Goal: Transaction & Acquisition: Purchase product/service

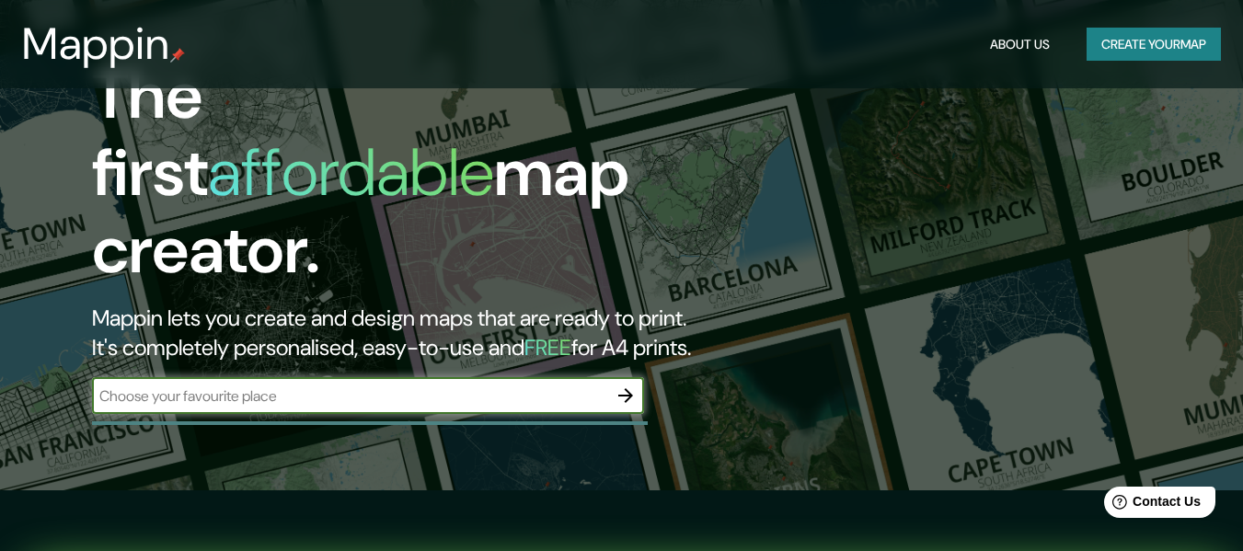
scroll to position [184, 0]
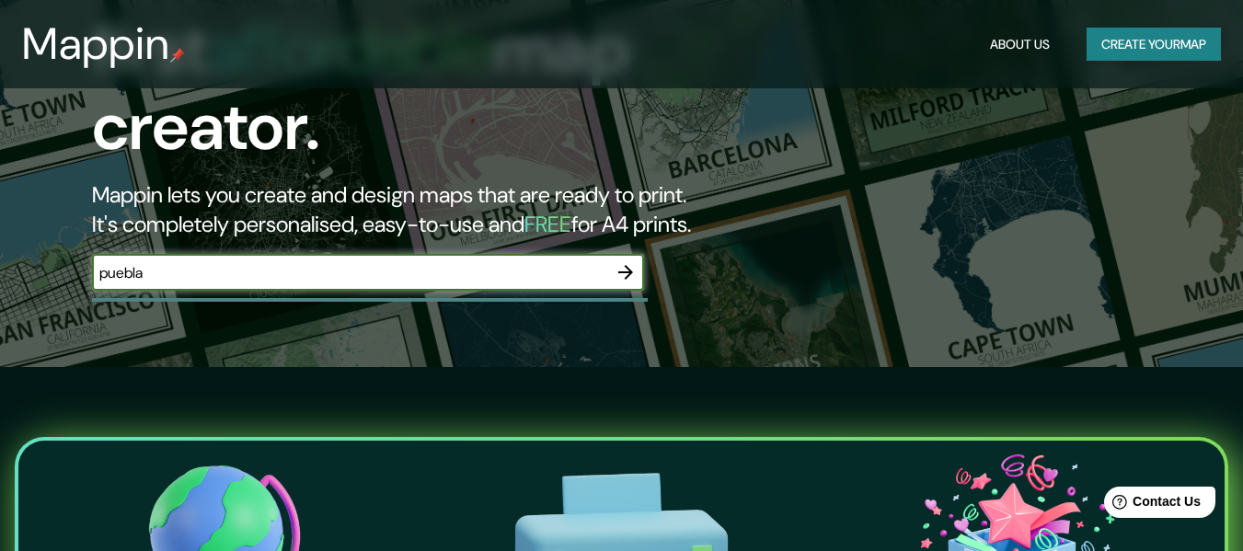
type input "puebla"
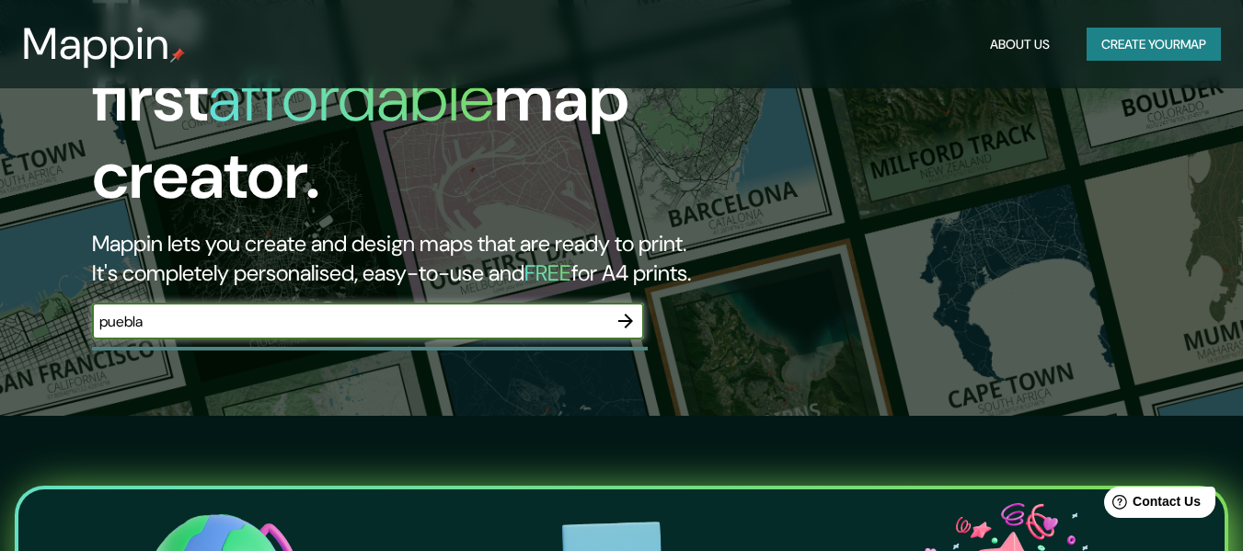
scroll to position [92, 0]
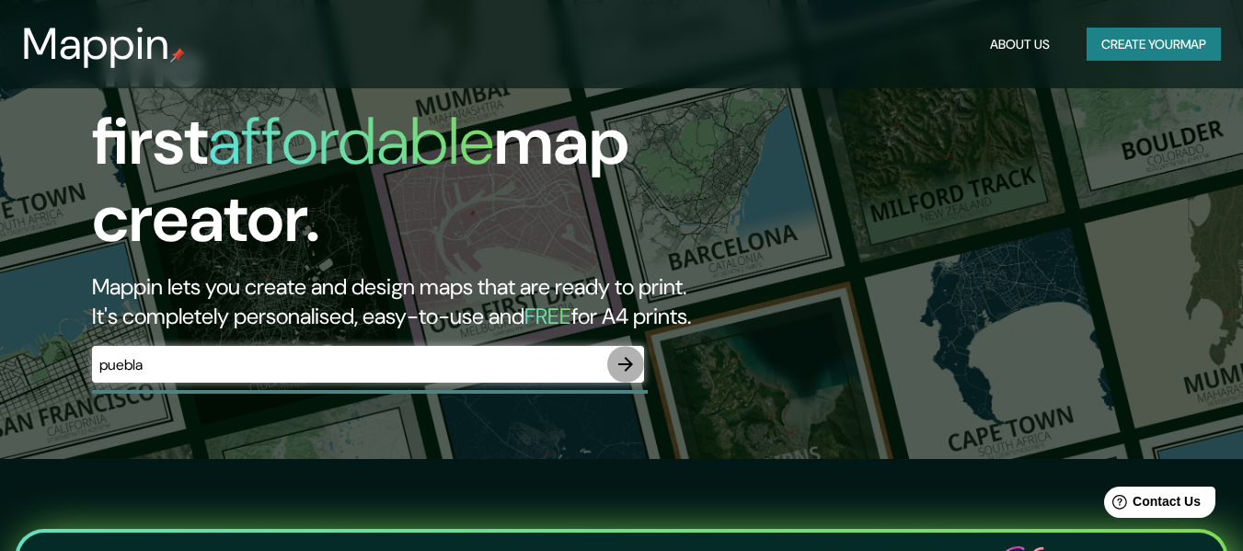
click at [626, 357] on icon "button" at bounding box center [625, 364] width 15 height 15
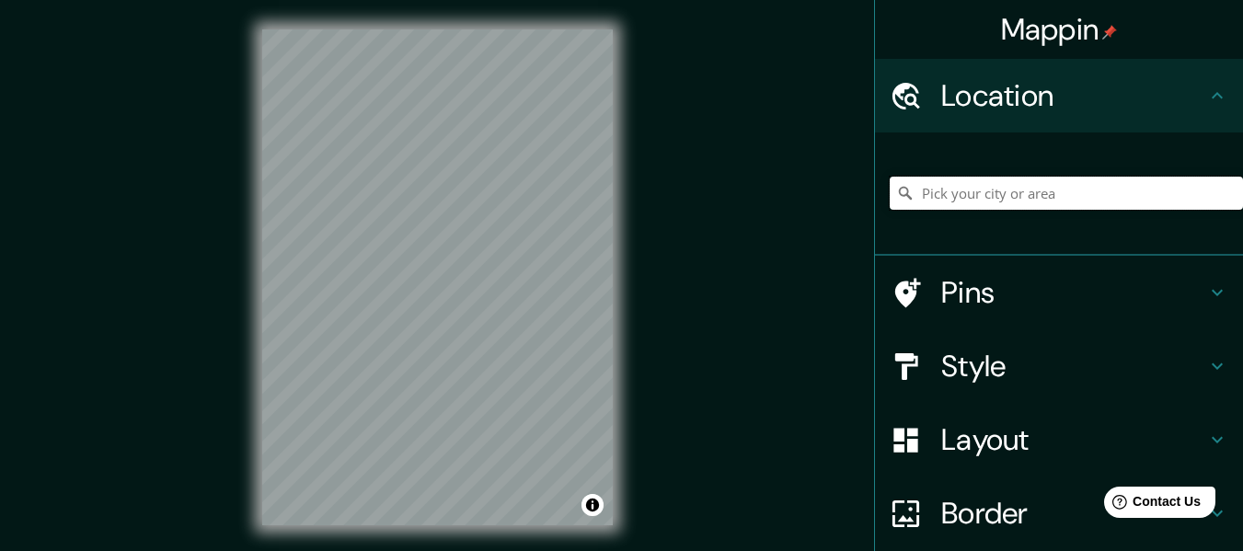
click at [975, 197] on input "Pick your city or area" at bounding box center [1065, 193] width 353 height 33
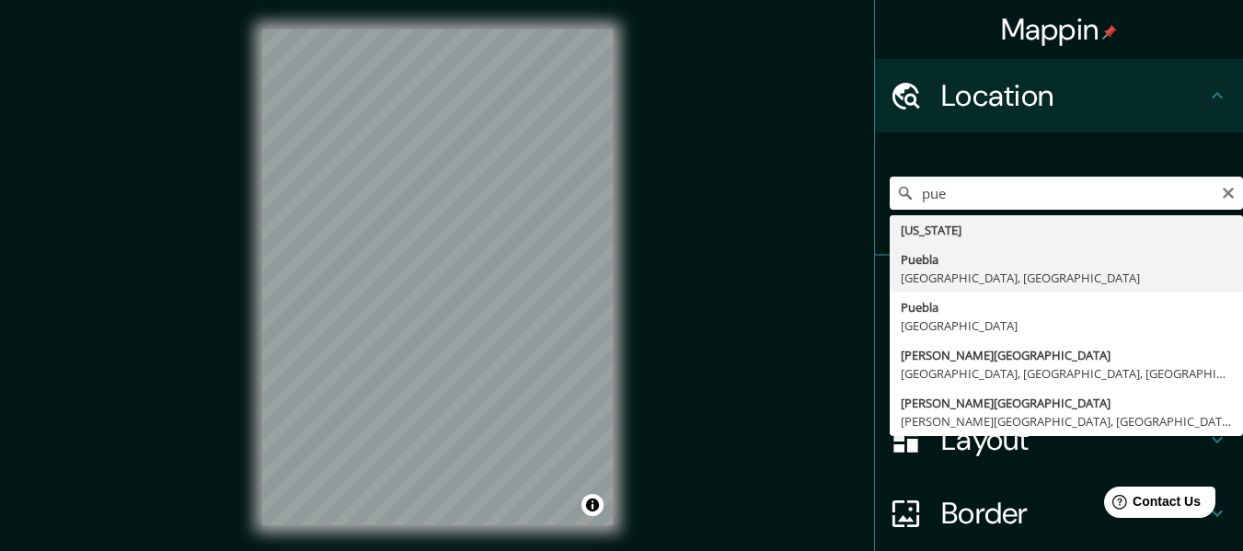
type input "[GEOGRAPHIC_DATA], [GEOGRAPHIC_DATA], [GEOGRAPHIC_DATA]"
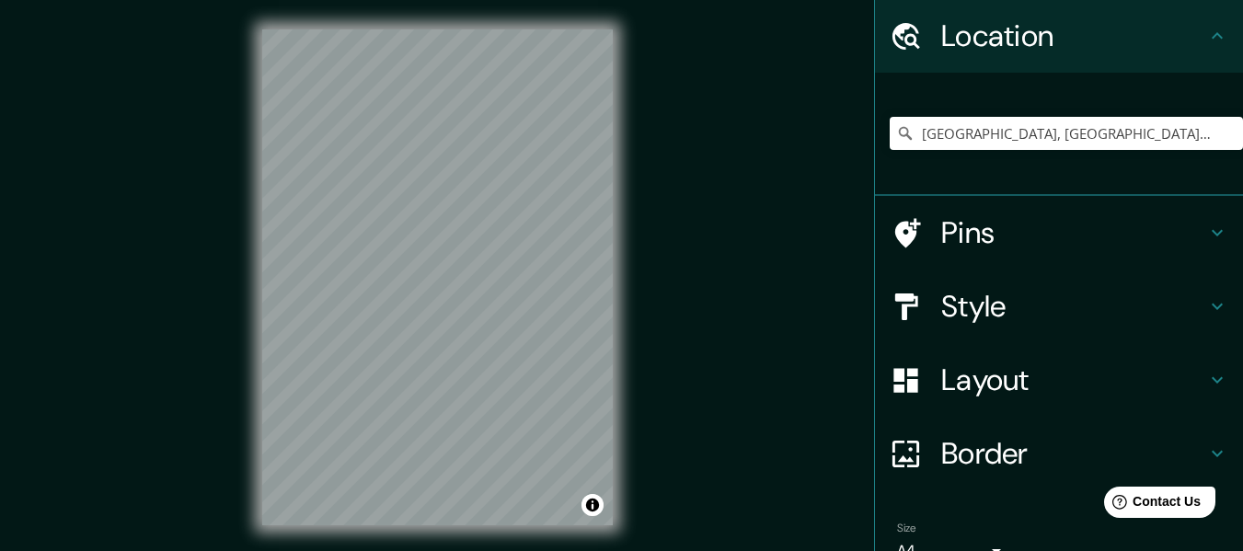
scroll to position [92, 0]
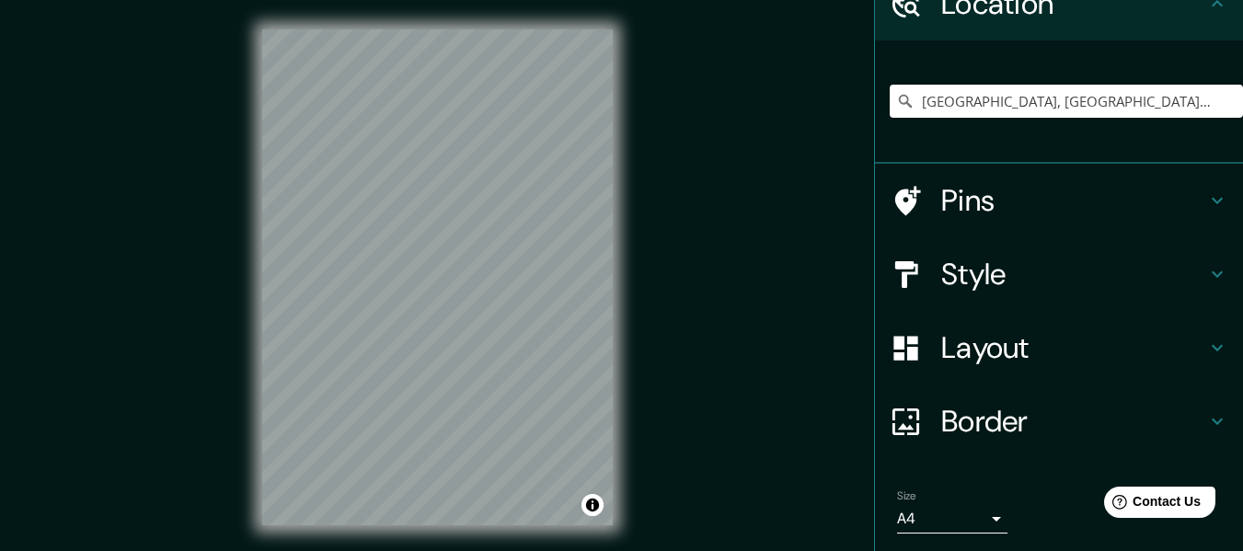
click at [1217, 189] on div "Pins" at bounding box center [1059, 201] width 368 height 74
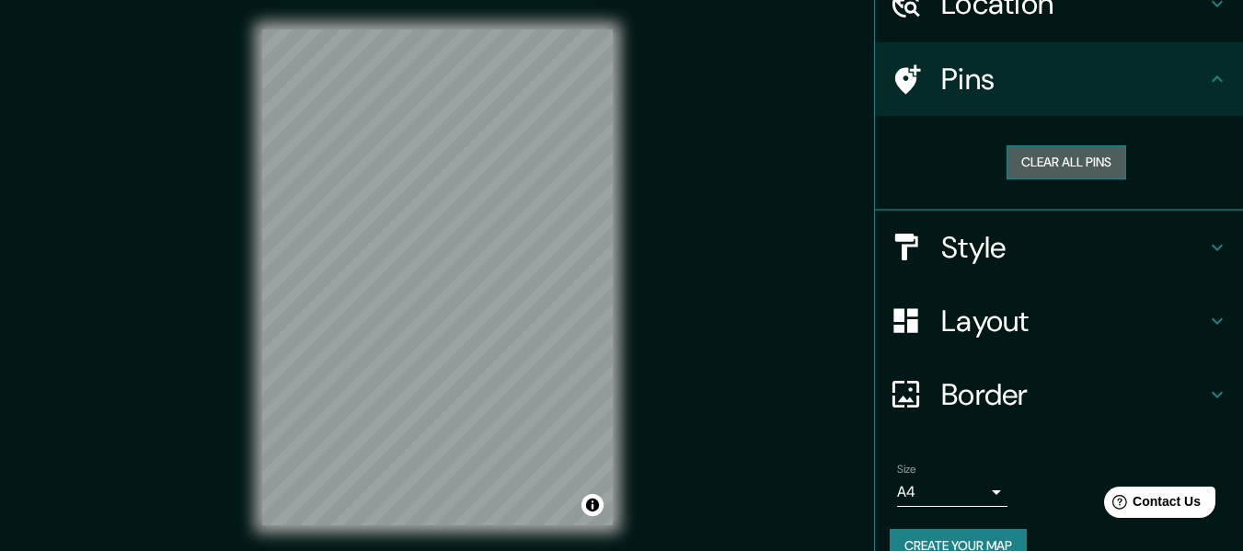
click at [1082, 166] on button "Clear all pins" at bounding box center [1066, 162] width 120 height 34
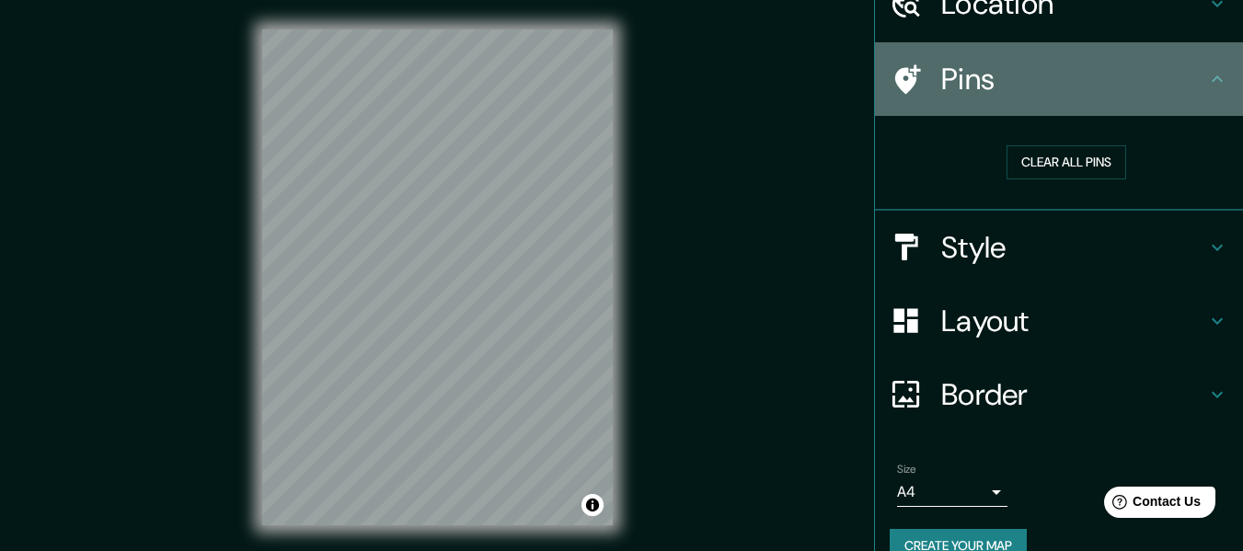
click at [1174, 89] on h4 "Pins" at bounding box center [1073, 79] width 265 height 37
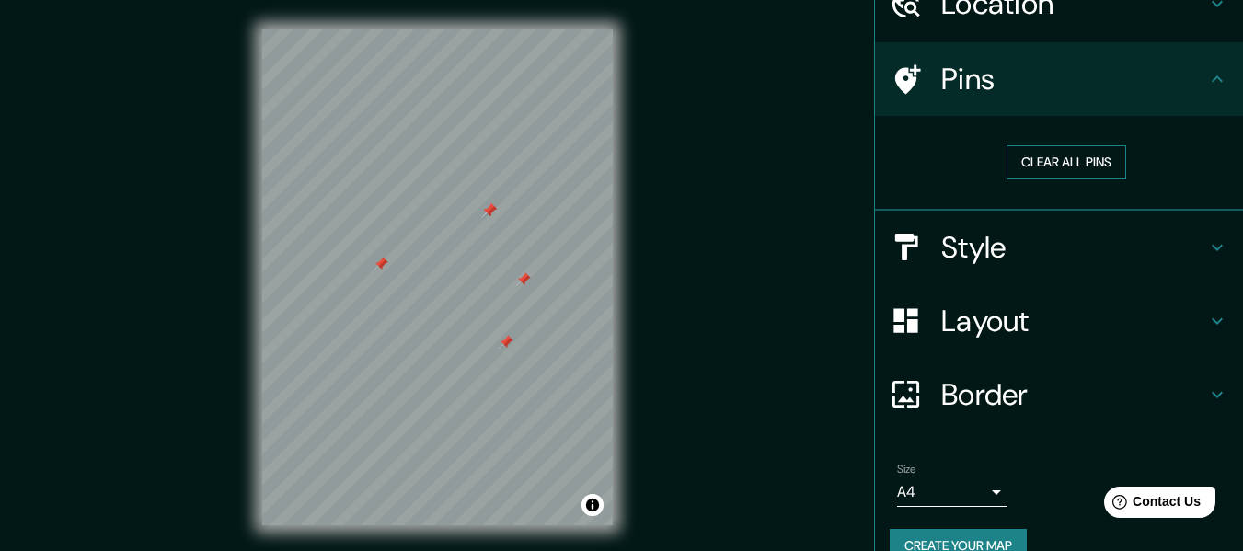
click at [1056, 168] on button "Clear all pins" at bounding box center [1066, 162] width 120 height 34
click at [1209, 247] on icon at bounding box center [1217, 247] width 22 height 22
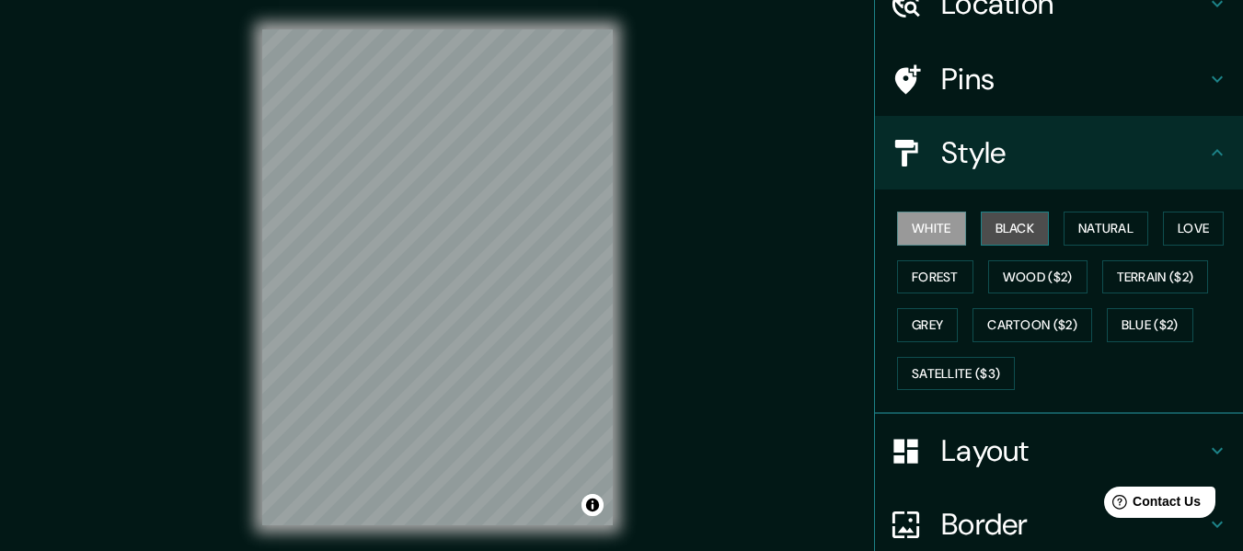
click at [1013, 232] on button "Black" at bounding box center [1015, 229] width 69 height 34
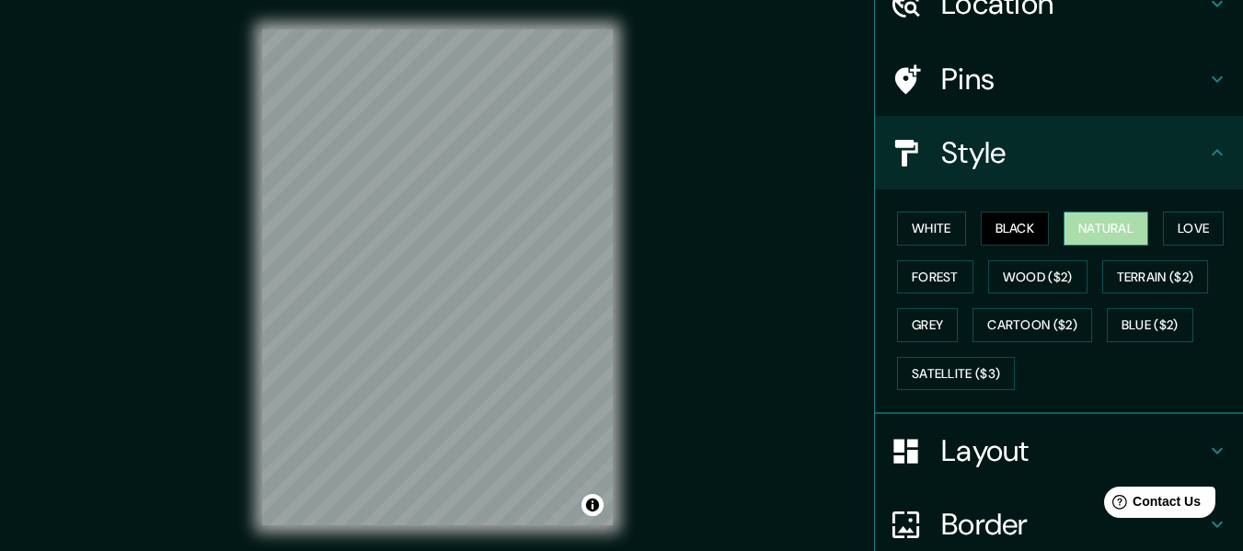
click at [1072, 225] on button "Natural" at bounding box center [1105, 229] width 85 height 34
click at [915, 228] on button "White" at bounding box center [931, 229] width 69 height 34
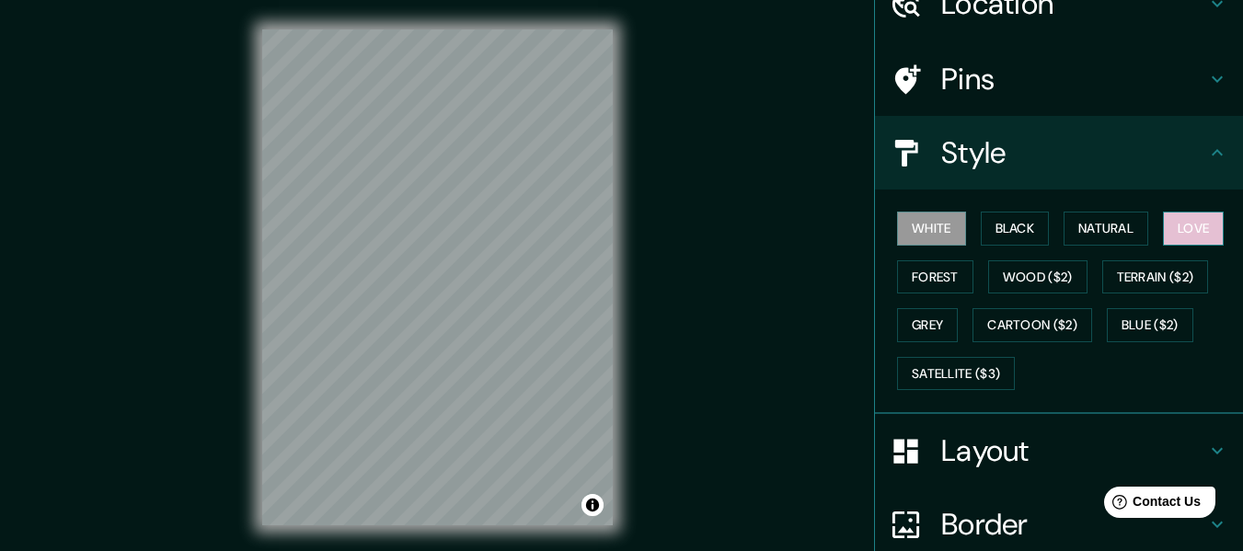
click at [1191, 235] on button "Love" at bounding box center [1193, 229] width 61 height 34
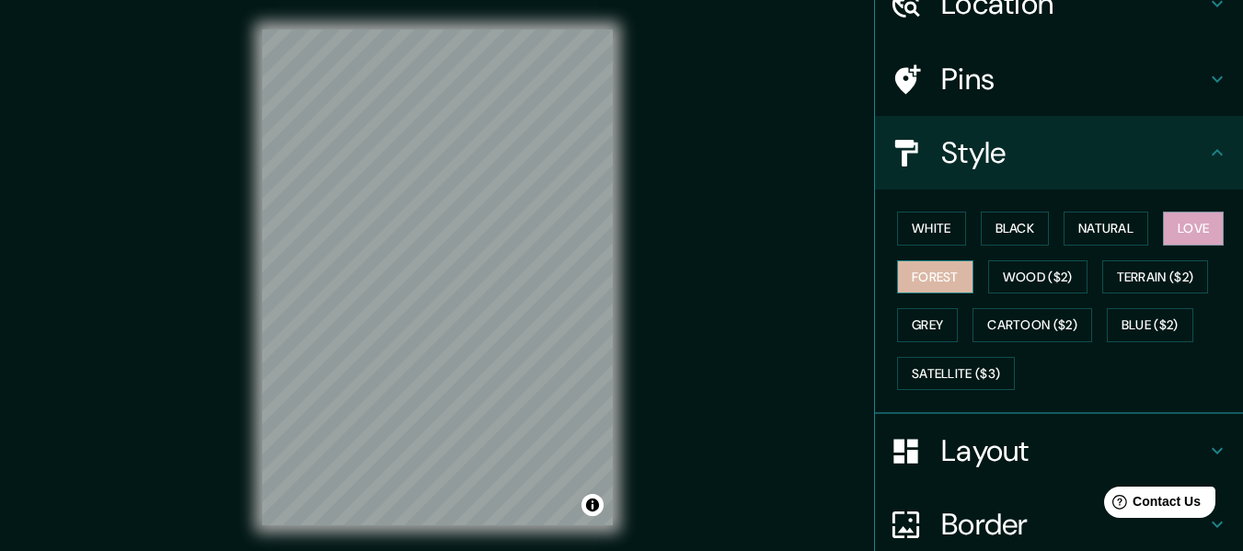
click at [935, 271] on button "Forest" at bounding box center [935, 277] width 76 height 34
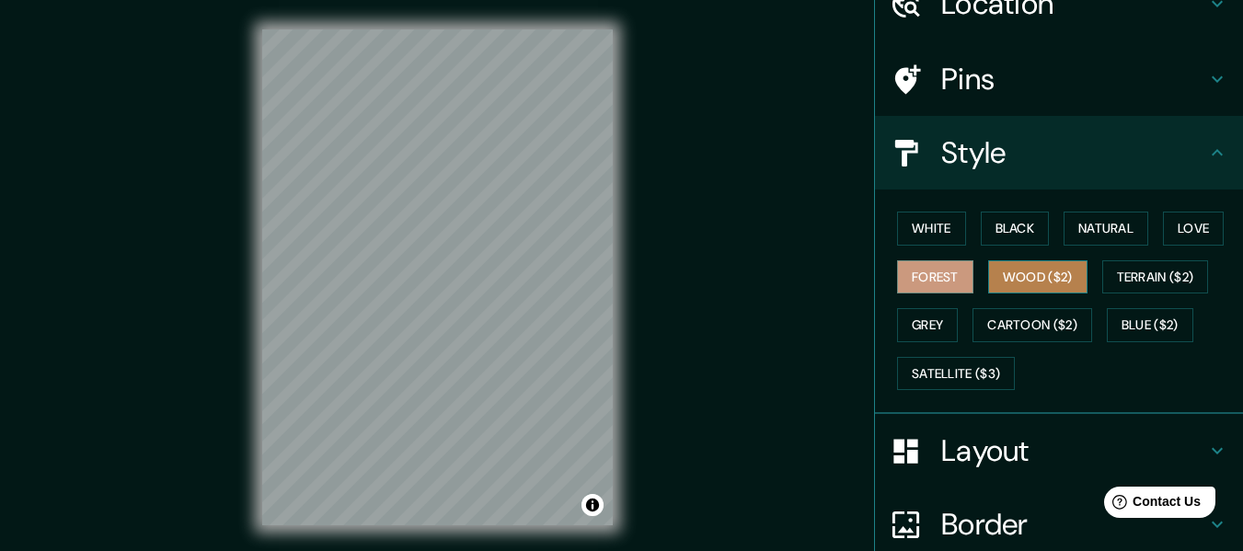
click at [1000, 268] on button "Wood ($2)" at bounding box center [1037, 277] width 99 height 34
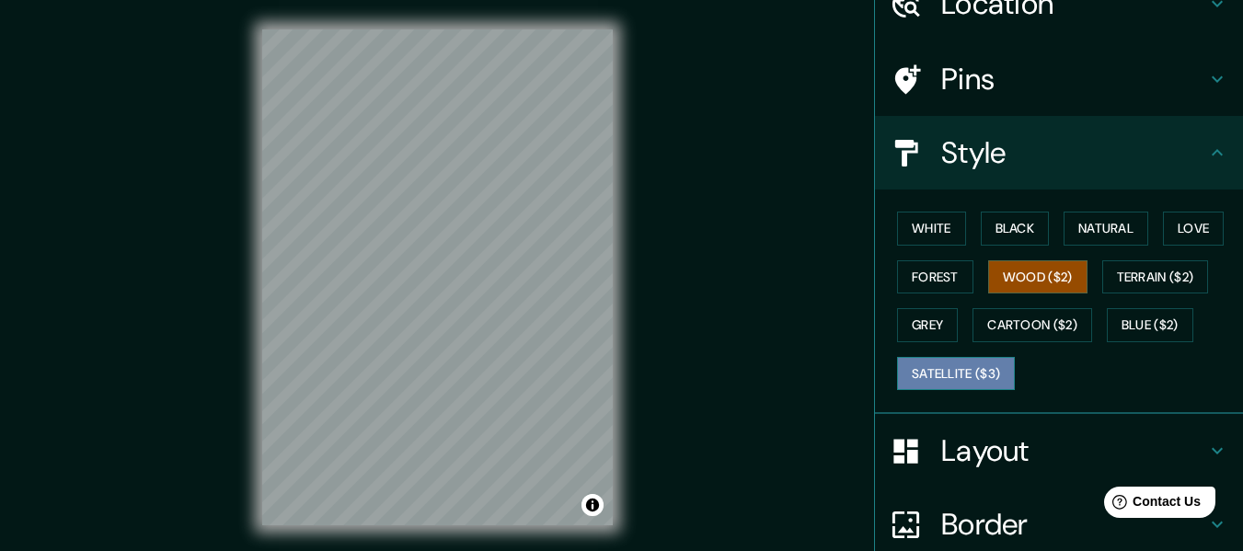
click at [995, 362] on button "Satellite ($3)" at bounding box center [956, 374] width 118 height 34
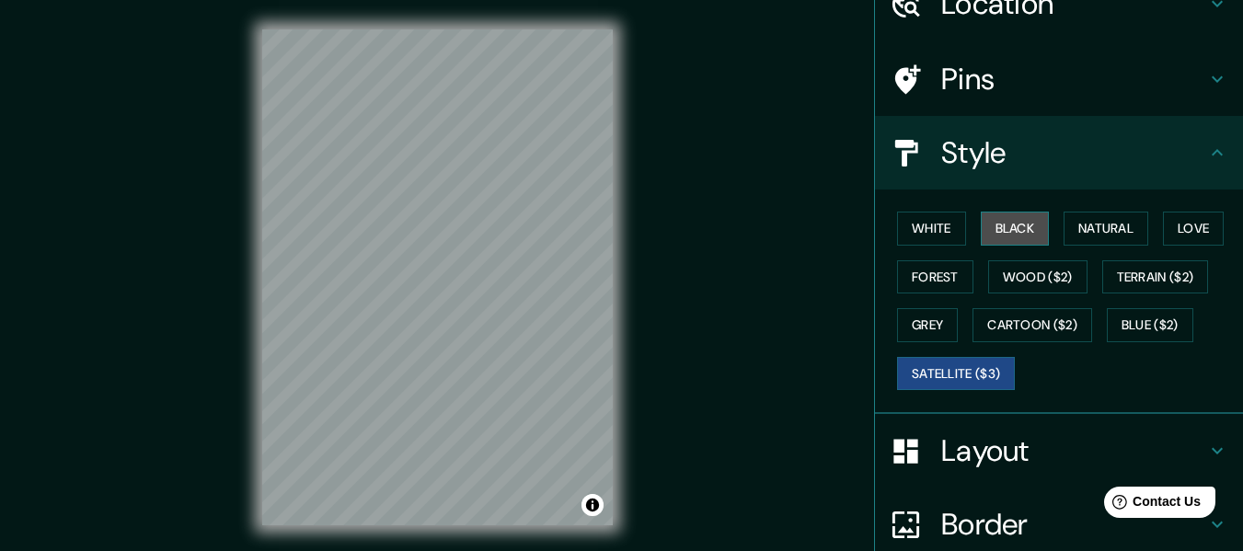
click at [1011, 235] on button "Black" at bounding box center [1015, 229] width 69 height 34
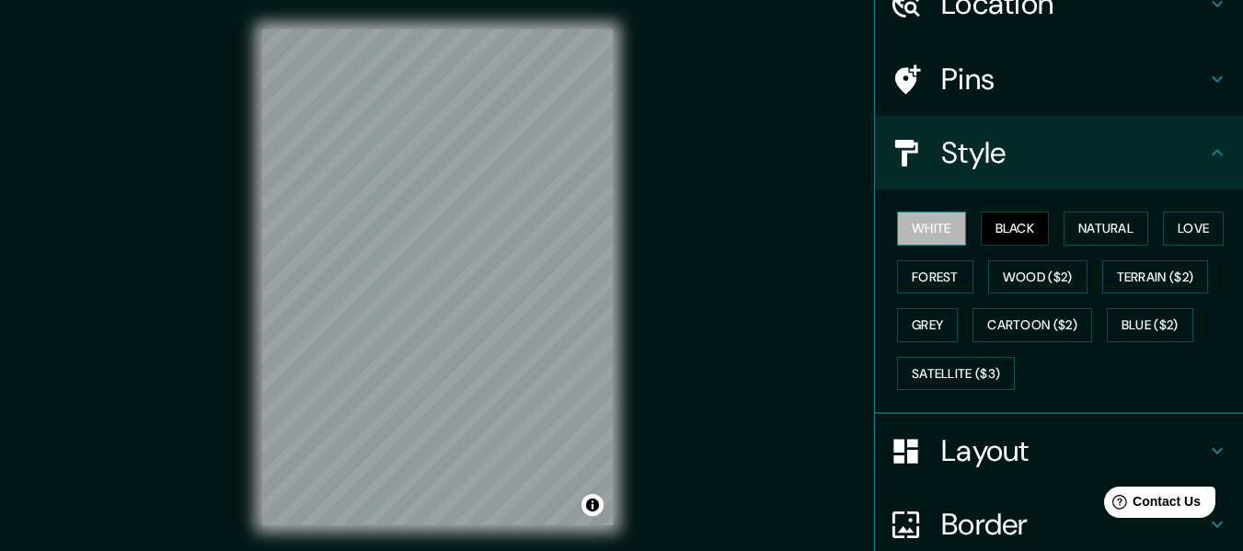
click at [935, 237] on button "White" at bounding box center [931, 229] width 69 height 34
click at [1114, 227] on button "Natural" at bounding box center [1105, 229] width 85 height 34
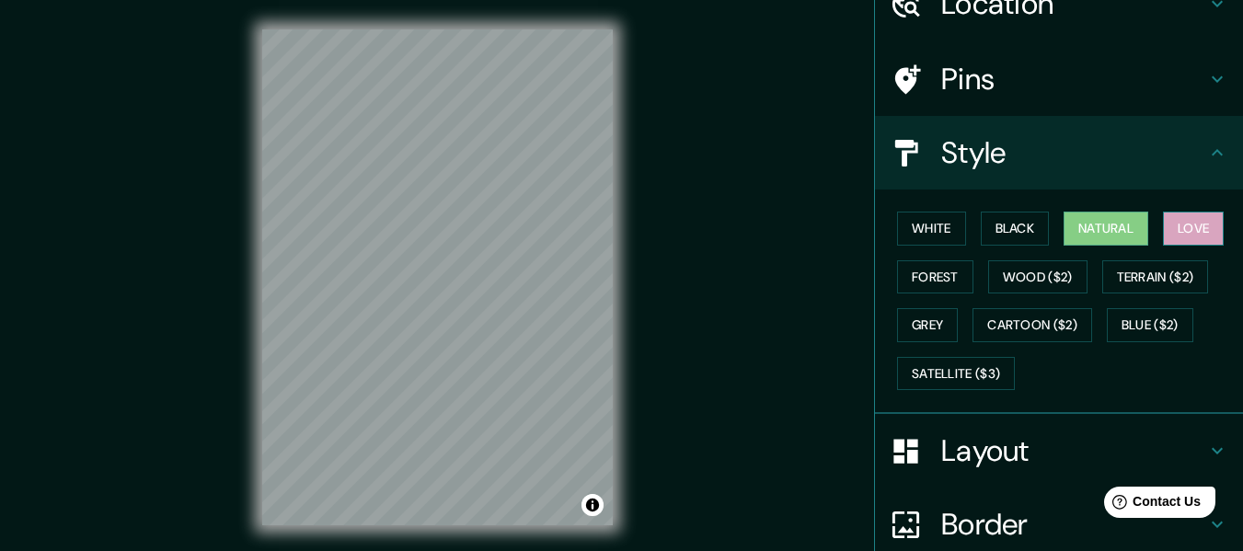
click at [1179, 227] on button "Love" at bounding box center [1193, 229] width 61 height 34
click at [1153, 232] on div "White Black Natural Love Forest Wood ($2) Terrain ($2) Grey Cartoon ($2) Blue (…" at bounding box center [1065, 300] width 353 height 193
click at [1119, 232] on button "Natural" at bounding box center [1105, 229] width 85 height 34
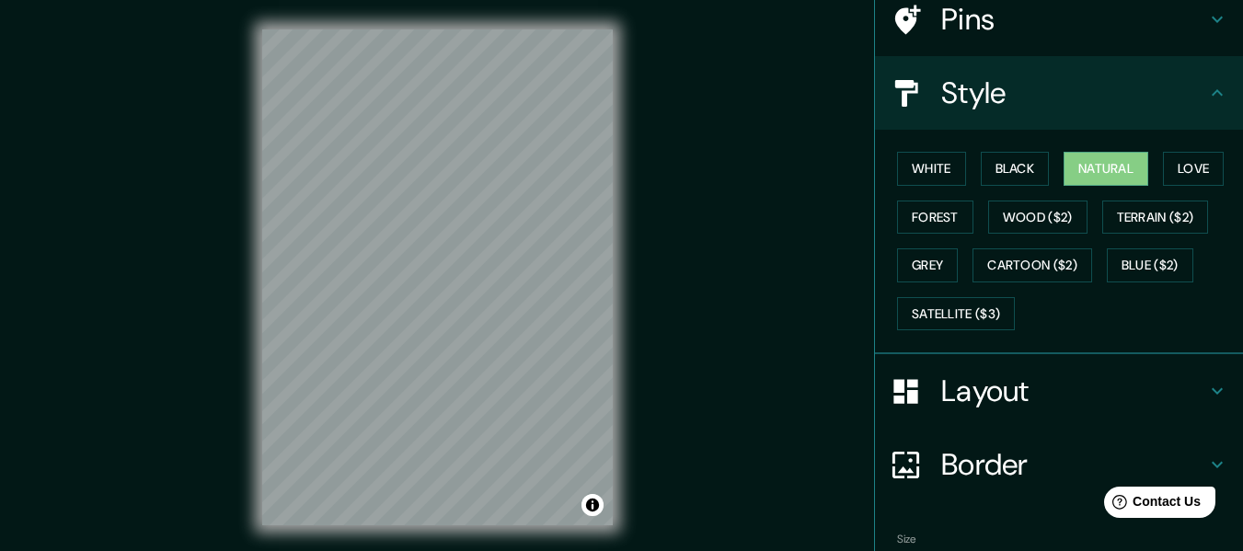
scroll to position [184, 0]
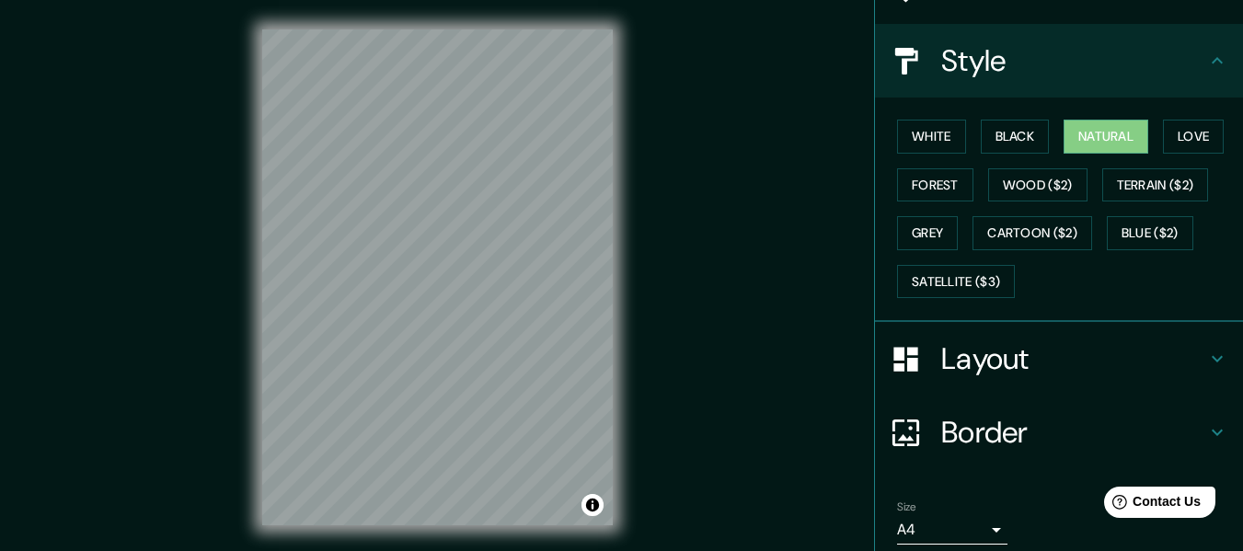
click at [1211, 62] on icon at bounding box center [1216, 60] width 11 height 6
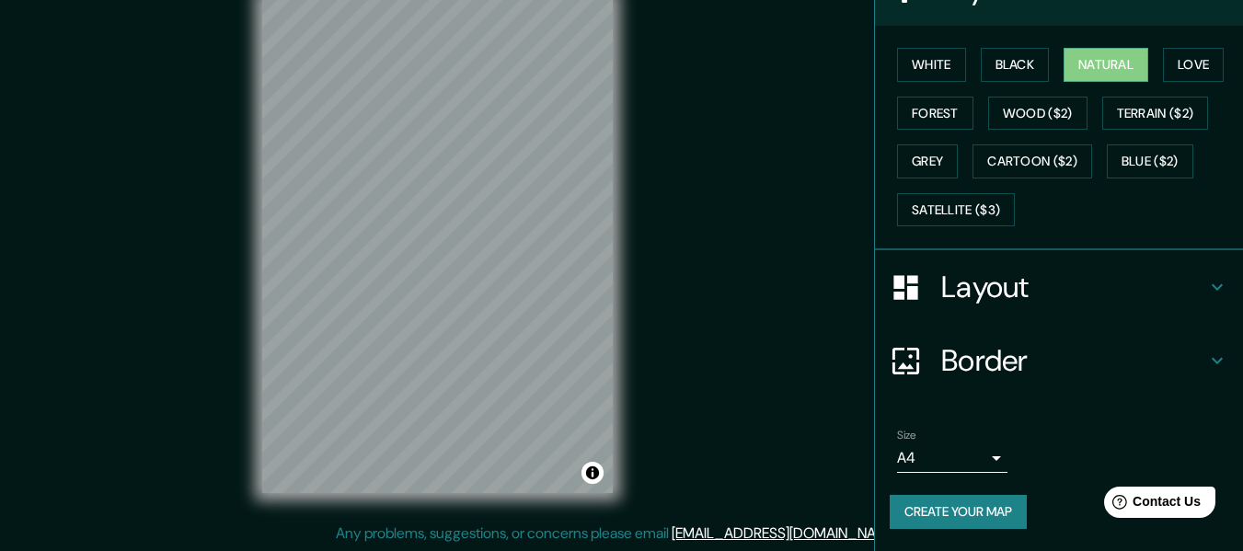
scroll to position [33, 0]
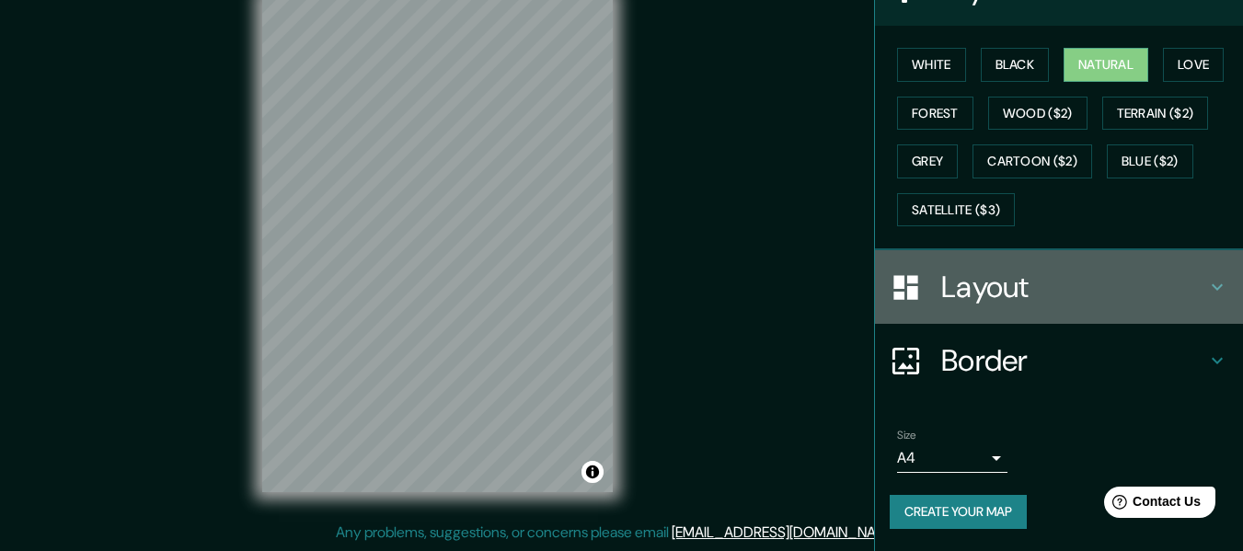
click at [1186, 281] on h4 "Layout" at bounding box center [1073, 287] width 265 height 37
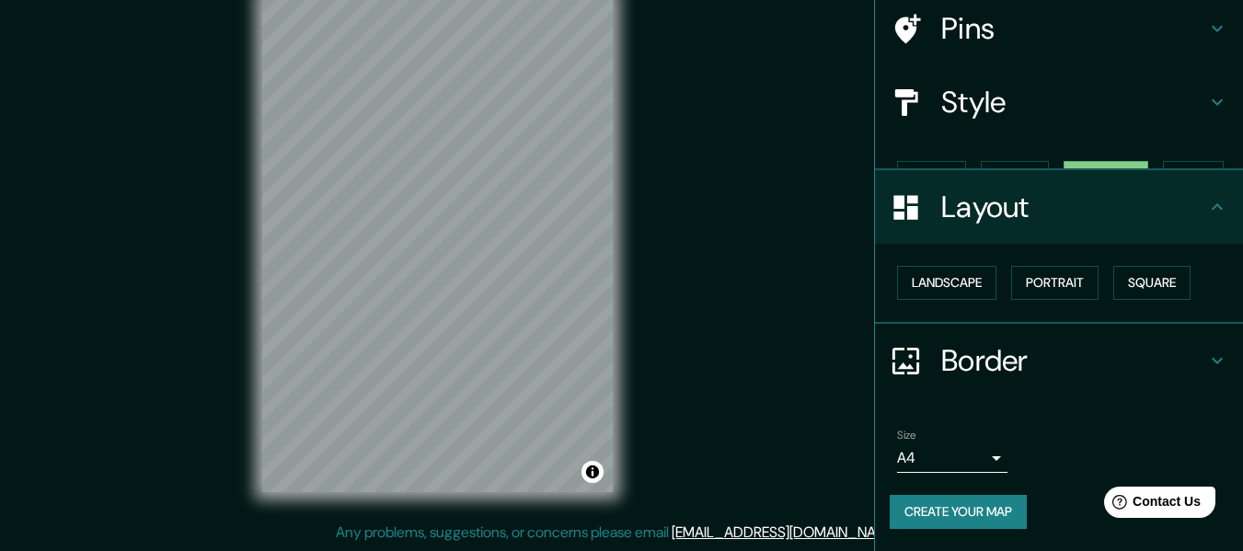
scroll to position [110, 0]
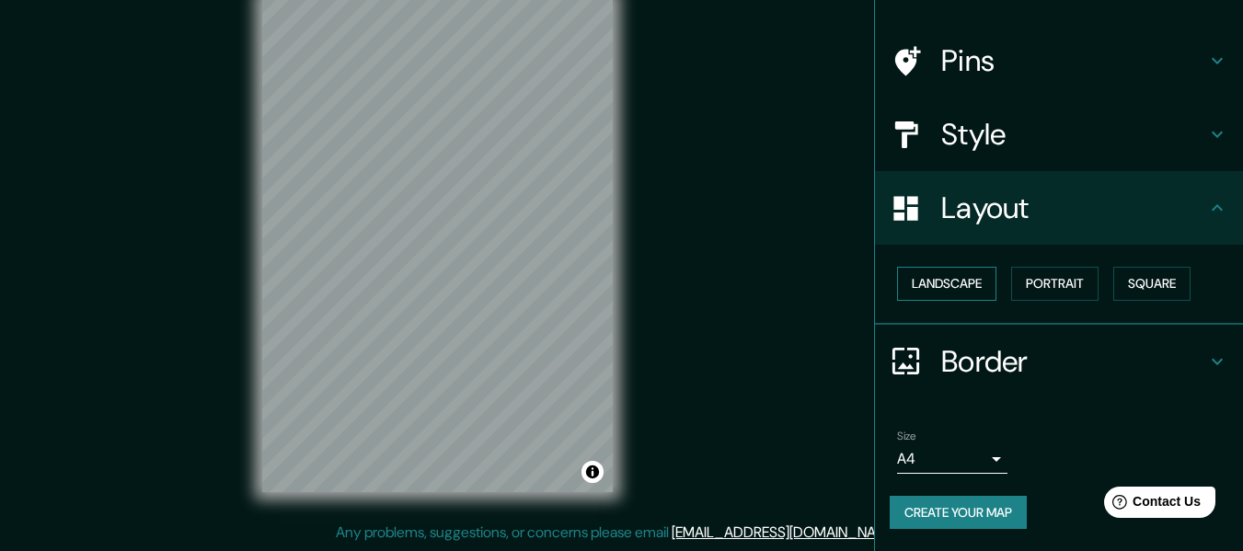
click at [957, 291] on button "Landscape" at bounding box center [946, 284] width 99 height 34
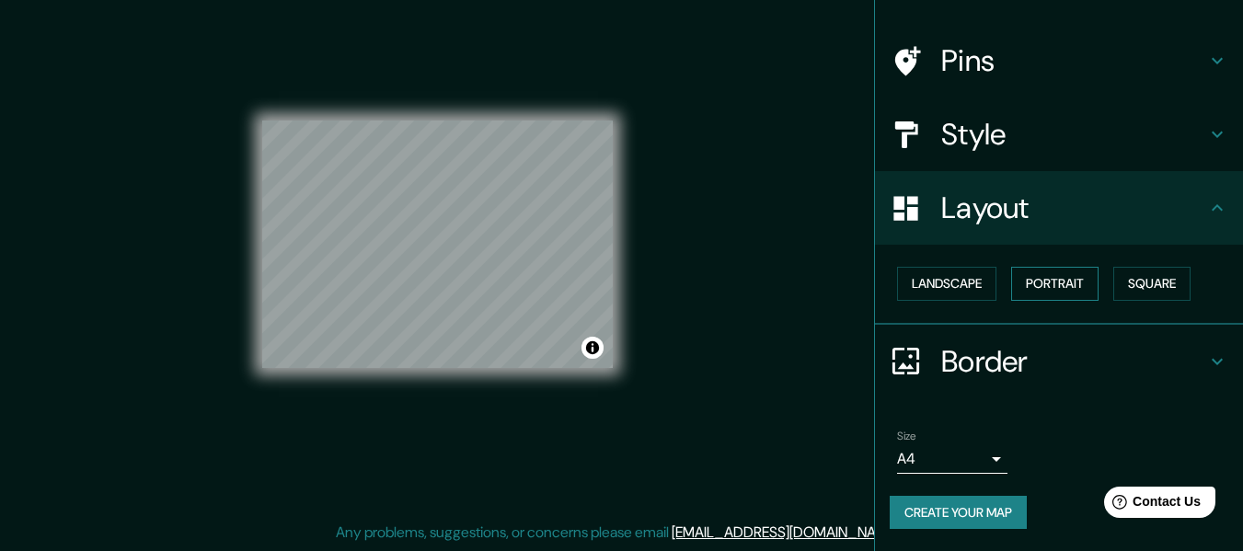
click at [1073, 291] on button "Portrait" at bounding box center [1054, 284] width 87 height 34
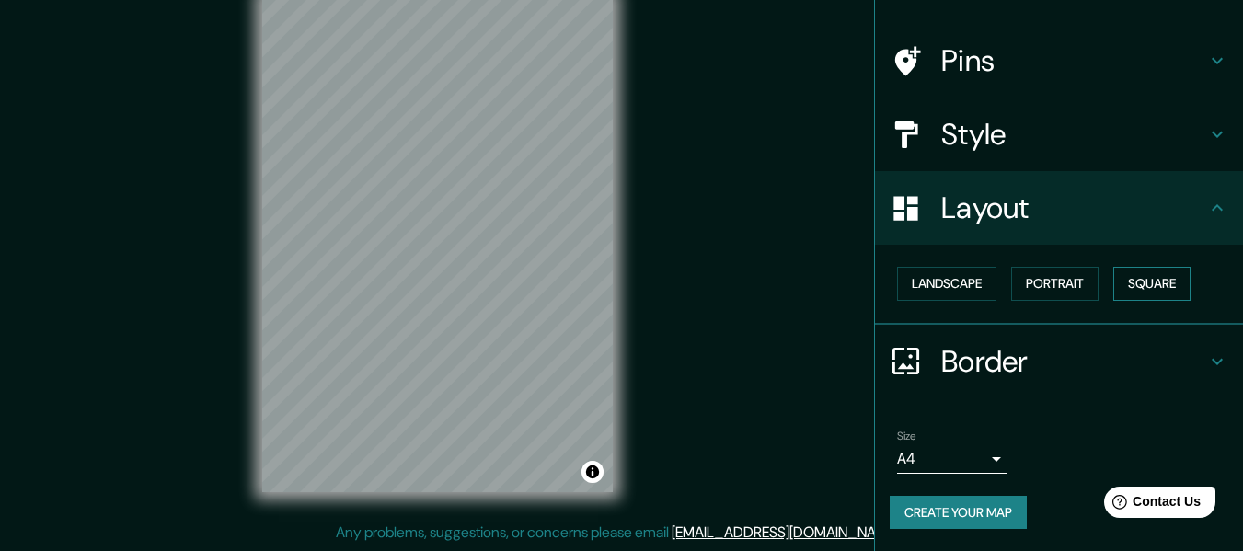
click at [1139, 281] on button "Square" at bounding box center [1151, 284] width 77 height 34
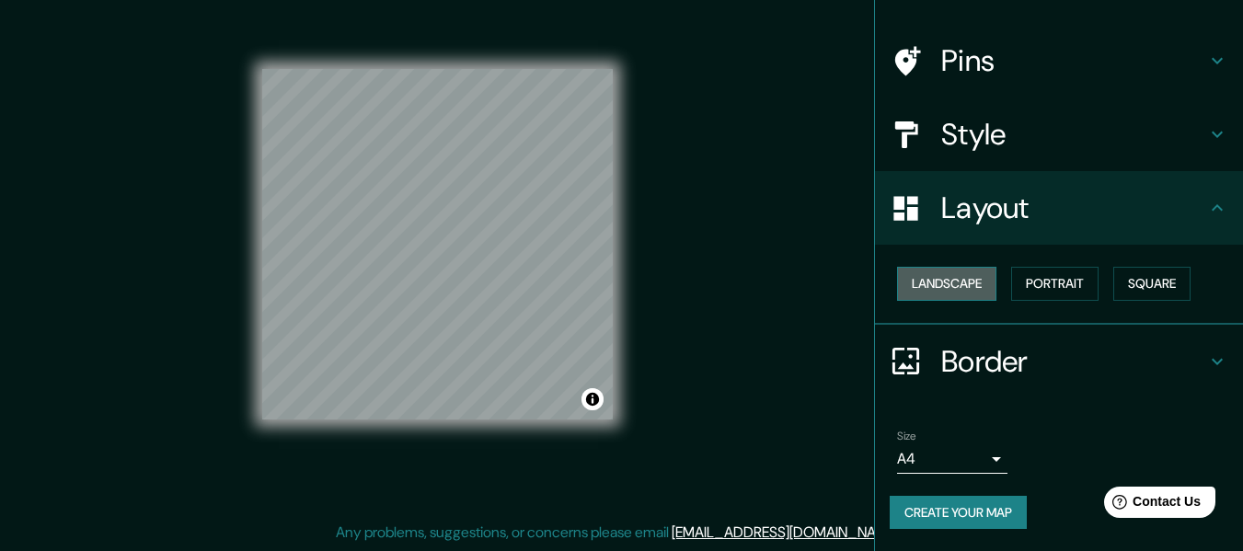
click at [952, 285] on button "Landscape" at bounding box center [946, 284] width 99 height 34
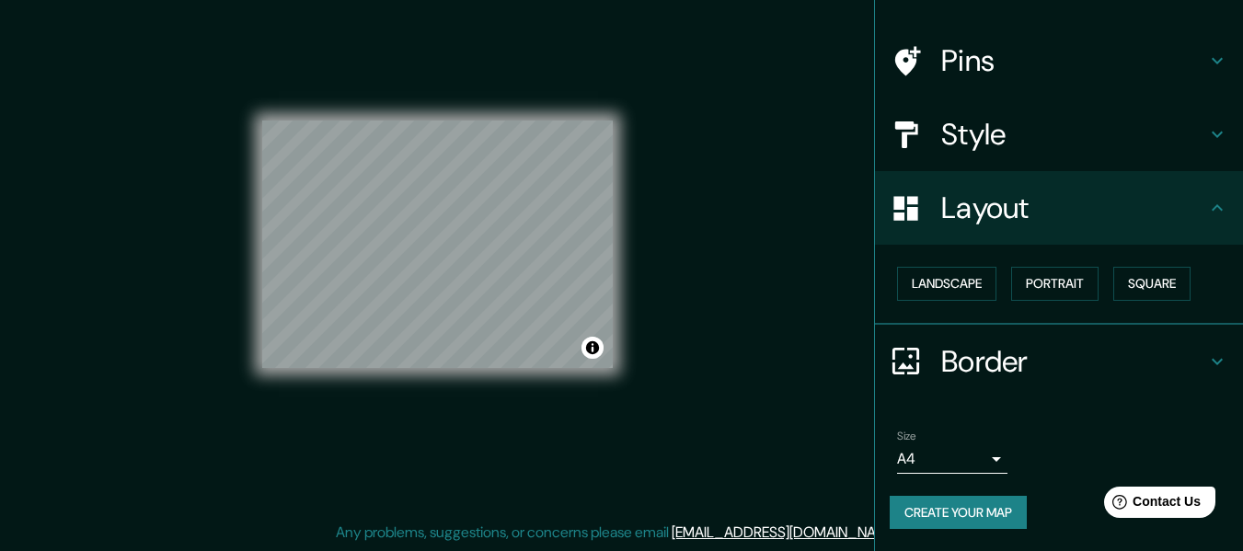
click at [1211, 361] on icon at bounding box center [1216, 361] width 11 height 6
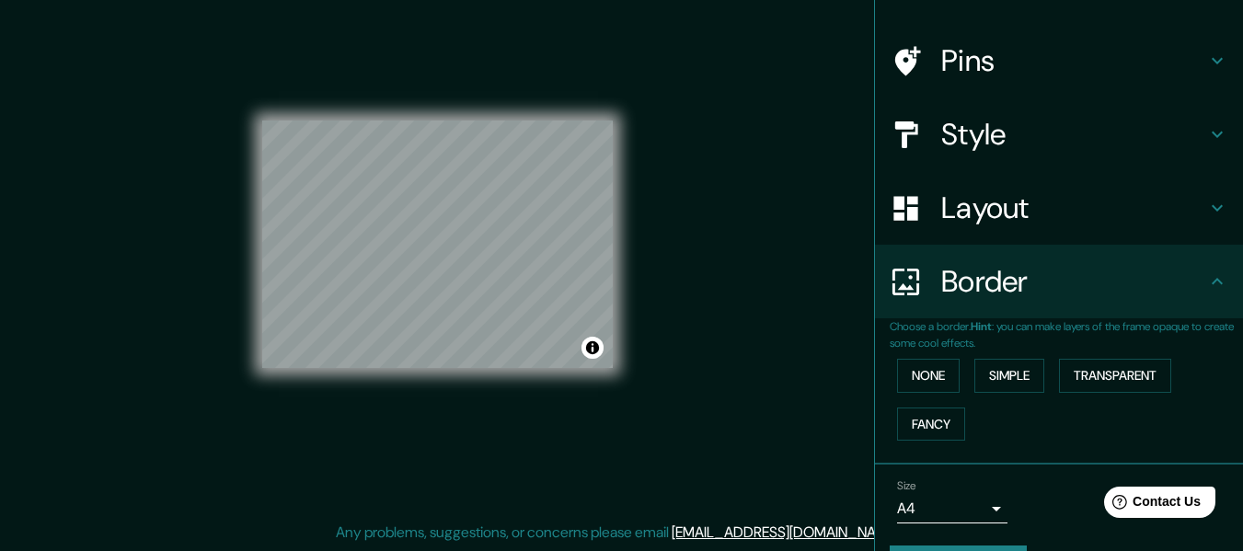
scroll to position [161, 0]
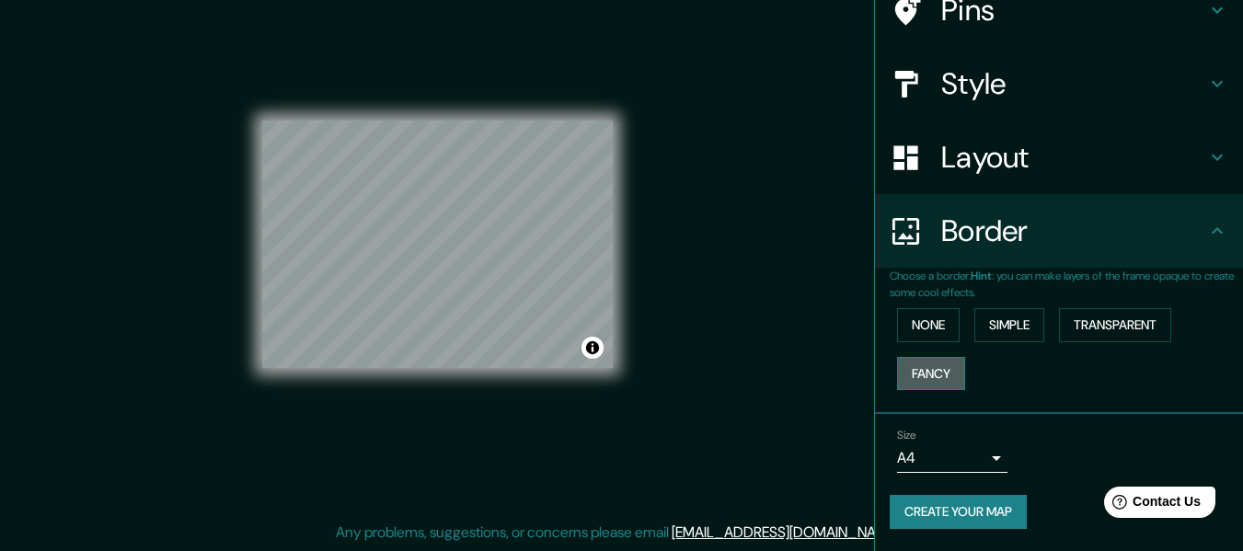
click at [939, 373] on button "Fancy" at bounding box center [931, 374] width 68 height 34
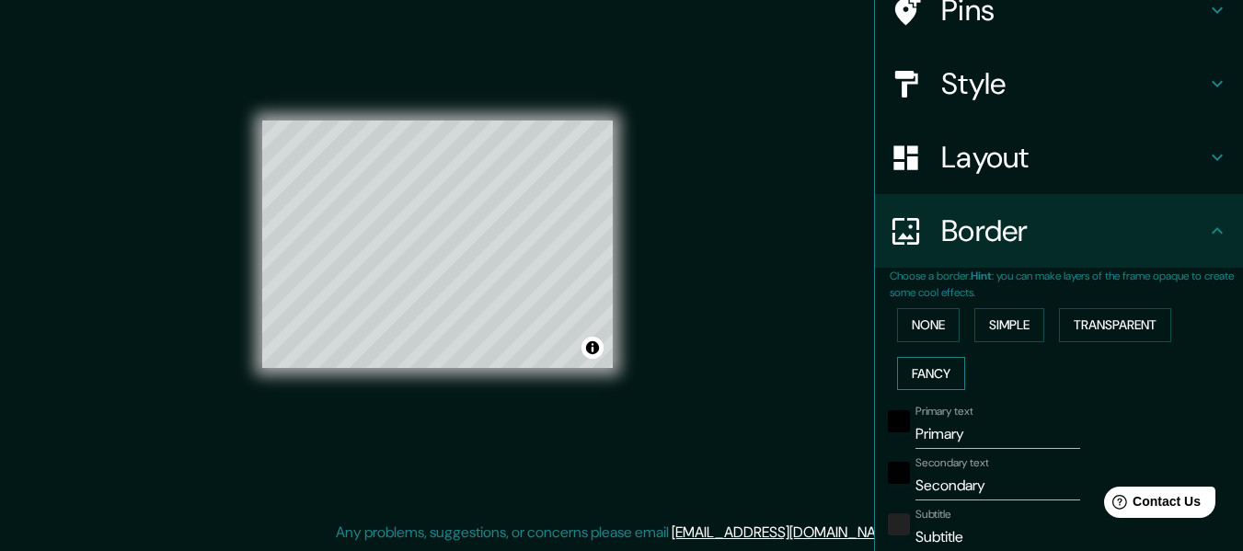
click at [938, 373] on button "Fancy" at bounding box center [931, 374] width 68 height 34
type input "152"
type input "30"
type input "15"
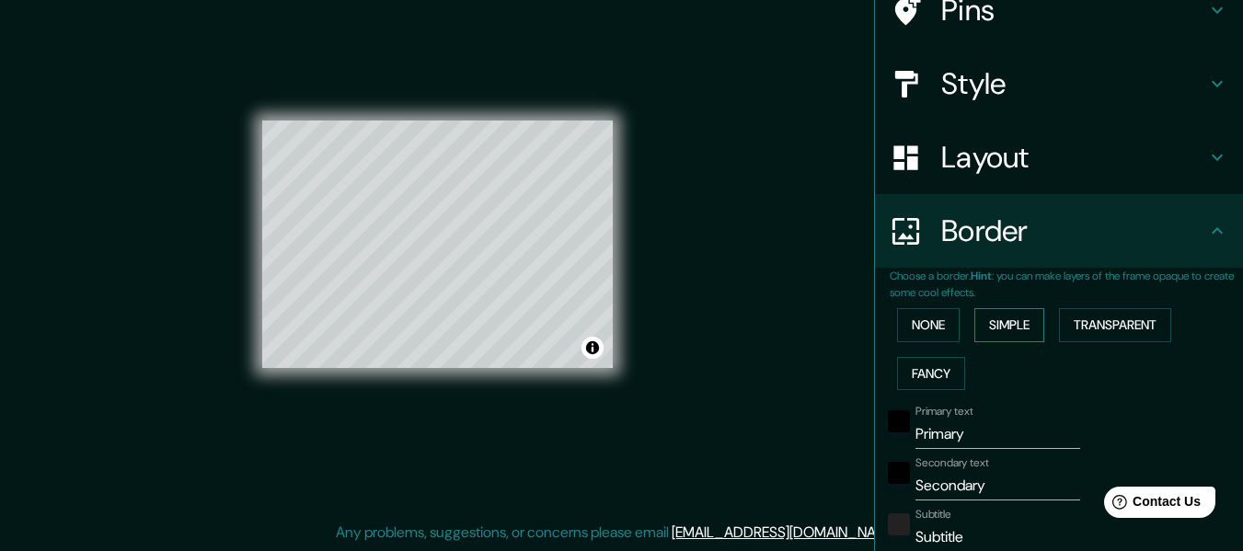
click at [979, 316] on button "Simple" at bounding box center [1009, 325] width 70 height 34
click at [1103, 318] on button "Transparent" at bounding box center [1115, 325] width 112 height 34
click at [909, 325] on button "None" at bounding box center [928, 325] width 63 height 34
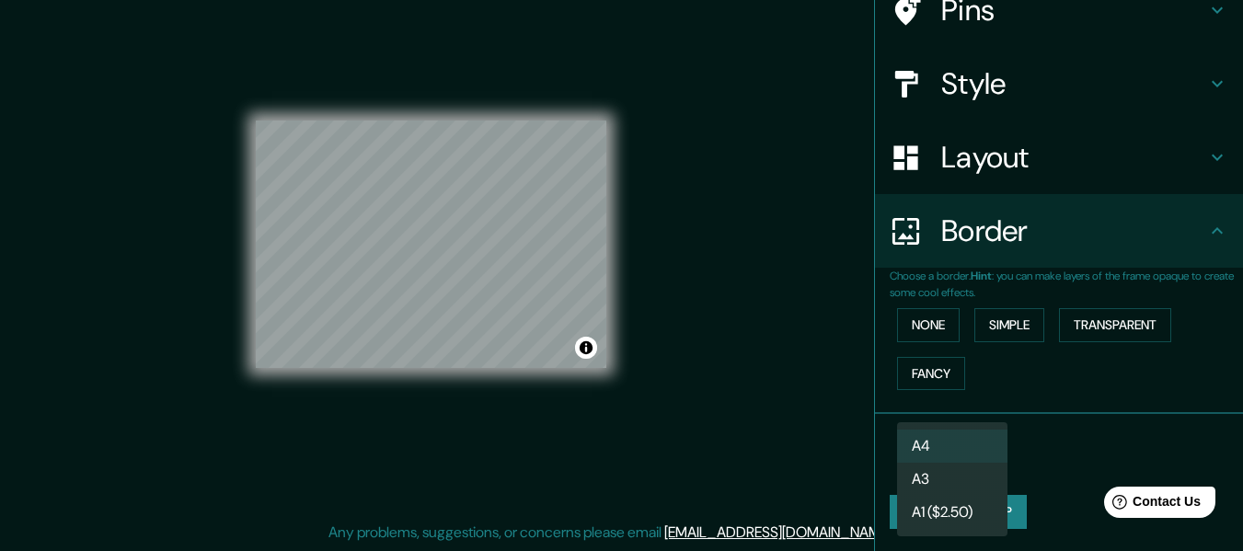
click at [981, 458] on body "Mappin Location Puebla, Puebla, Mexico Pins Style Layout Border Choose a border…" at bounding box center [621, 242] width 1243 height 551
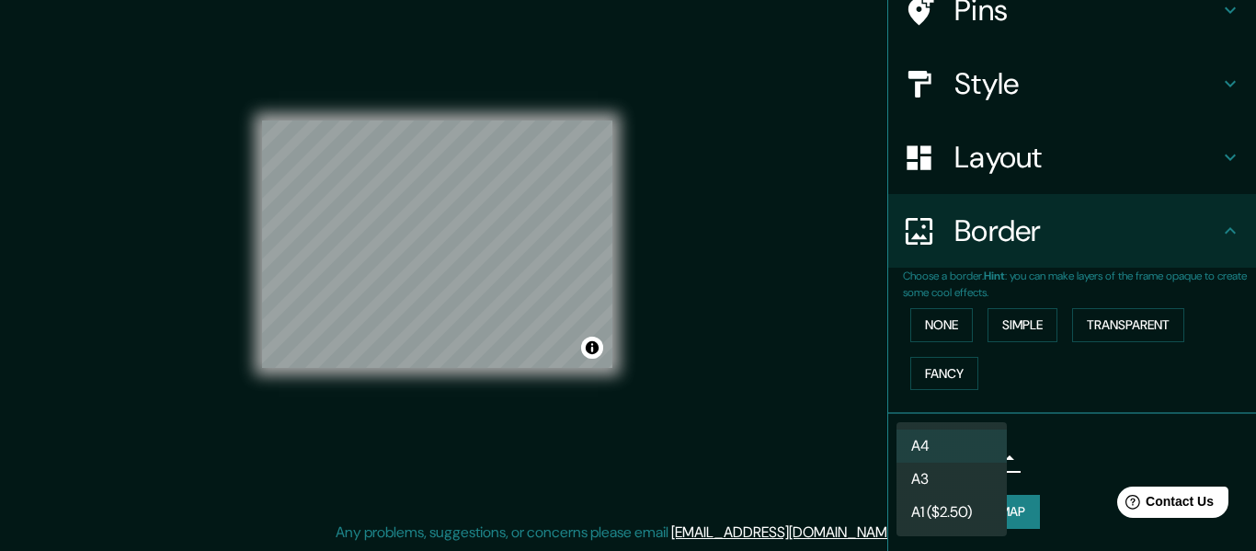
click at [964, 455] on li "A4" at bounding box center [952, 446] width 110 height 33
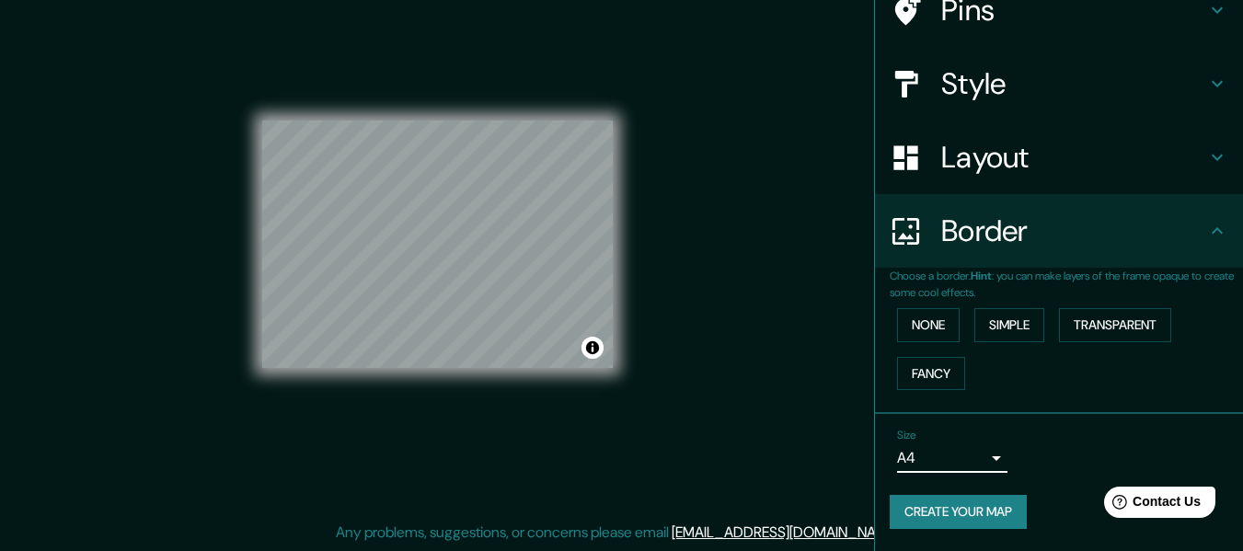
click at [1103, 442] on div "Size A4 single" at bounding box center [1058, 450] width 338 height 59
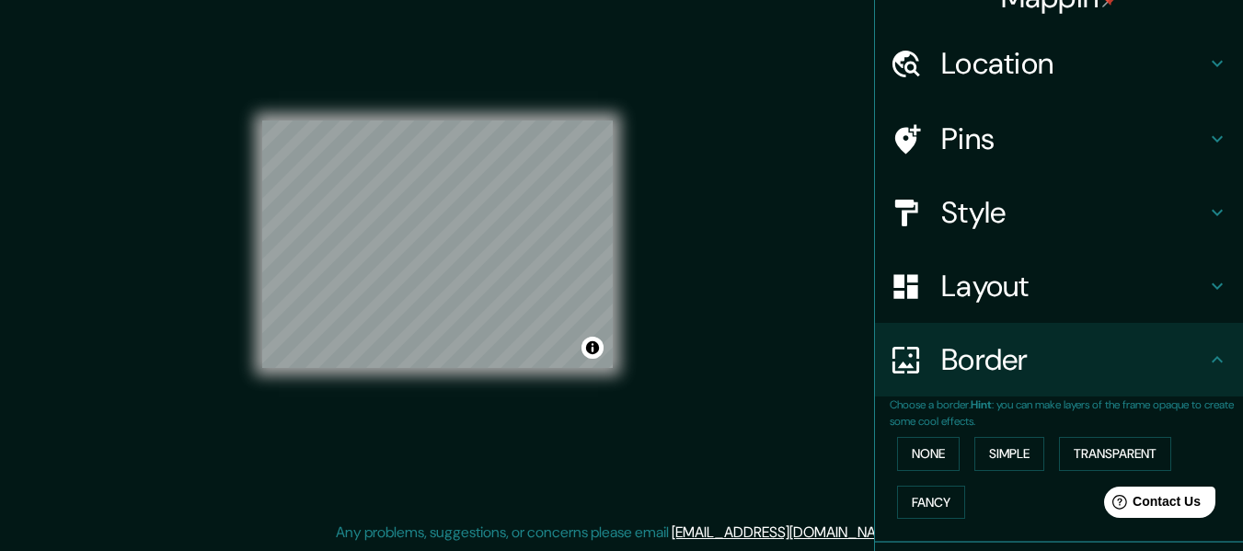
scroll to position [0, 0]
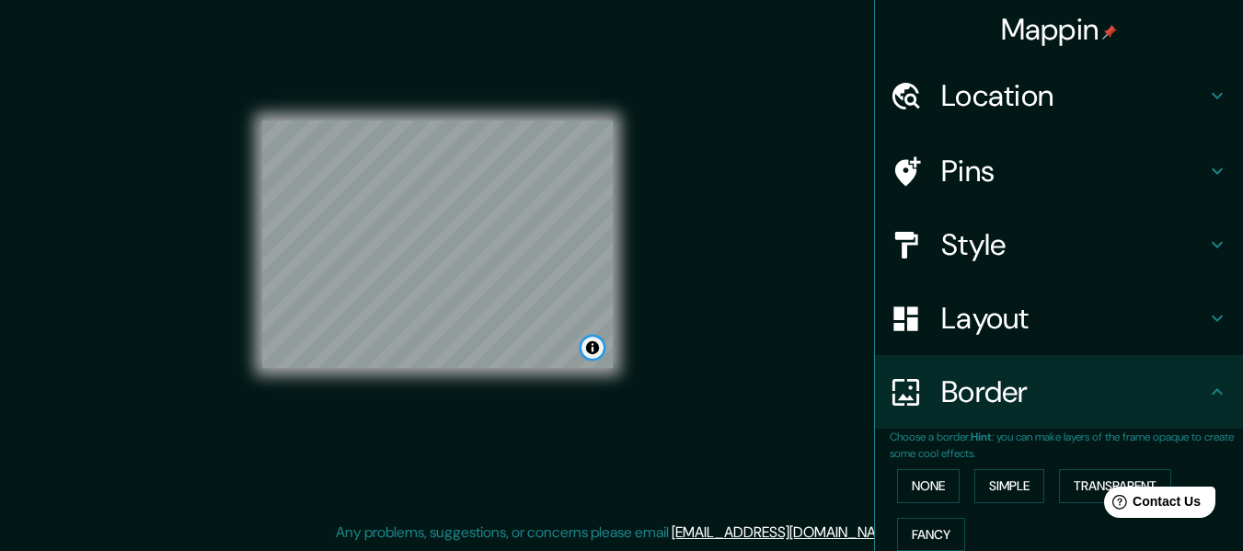
click at [596, 350] on button "Toggle attribution" at bounding box center [592, 348] width 22 height 22
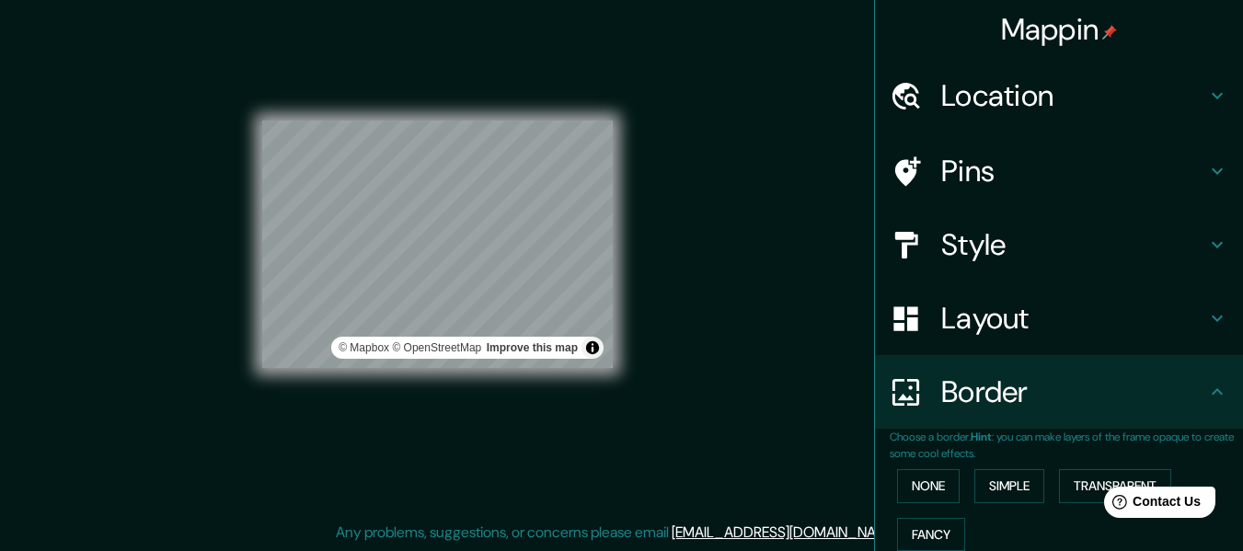
click at [676, 258] on div "Mappin Location Puebla, Puebla, Mexico Pins Style Layout Border Choose a border…" at bounding box center [621, 259] width 1243 height 584
click at [1123, 166] on h4 "Pins" at bounding box center [1073, 171] width 265 height 37
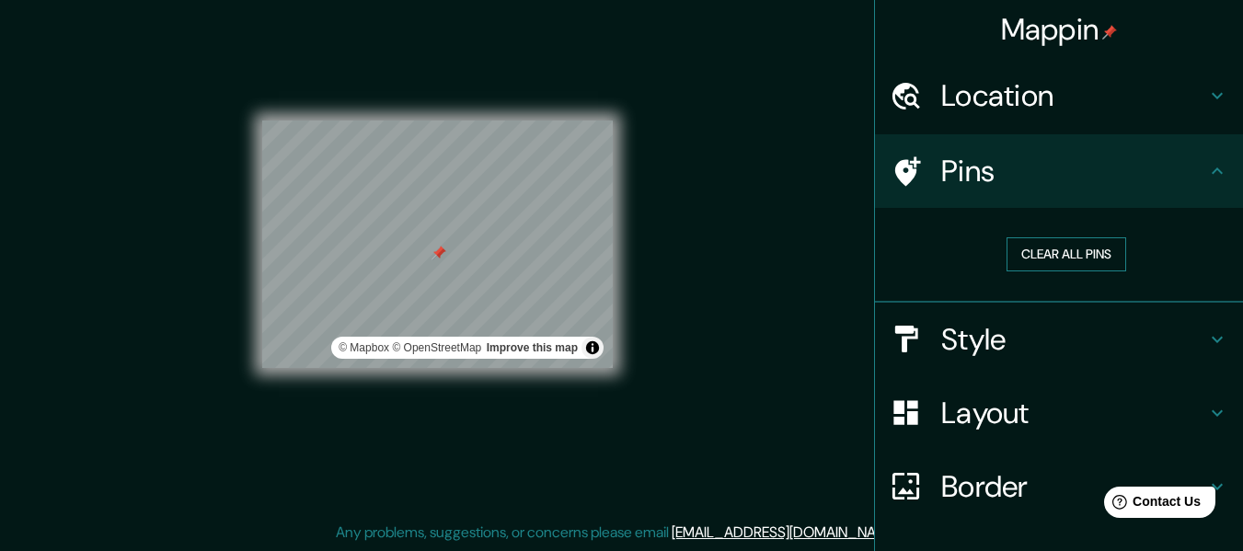
click at [1069, 248] on button "Clear all pins" at bounding box center [1066, 254] width 120 height 34
click at [1206, 173] on icon at bounding box center [1217, 171] width 22 height 22
click at [1206, 105] on icon at bounding box center [1217, 96] width 22 height 22
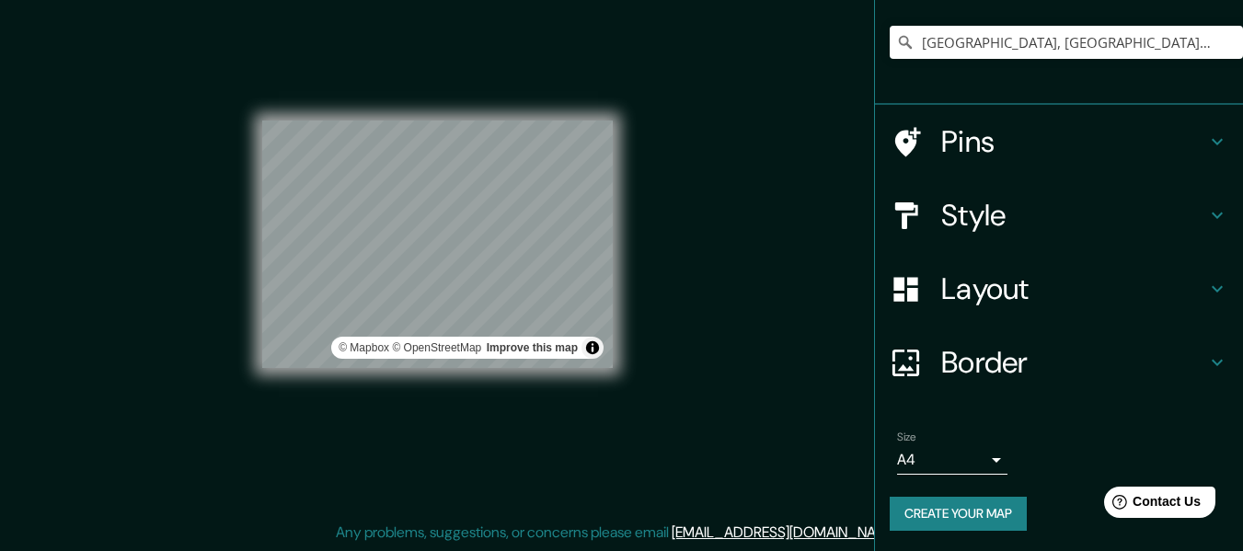
scroll to position [153, 0]
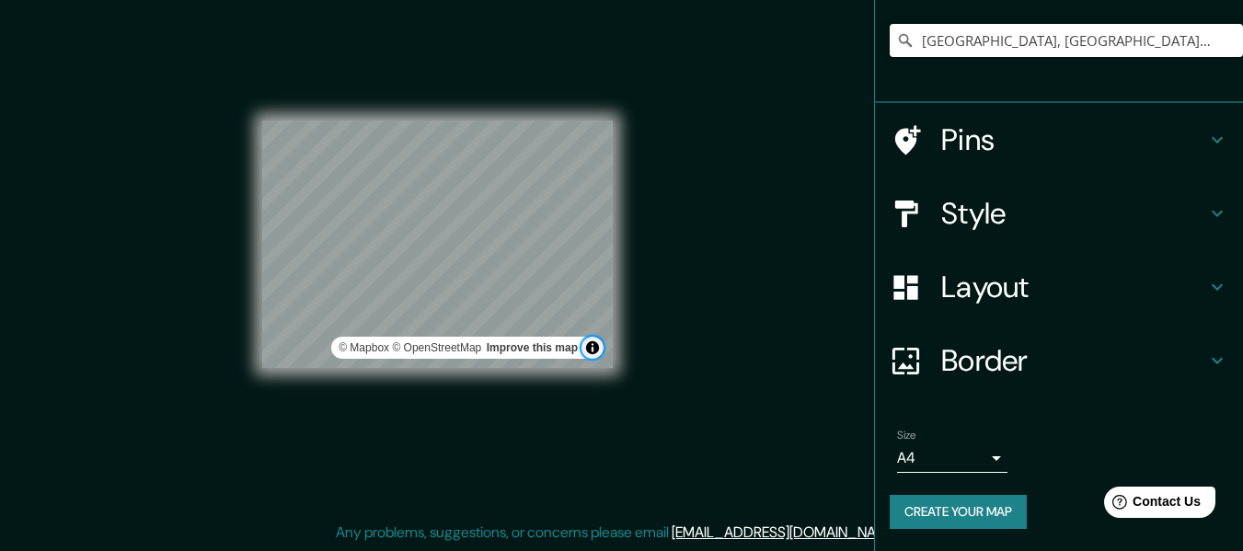
click at [596, 345] on button "Toggle attribution" at bounding box center [592, 348] width 22 height 22
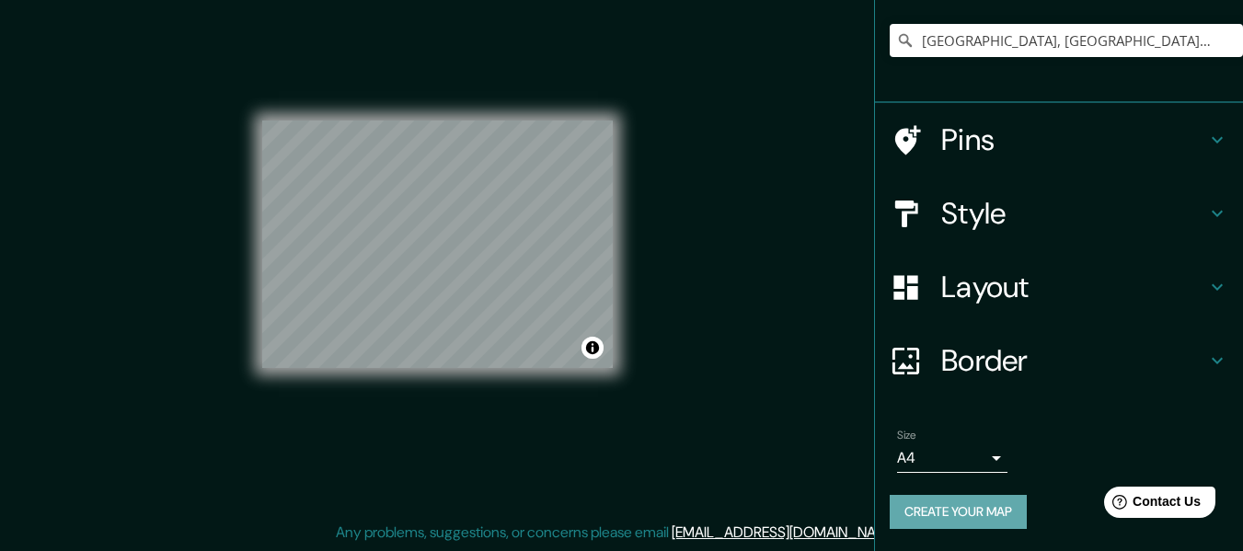
click at [925, 516] on button "Create your map" at bounding box center [957, 512] width 137 height 34
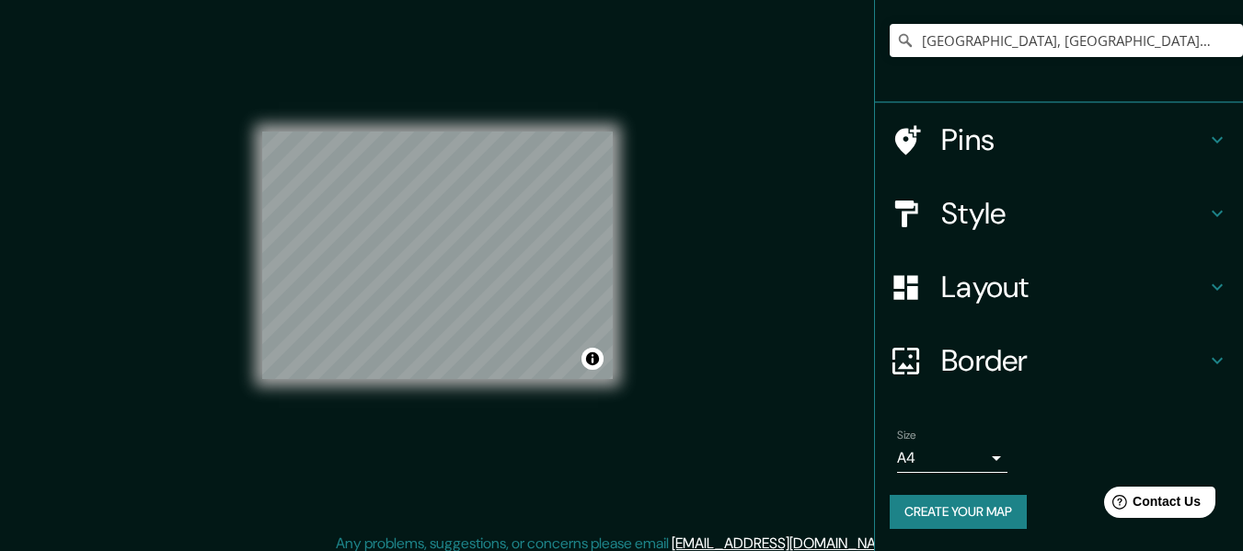
scroll to position [33, 0]
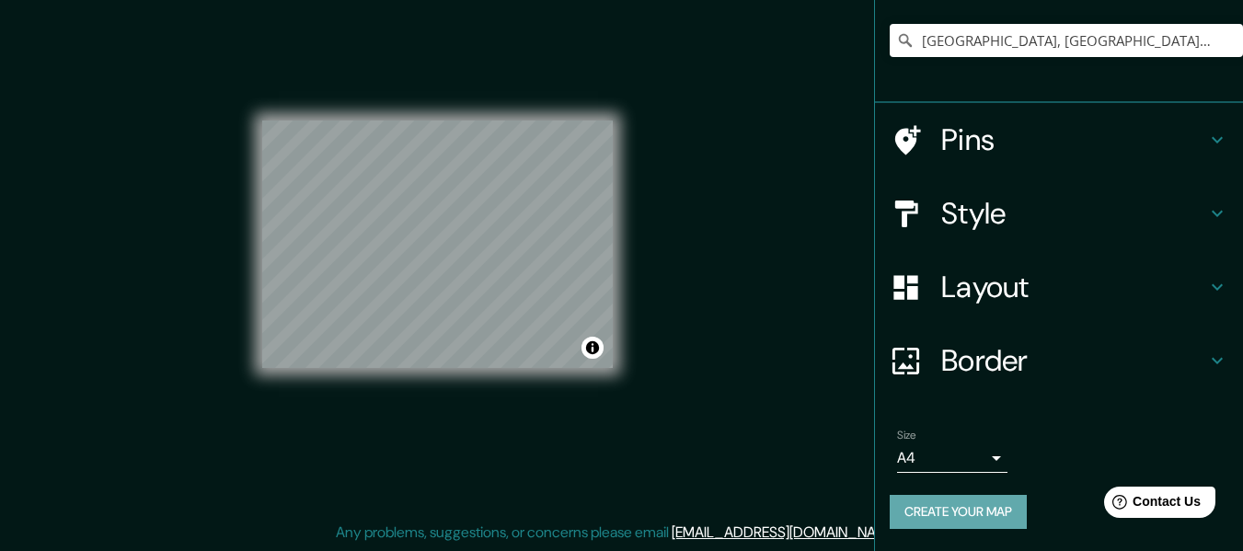
click at [935, 510] on button "Create your map" at bounding box center [957, 512] width 137 height 34
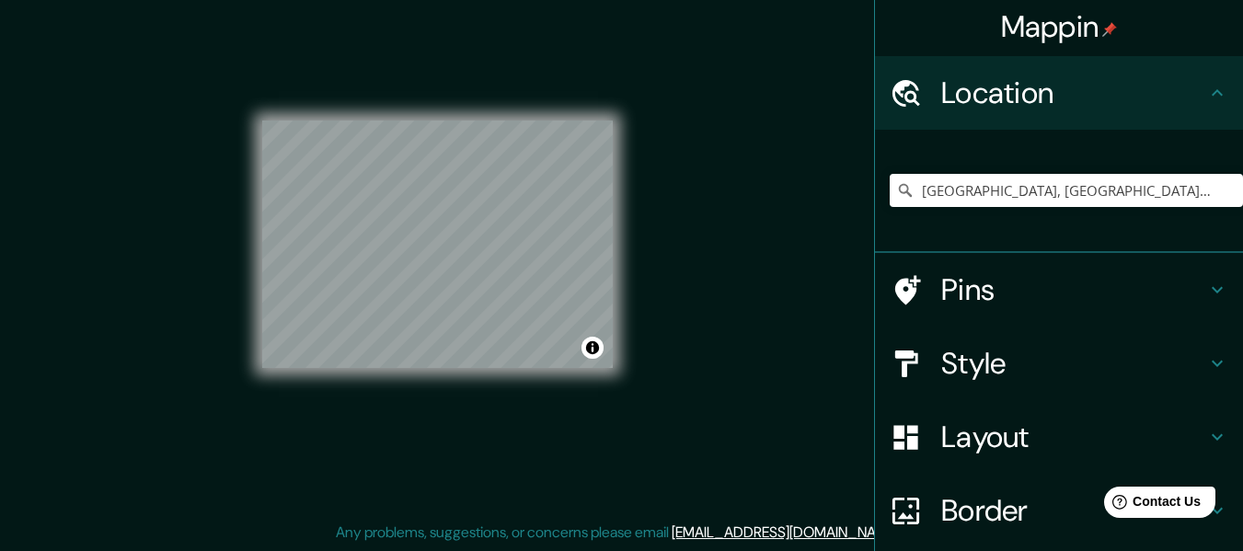
scroll to position [0, 0]
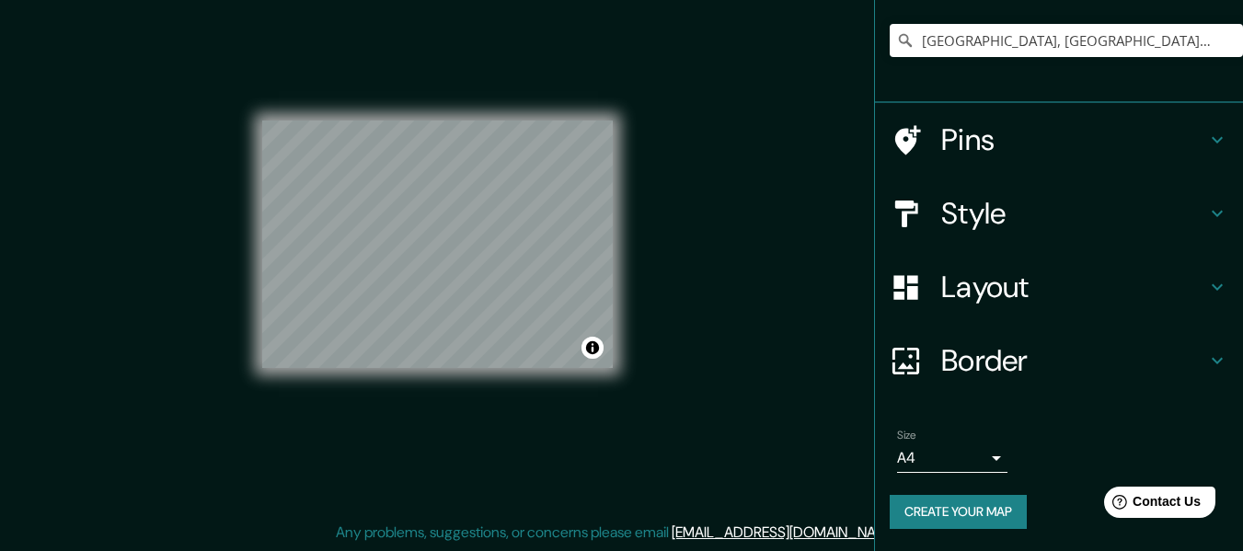
click at [1206, 361] on icon at bounding box center [1217, 361] width 22 height 22
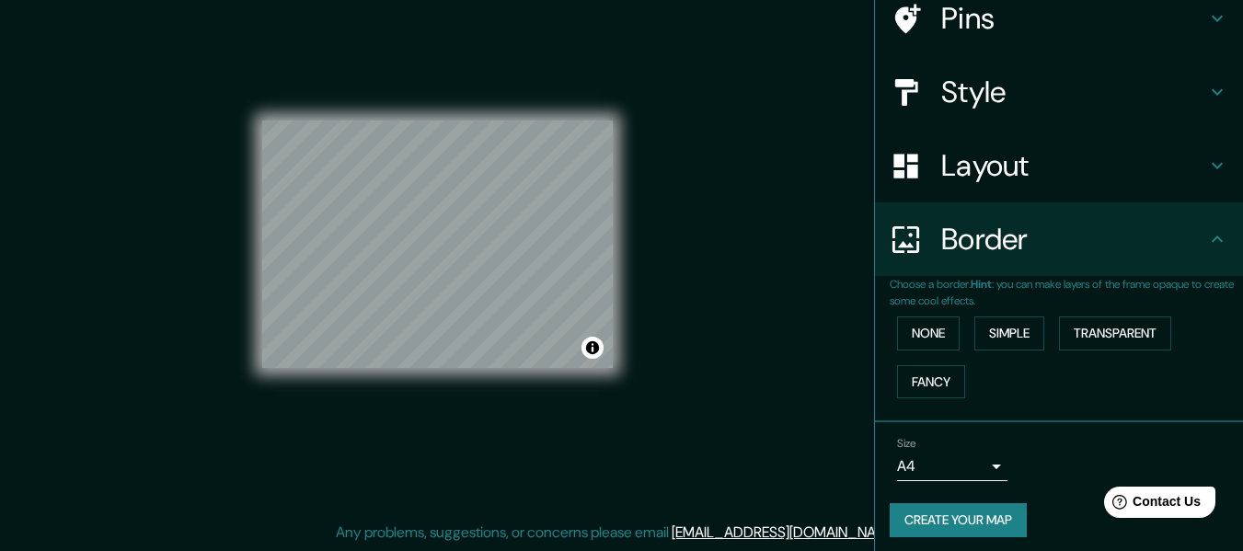
scroll to position [123, 0]
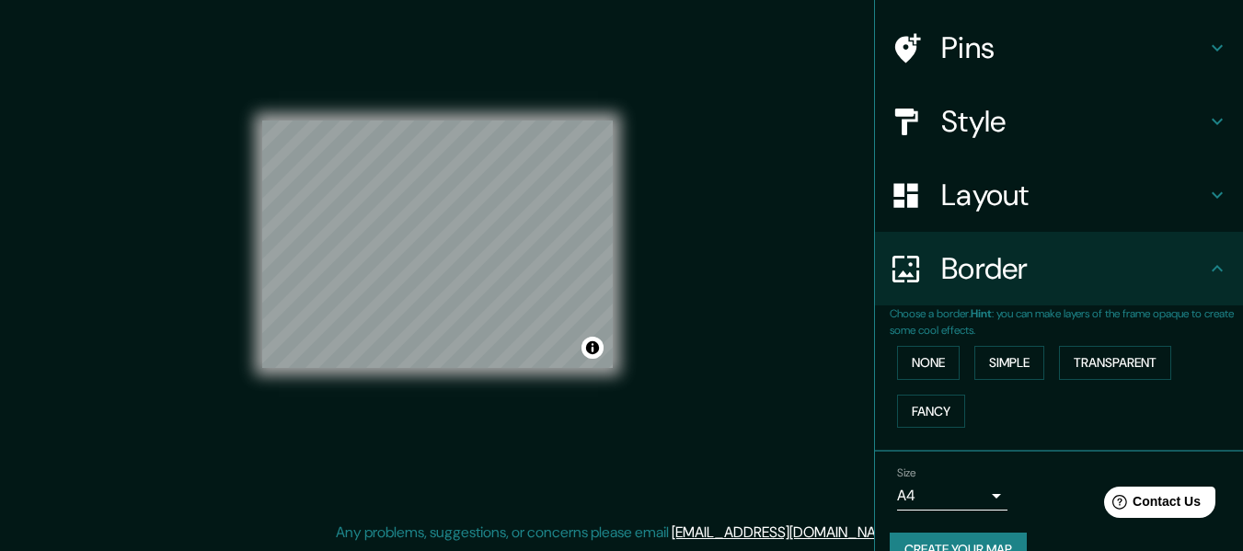
click at [1191, 286] on h4 "Border" at bounding box center [1073, 268] width 265 height 37
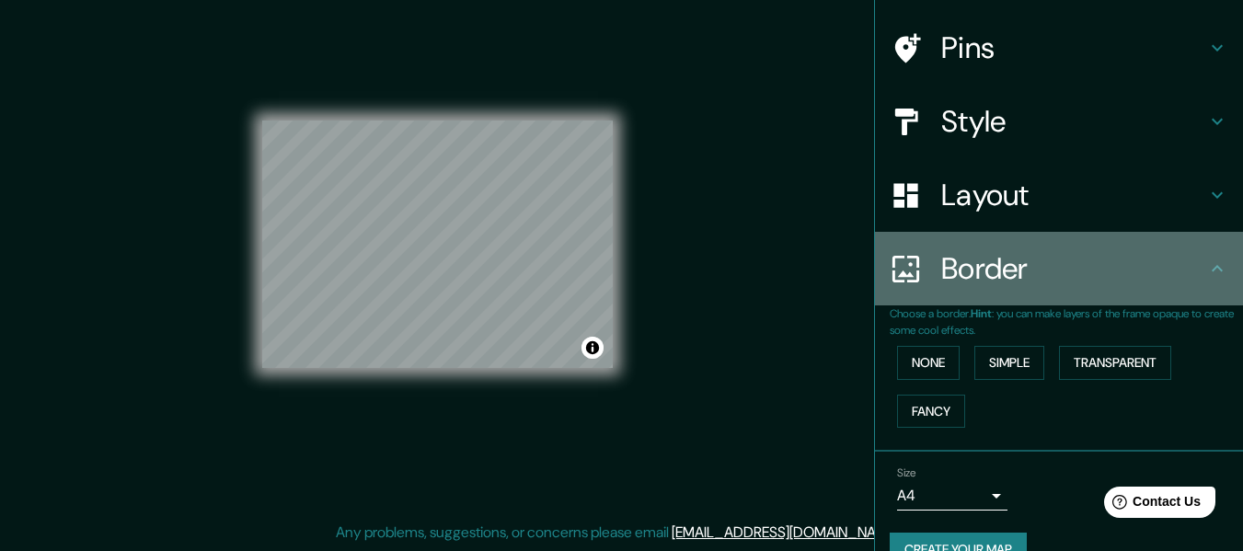
click at [1196, 280] on div "Border" at bounding box center [1059, 269] width 368 height 74
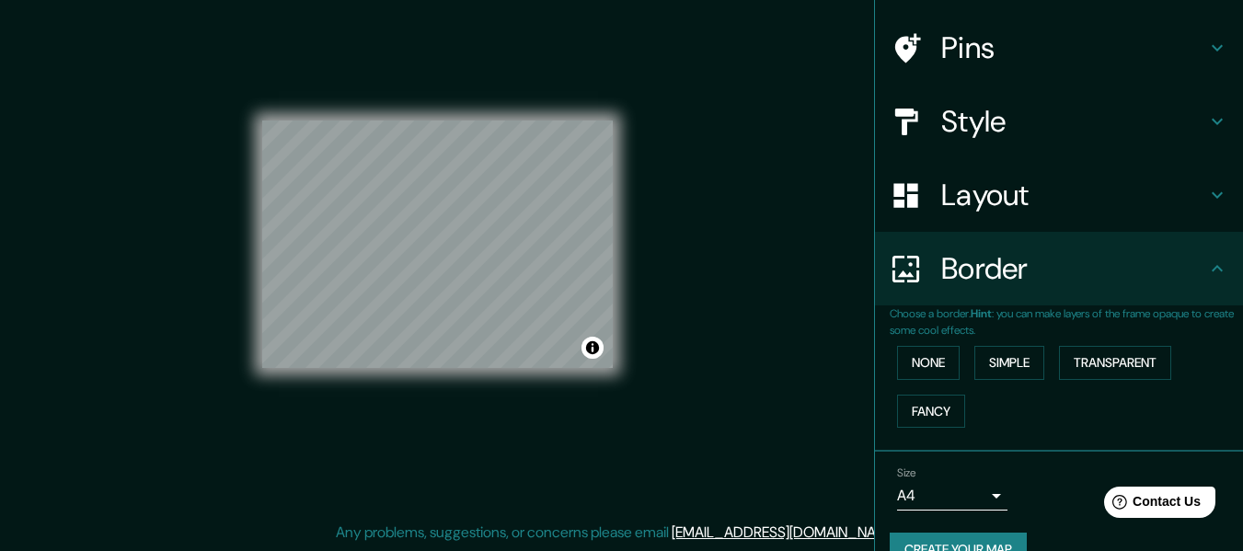
click at [1206, 265] on icon at bounding box center [1217, 269] width 22 height 22
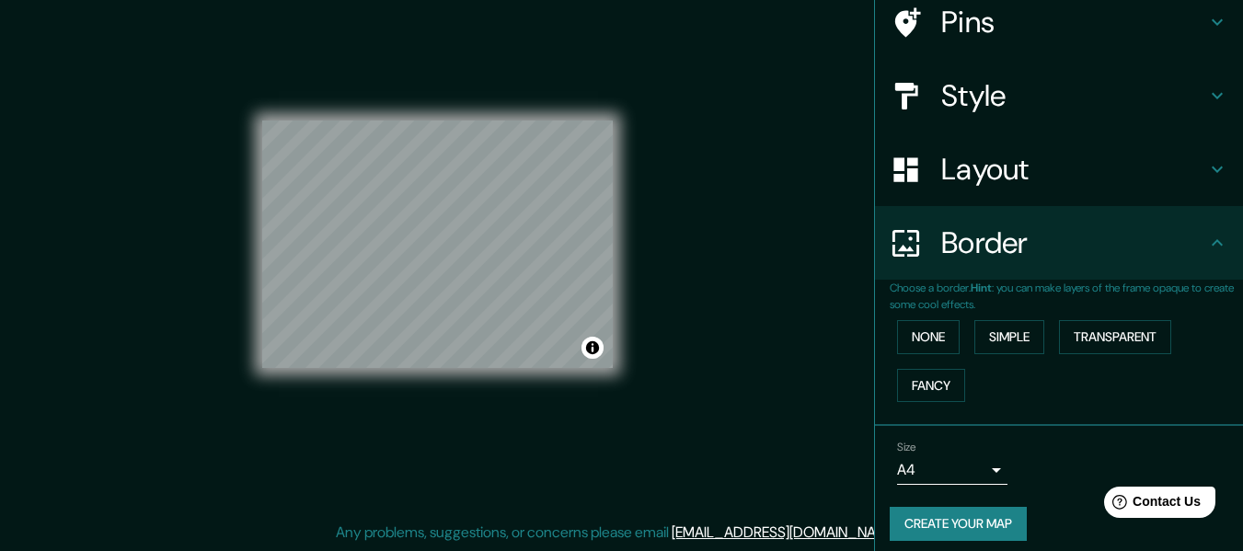
scroll to position [161, 0]
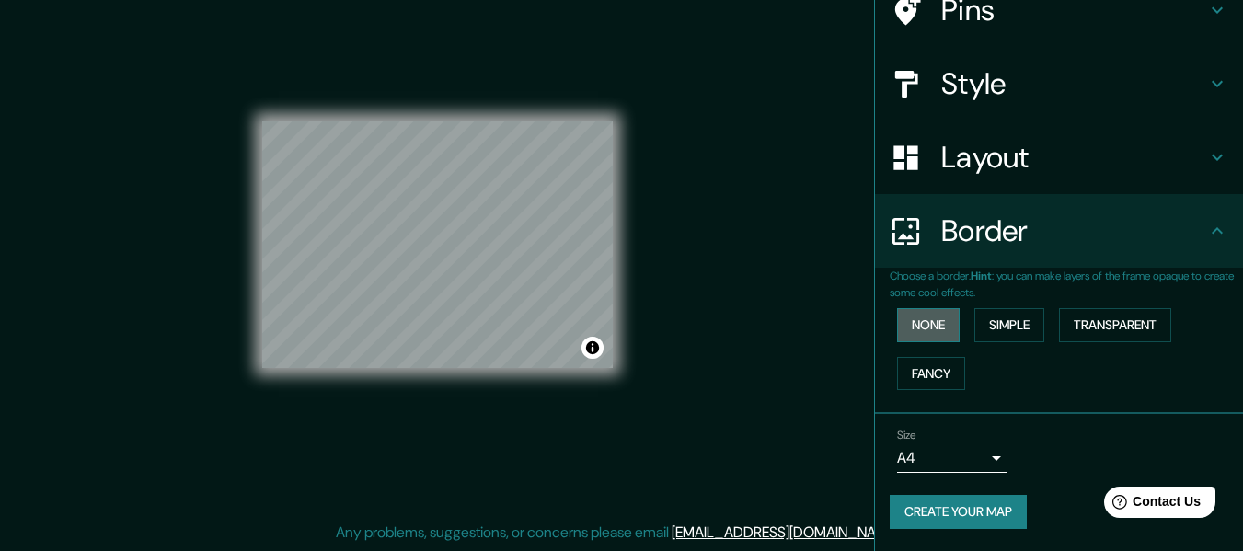
click at [920, 330] on button "None" at bounding box center [928, 325] width 63 height 34
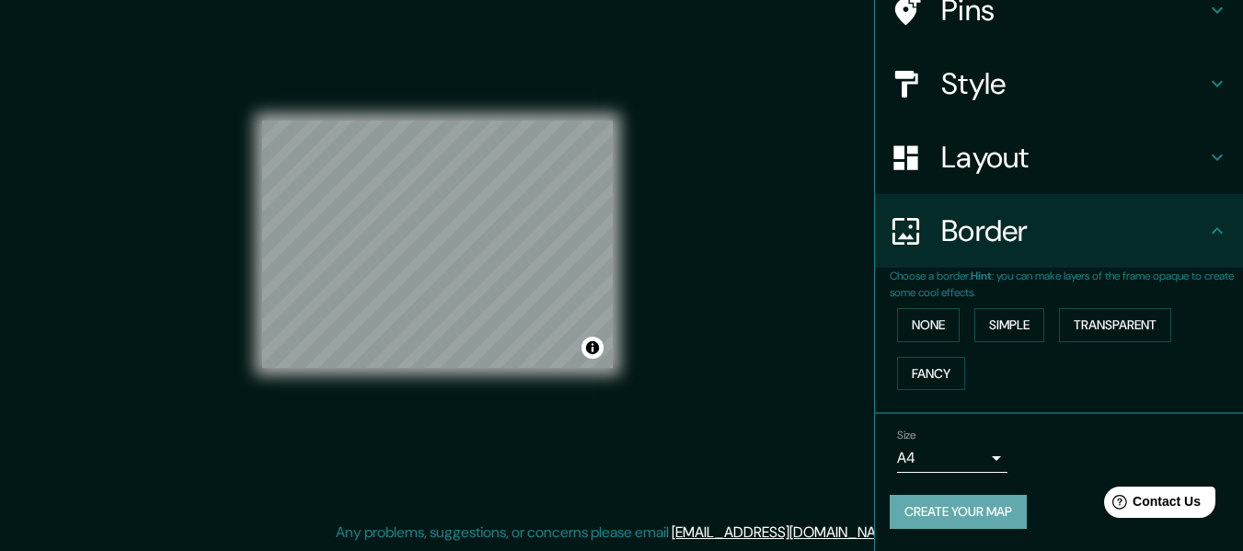
click at [949, 514] on button "Create your map" at bounding box center [957, 512] width 137 height 34
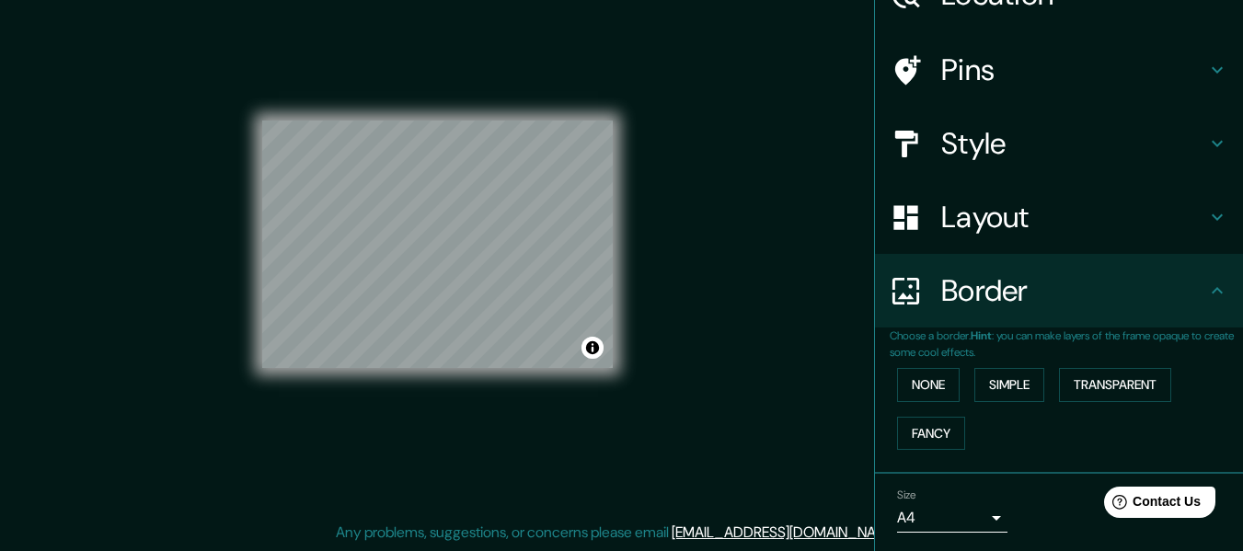
scroll to position [69, 0]
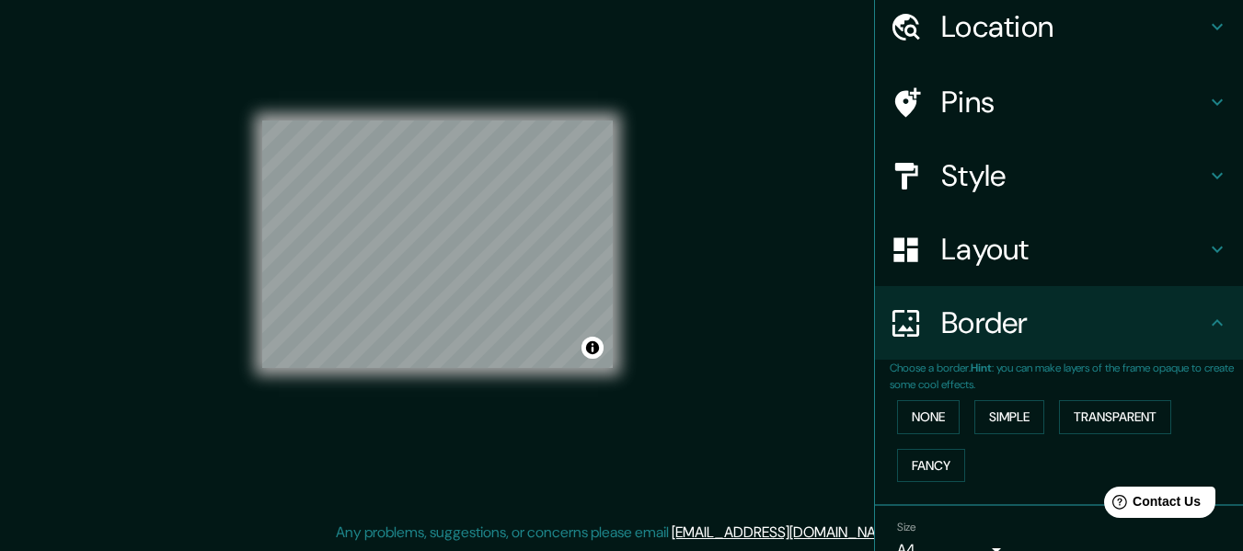
click at [787, 327] on div "Mappin Location Puebla, Puebla, Mexico Pins Style Layout Border Choose a border…" at bounding box center [621, 259] width 1243 height 584
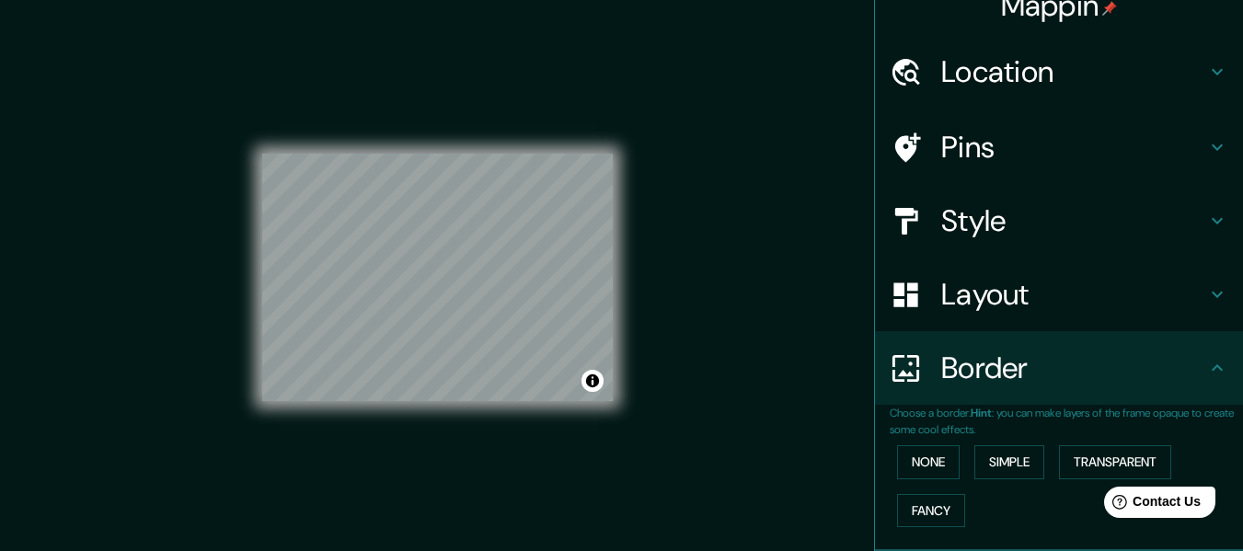
scroll to position [0, 0]
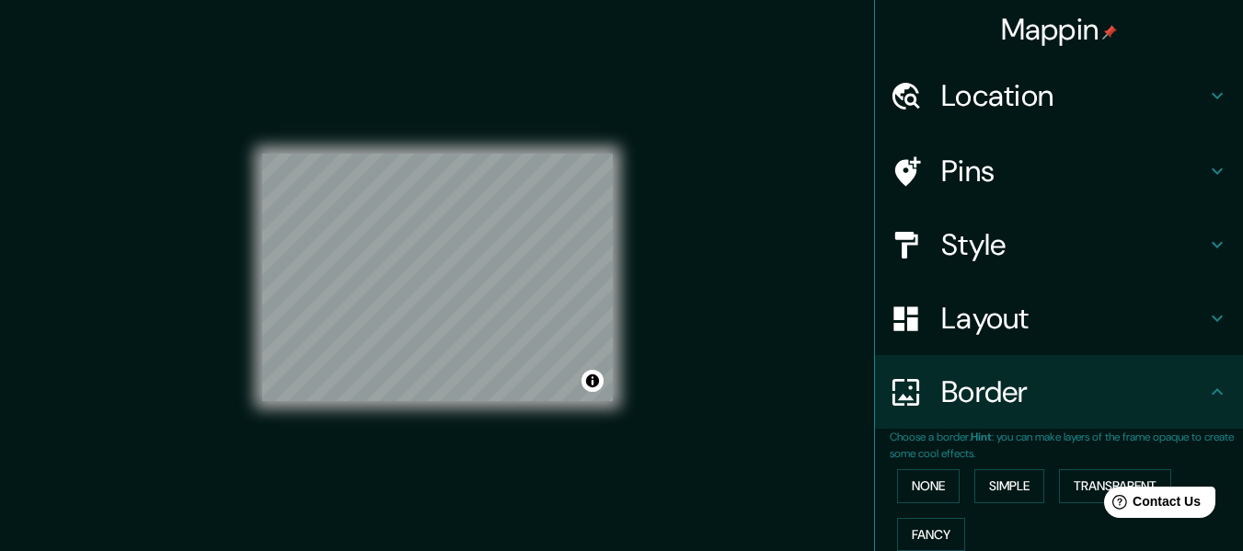
click at [1206, 315] on icon at bounding box center [1217, 318] width 22 height 22
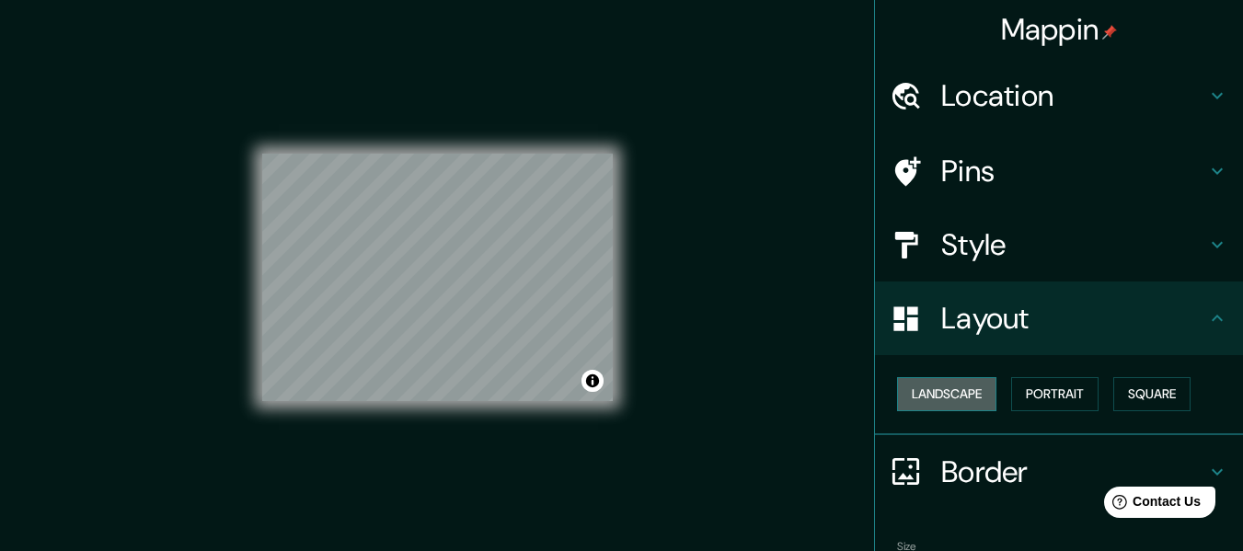
click at [959, 391] on button "Landscape" at bounding box center [946, 394] width 99 height 34
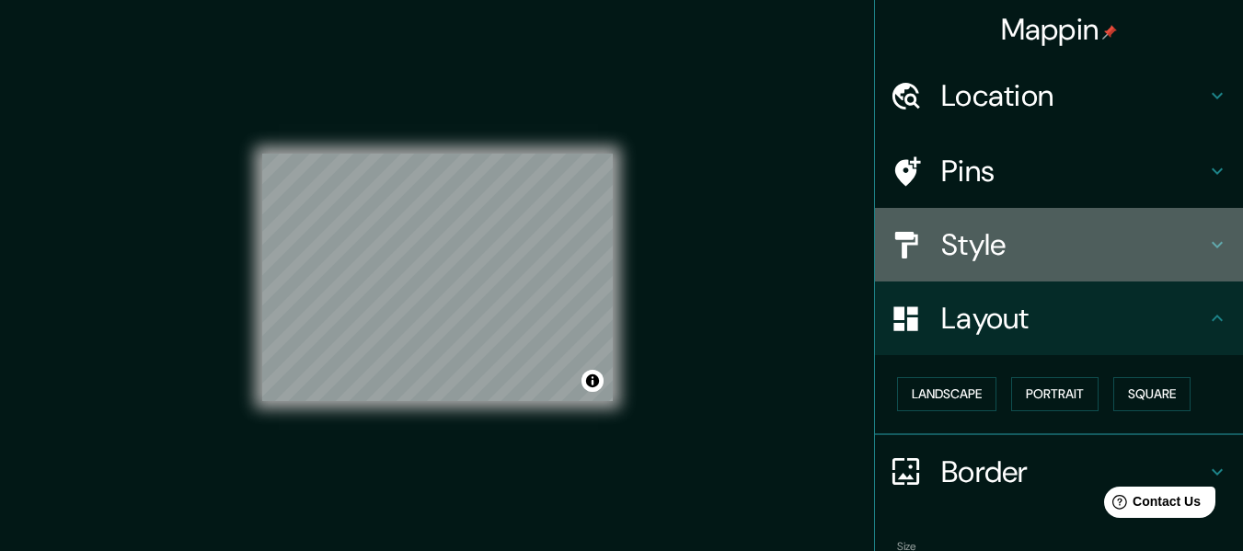
click at [1206, 249] on icon at bounding box center [1217, 245] width 22 height 22
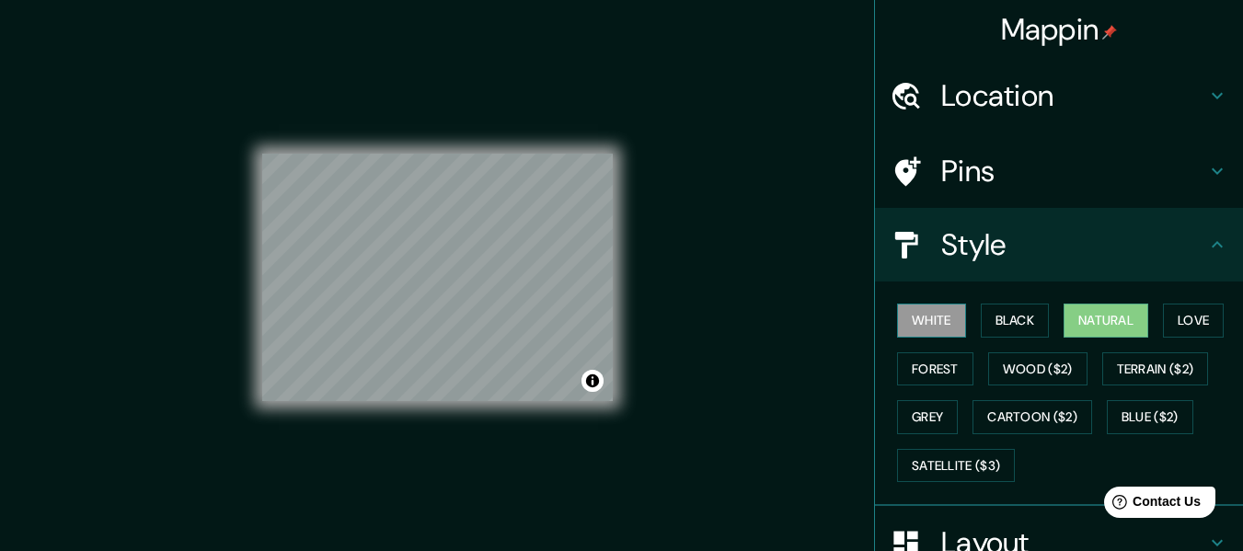
click at [933, 321] on button "White" at bounding box center [931, 321] width 69 height 34
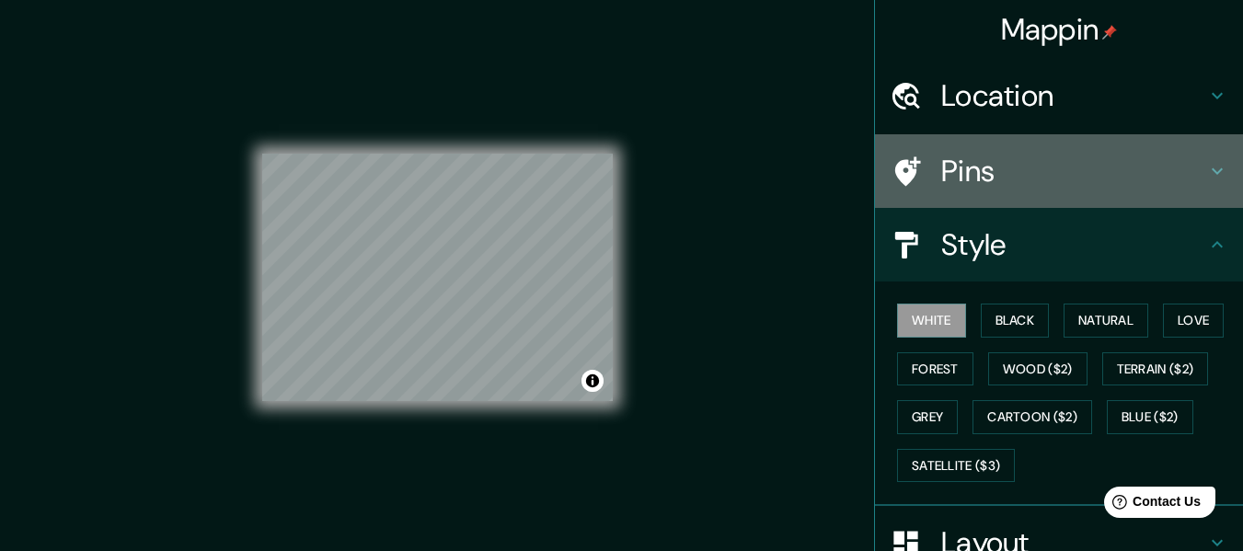
click at [1209, 175] on icon at bounding box center [1217, 171] width 22 height 22
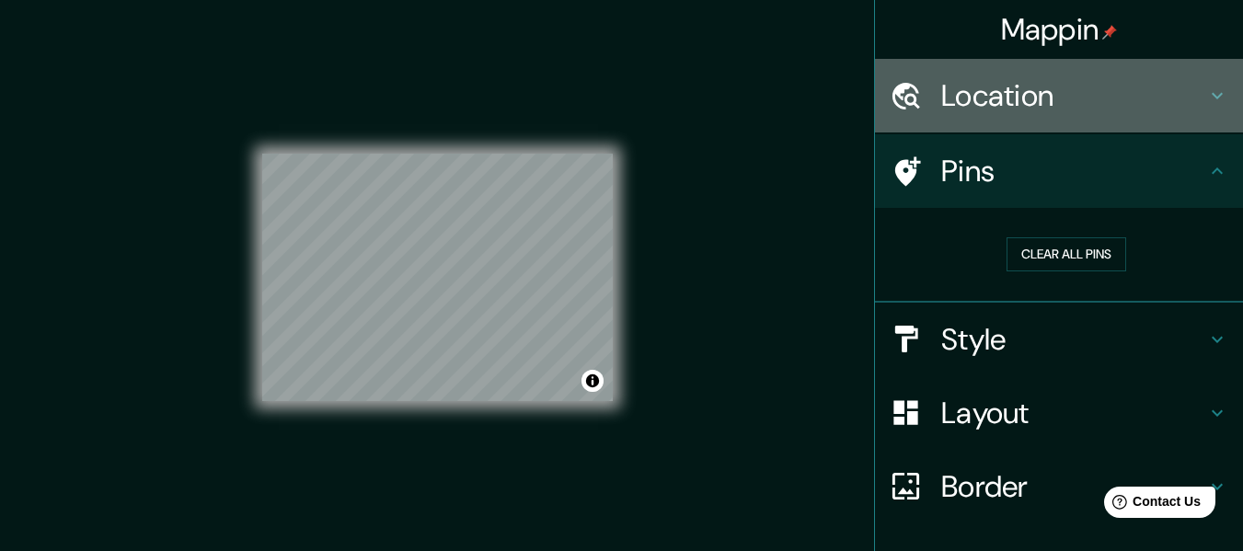
click at [1212, 99] on icon at bounding box center [1217, 96] width 22 height 22
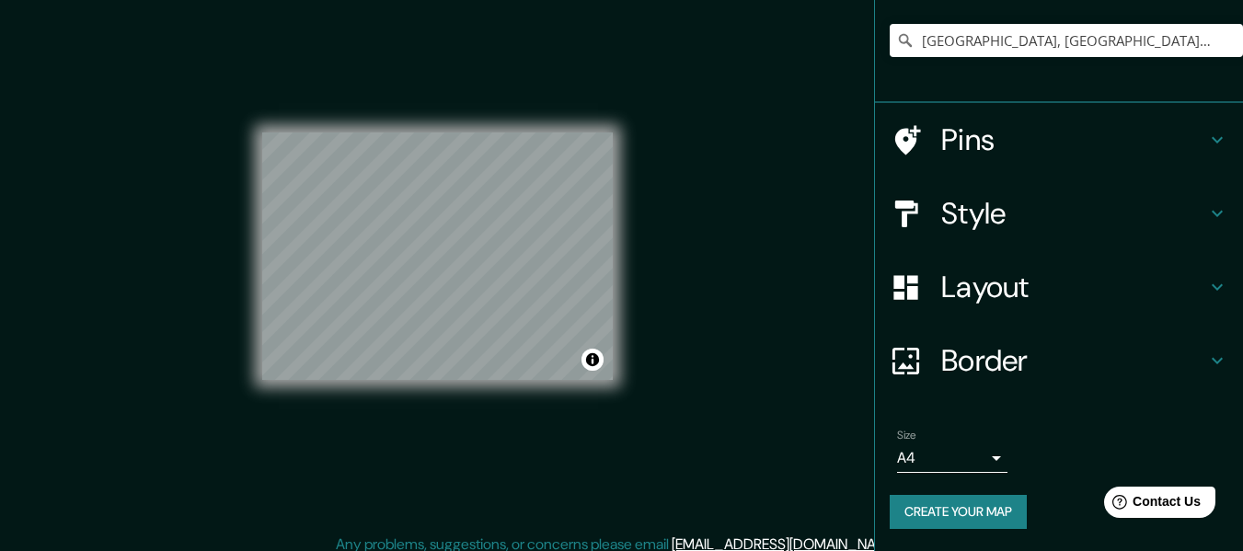
scroll to position [33, 0]
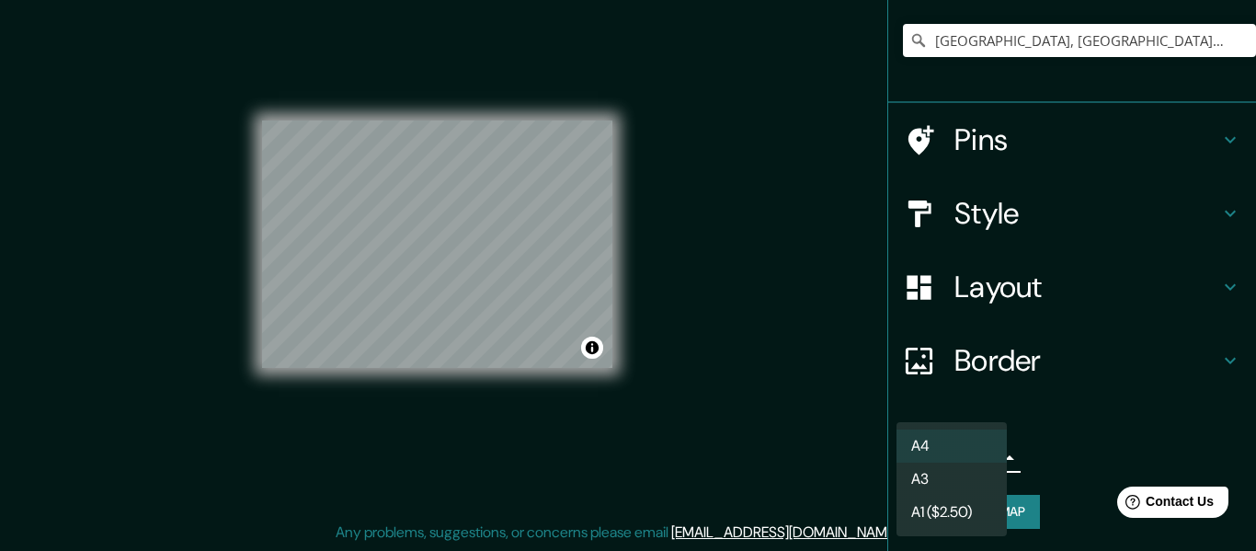
click at [964, 462] on body "Mappin Location Puebla, Puebla, Mexico Pins Style Layout Border Choose a border…" at bounding box center [628, 242] width 1256 height 551
click at [946, 481] on li "A3" at bounding box center [952, 479] width 110 height 33
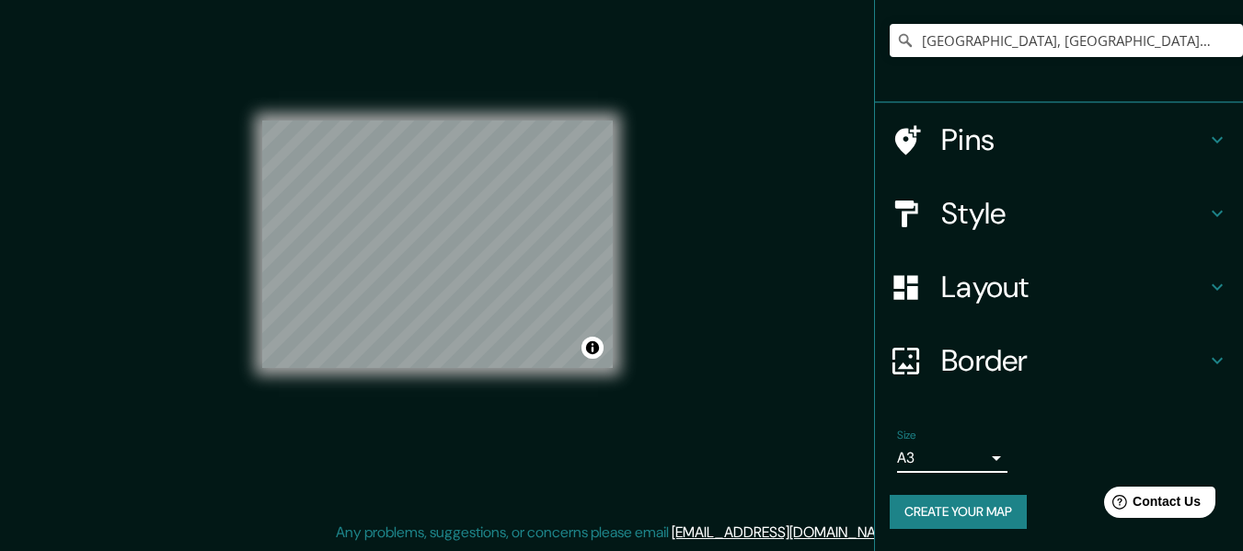
click at [943, 513] on button "Create your map" at bounding box center [957, 512] width 137 height 34
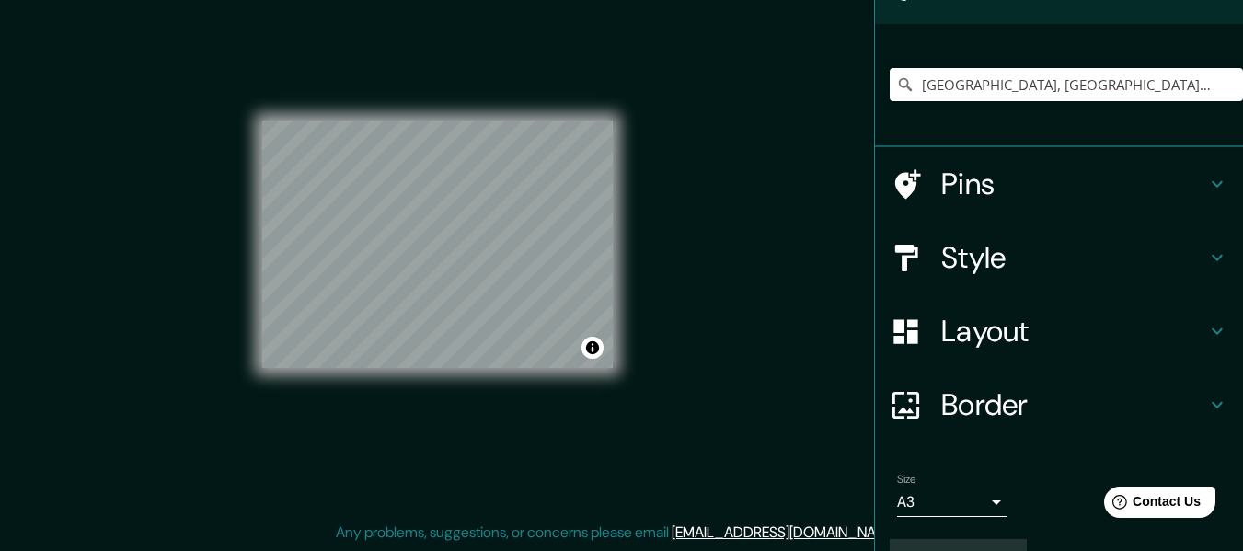
scroll to position [153, 0]
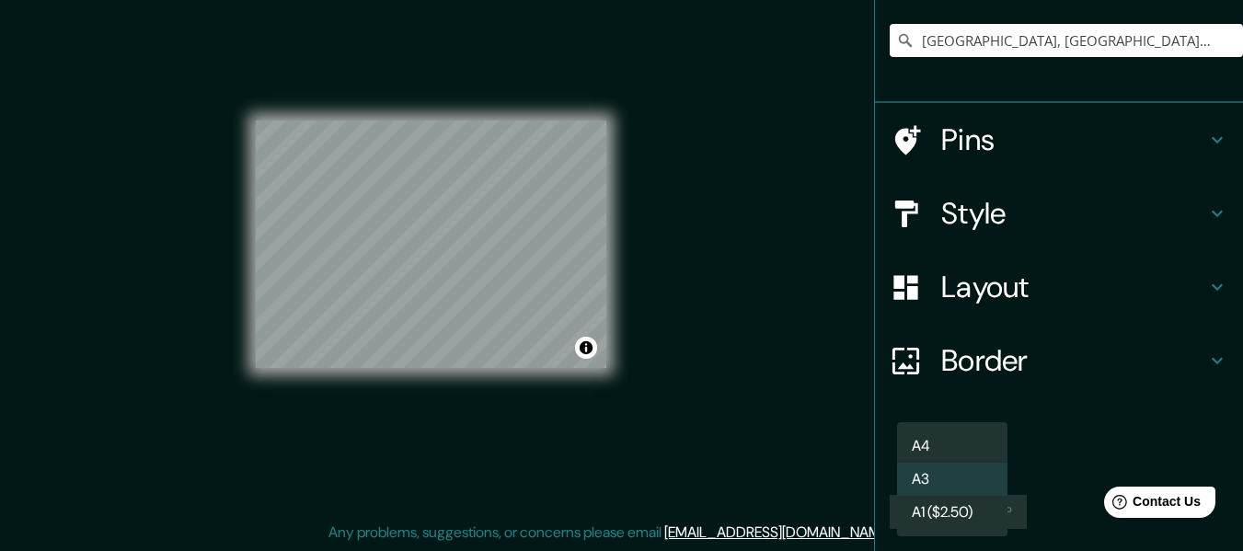
click at [987, 456] on body "Mappin Location Puebla, Puebla, Mexico Pins Style Layout Border Choose a border…" at bounding box center [621, 242] width 1243 height 551
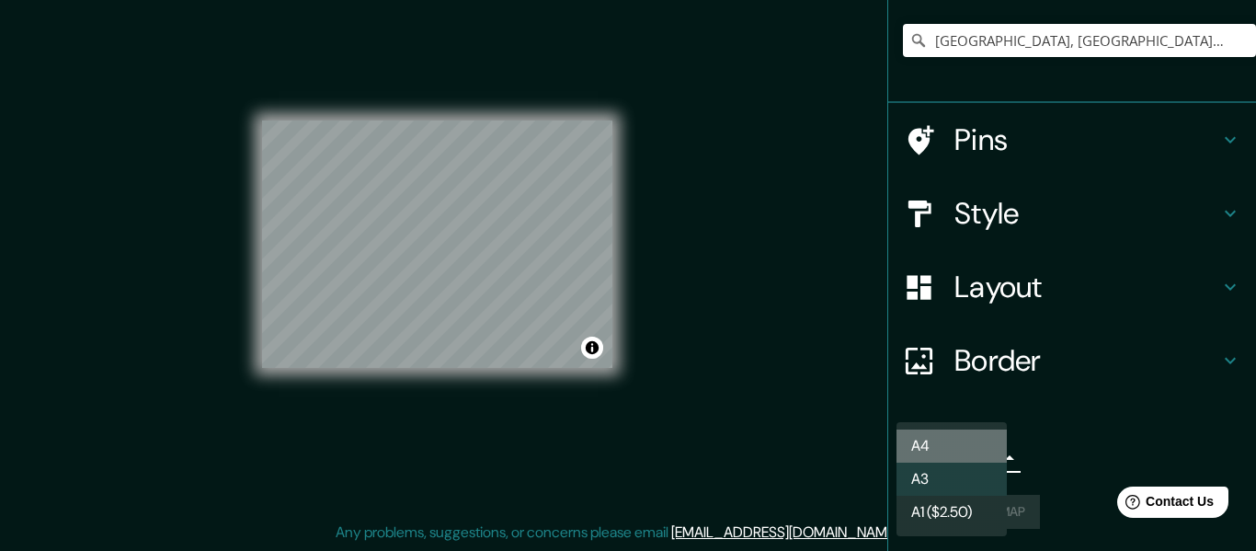
click at [943, 456] on li "A4" at bounding box center [952, 446] width 110 height 33
type input "single"
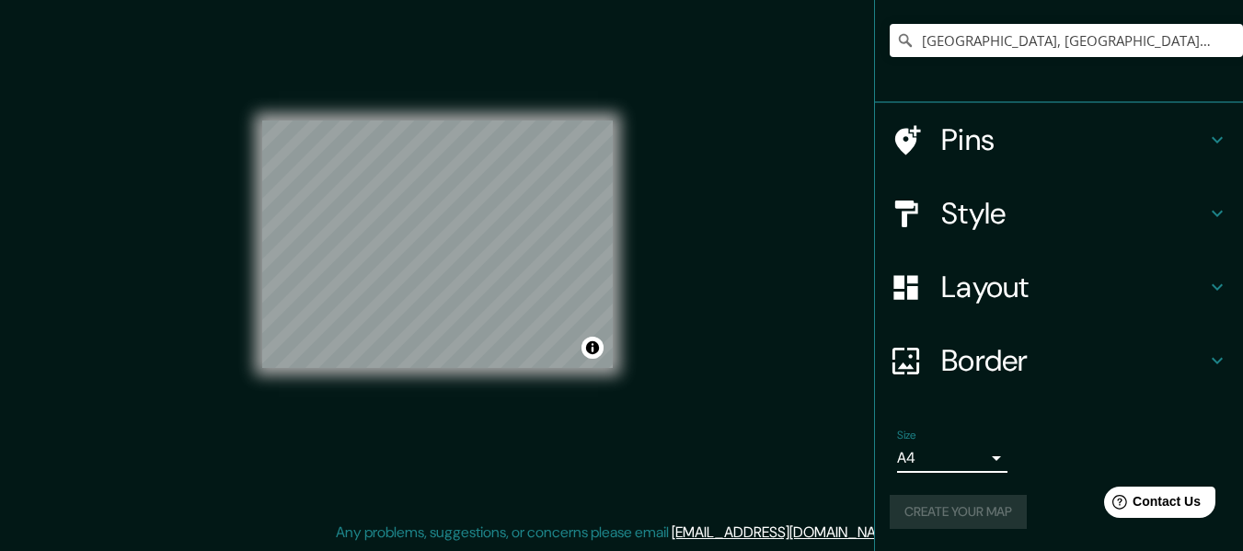
drag, startPoint x: 736, startPoint y: 338, endPoint x: 736, endPoint y: 309, distance: 29.4
click at [736, 317] on div "Mappin Location Puebla, Puebla, Mexico Pins Style Layout Border Choose a border…" at bounding box center [621, 259] width 1243 height 584
click at [717, 213] on div "© Mapbox © OpenStreetMap Improve this map" at bounding box center [438, 244] width 1118 height 496
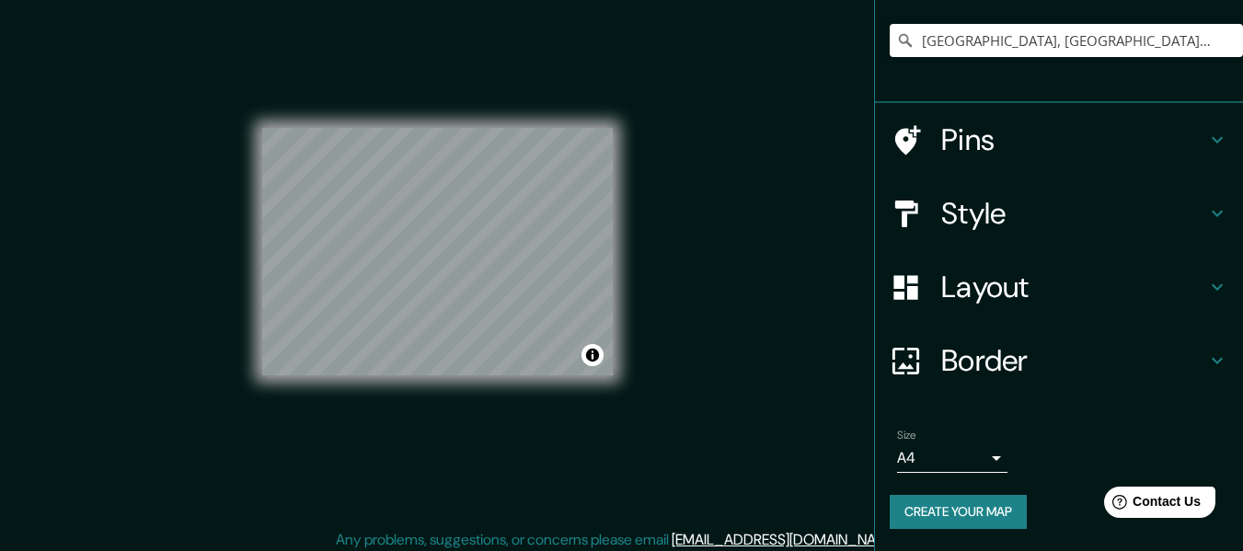
scroll to position [33, 0]
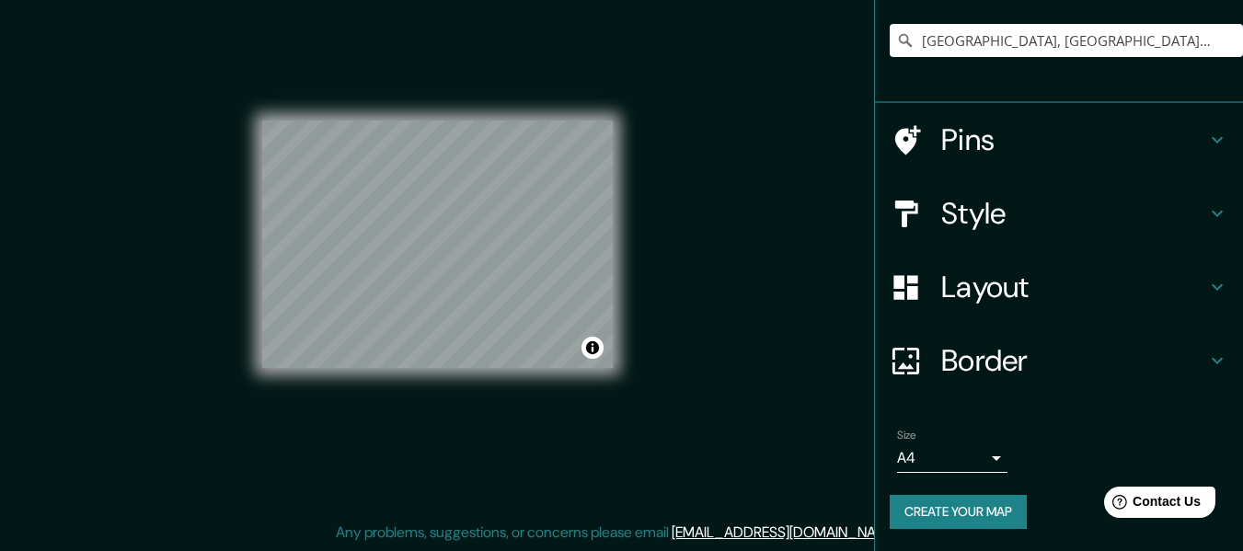
click at [917, 515] on button "Create your map" at bounding box center [957, 512] width 137 height 34
drag, startPoint x: 924, startPoint y: 512, endPoint x: 472, endPoint y: 467, distance: 454.8
click at [471, 467] on div "© Mapbox © OpenStreetMap Improve this map" at bounding box center [438, 244] width 1118 height 496
drag, startPoint x: 995, startPoint y: 515, endPoint x: 532, endPoint y: 438, distance: 470.0
click at [532, 438] on div "© Mapbox © OpenStreetMap Improve this map" at bounding box center [438, 244] width 1118 height 496
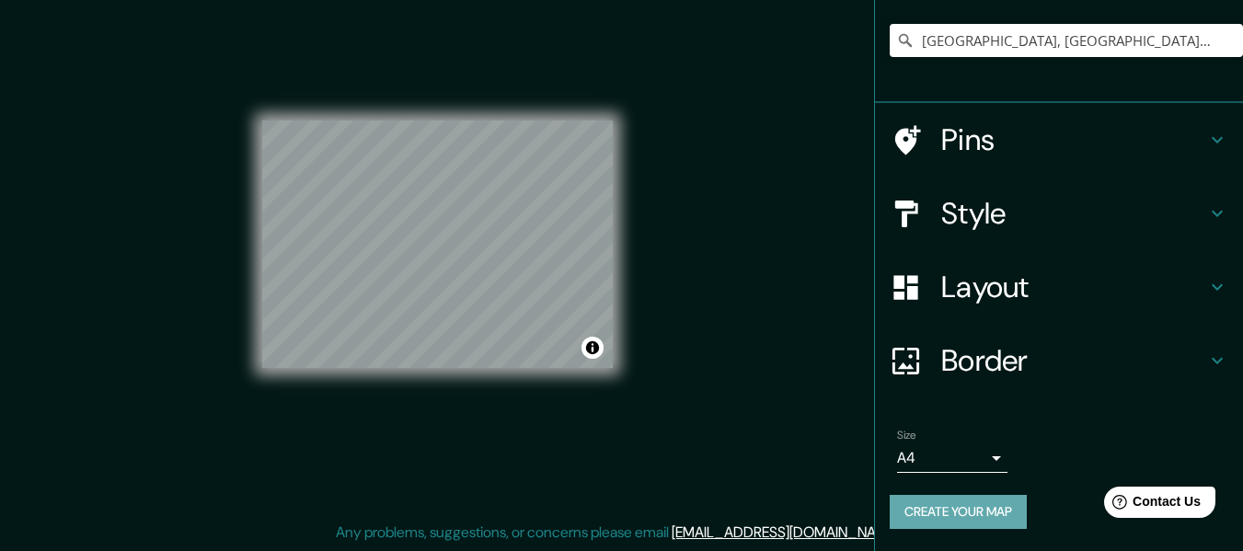
click at [954, 506] on button "Create your map" at bounding box center [957, 512] width 137 height 34
click at [954, 506] on div "Create your map" at bounding box center [1058, 512] width 338 height 34
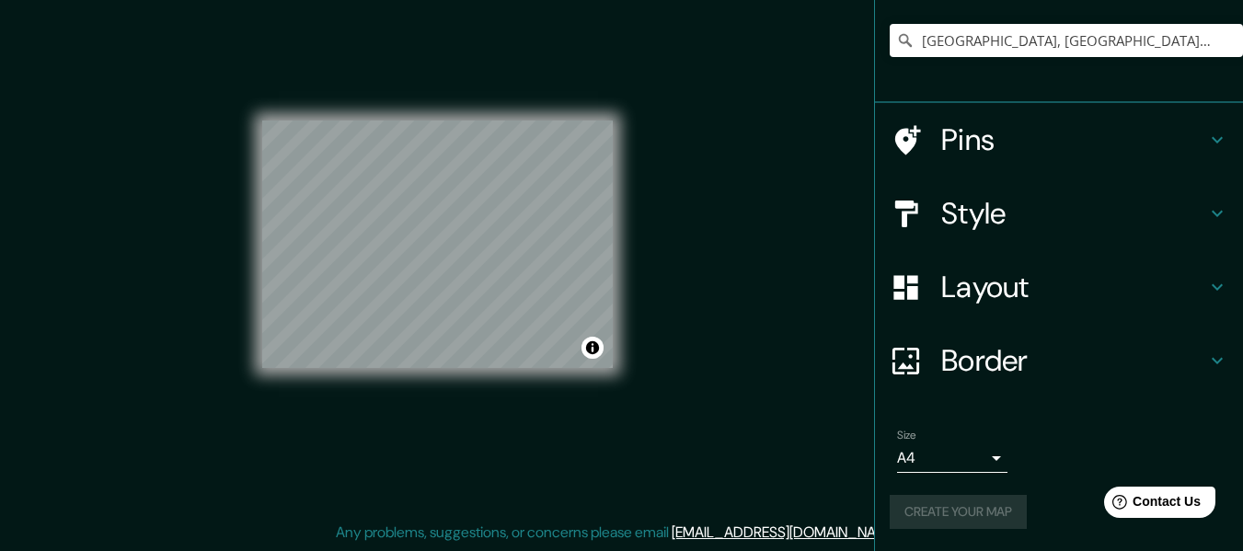
click at [954, 506] on div "Create your map" at bounding box center [1058, 512] width 338 height 34
click at [953, 507] on div "Create your map" at bounding box center [1058, 512] width 338 height 34
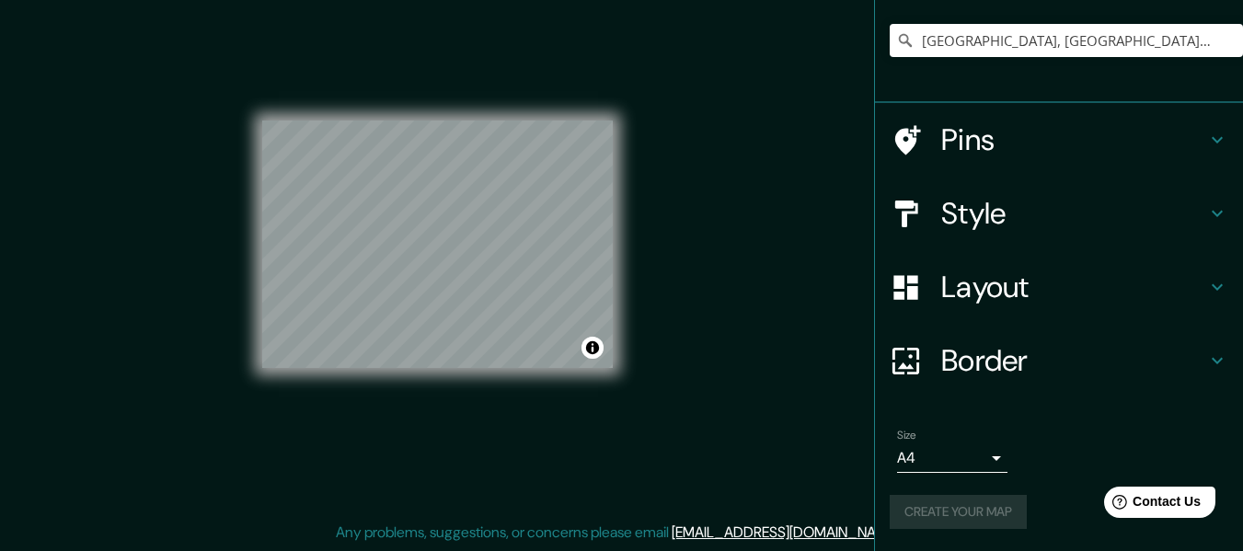
click at [953, 507] on div "Create your map" at bounding box center [1058, 512] width 338 height 34
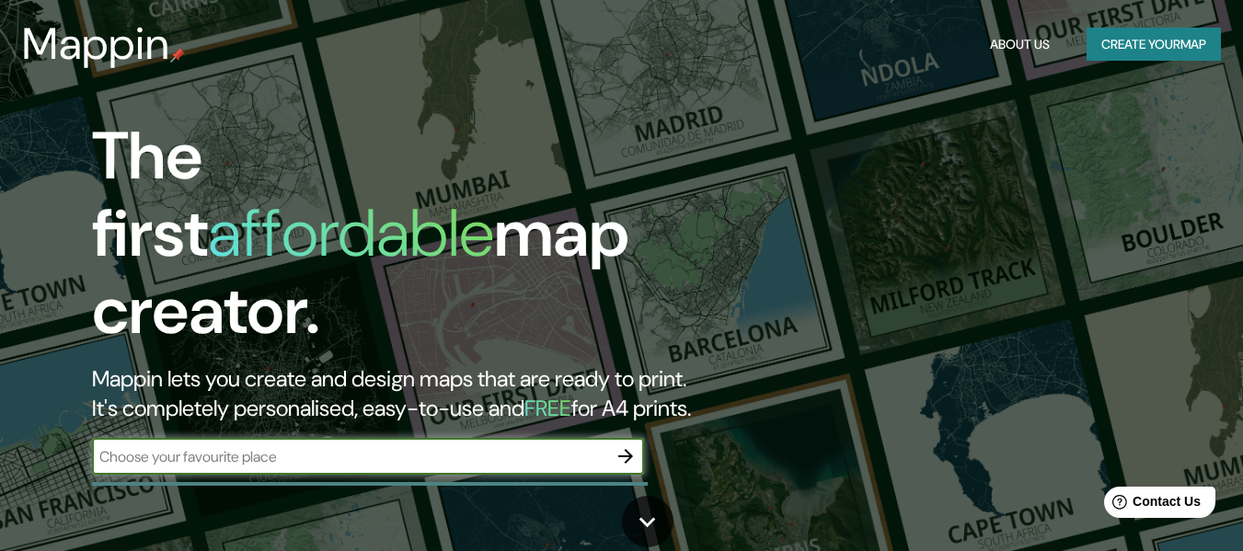
click at [1172, 50] on button "Create your map" at bounding box center [1153, 45] width 134 height 34
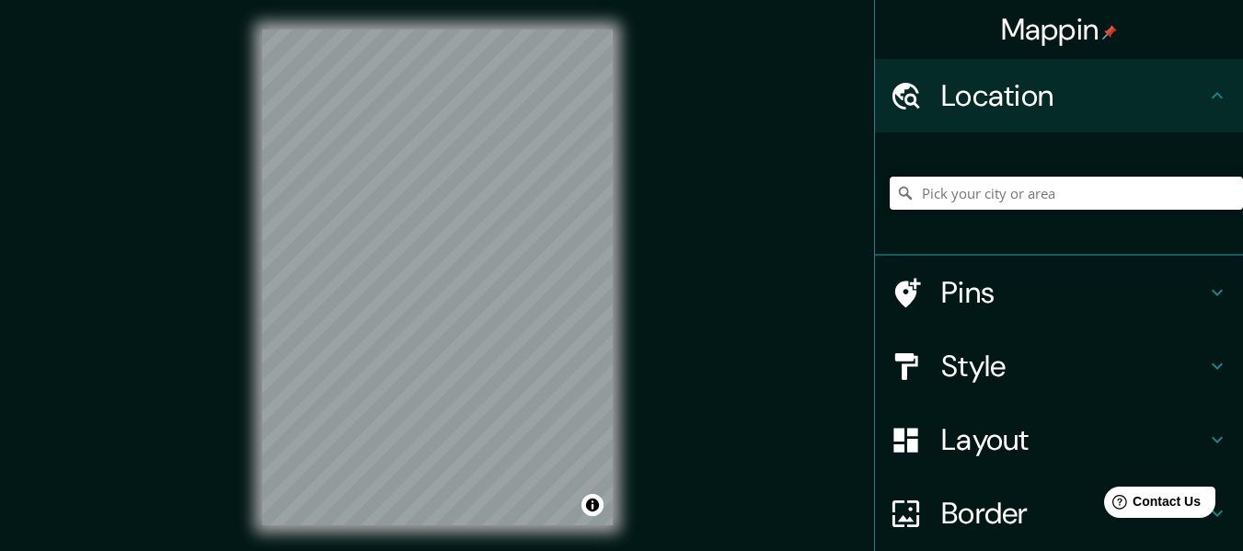
click at [1009, 185] on input "Pick your city or area" at bounding box center [1065, 193] width 353 height 33
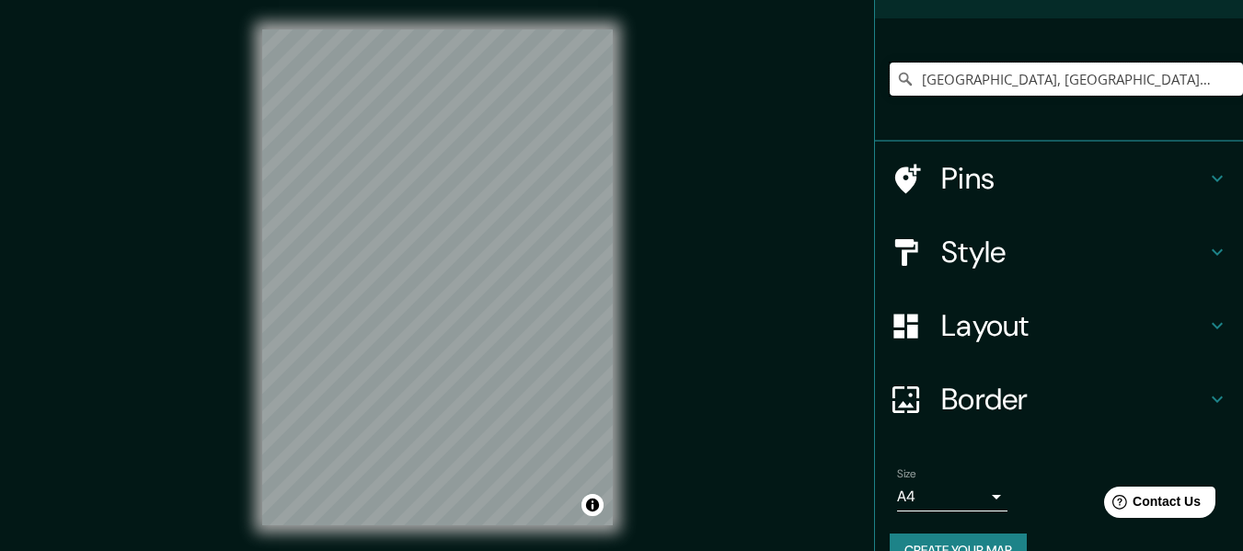
scroll to position [153, 0]
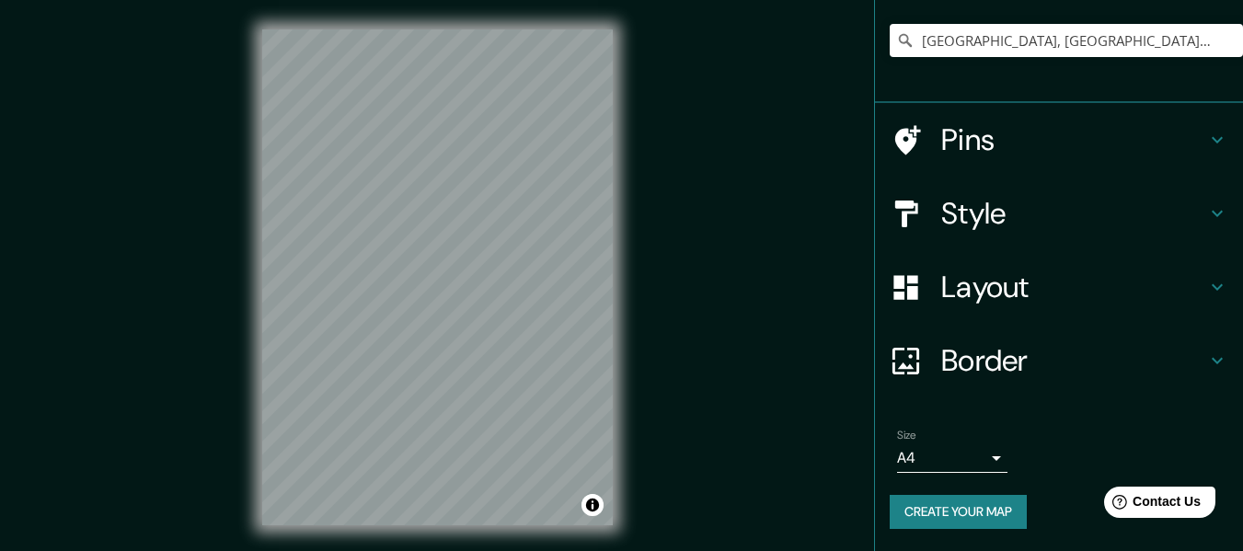
click at [1064, 214] on h4 "Style" at bounding box center [1073, 213] width 265 height 37
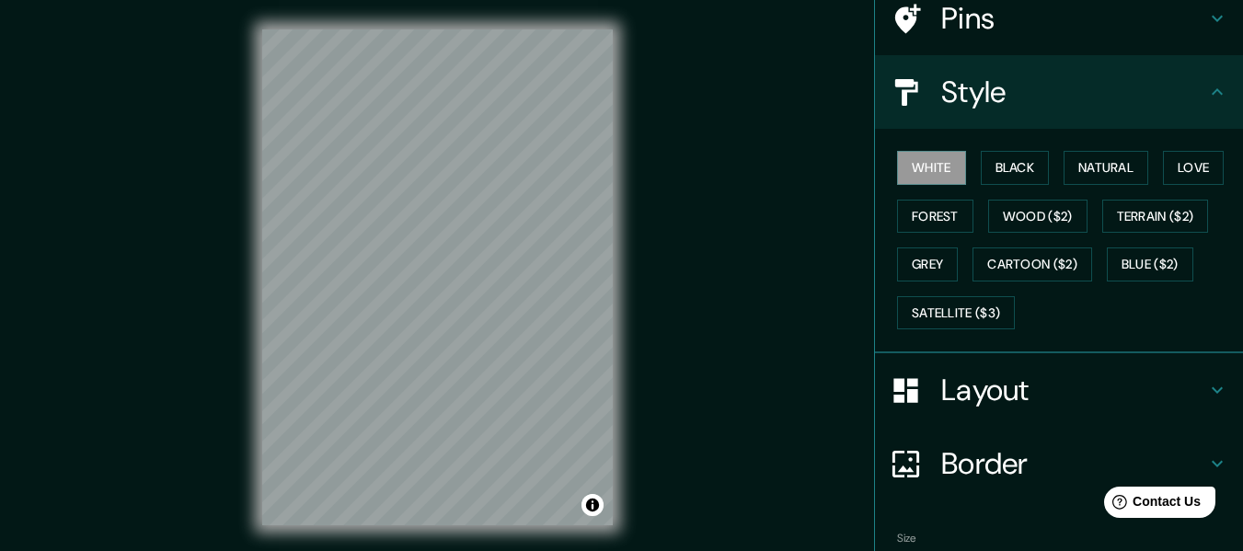
click at [1206, 86] on icon at bounding box center [1217, 92] width 22 height 22
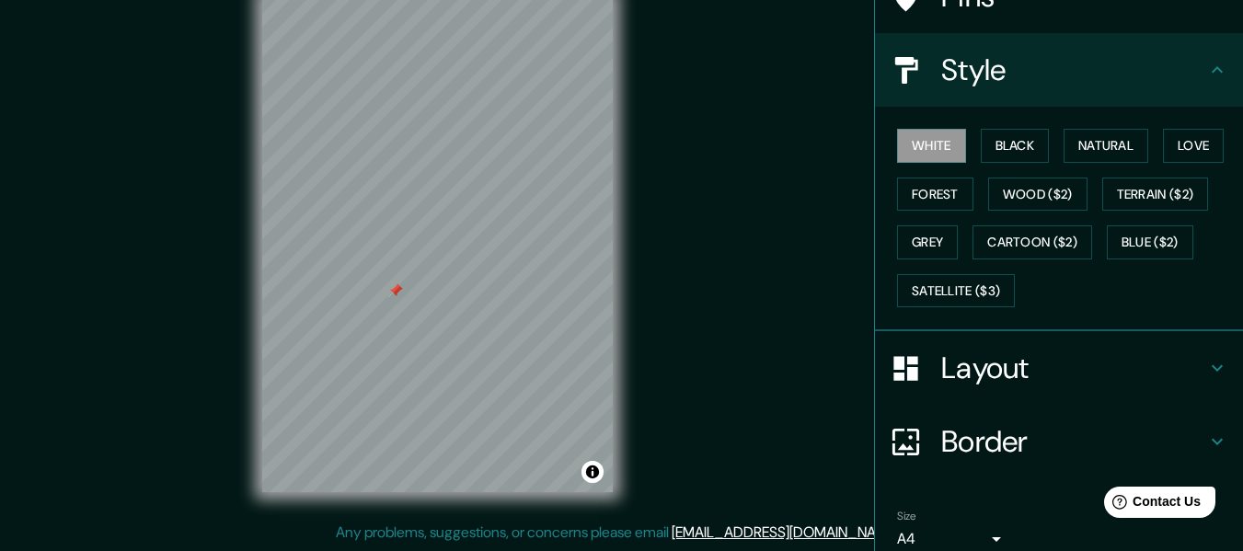
scroll to position [0, 0]
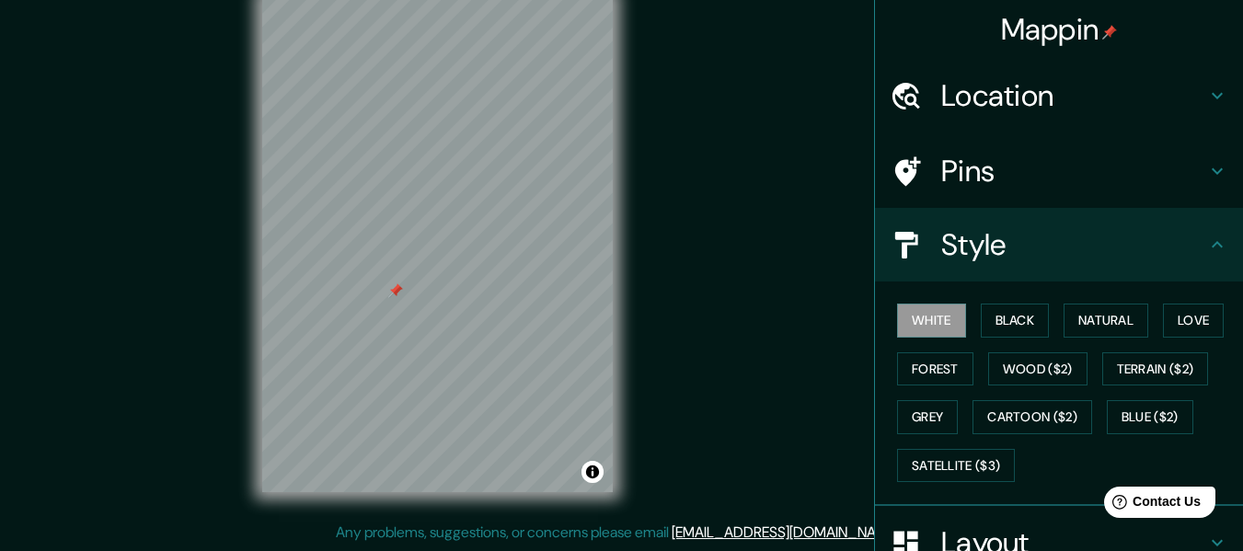
click at [1002, 178] on h4 "Pins" at bounding box center [1073, 171] width 265 height 37
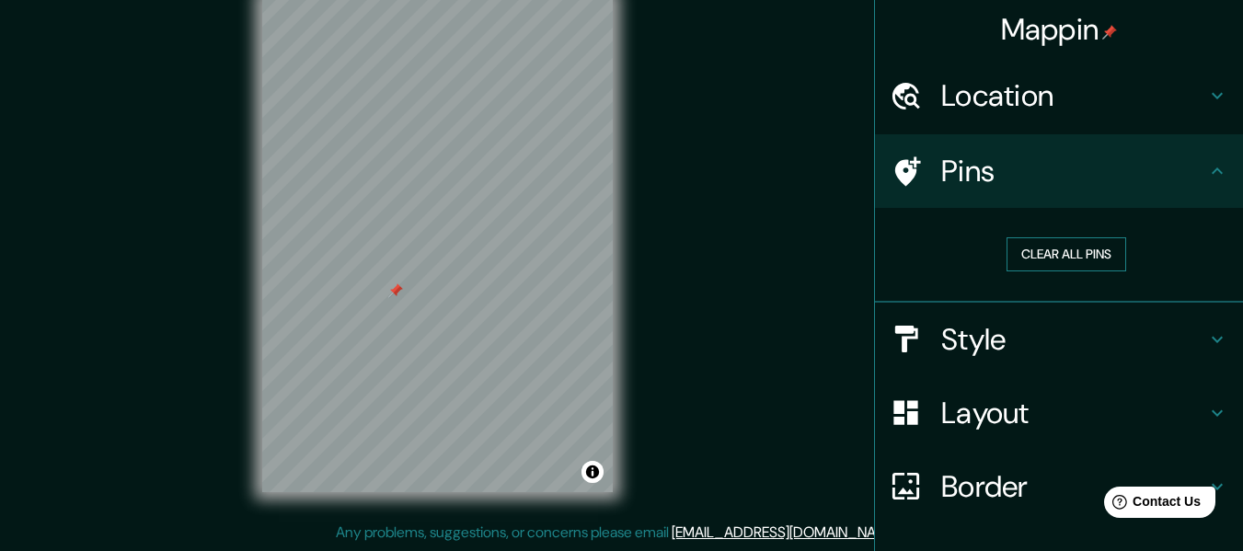
click at [1037, 256] on button "Clear all pins" at bounding box center [1066, 254] width 120 height 34
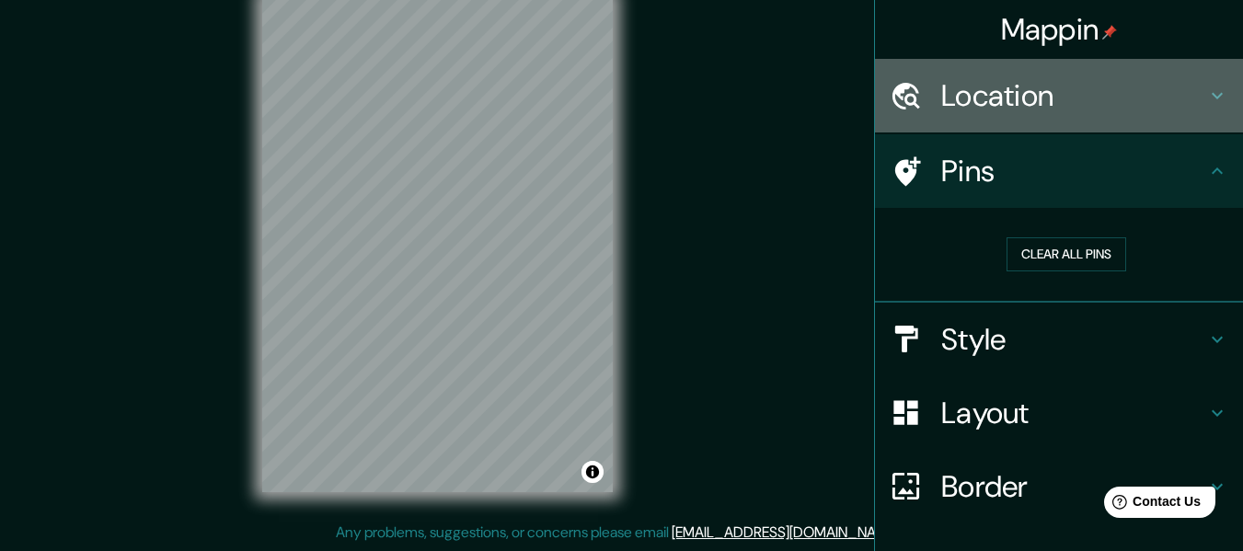
click at [990, 98] on h4 "Location" at bounding box center [1073, 95] width 265 height 37
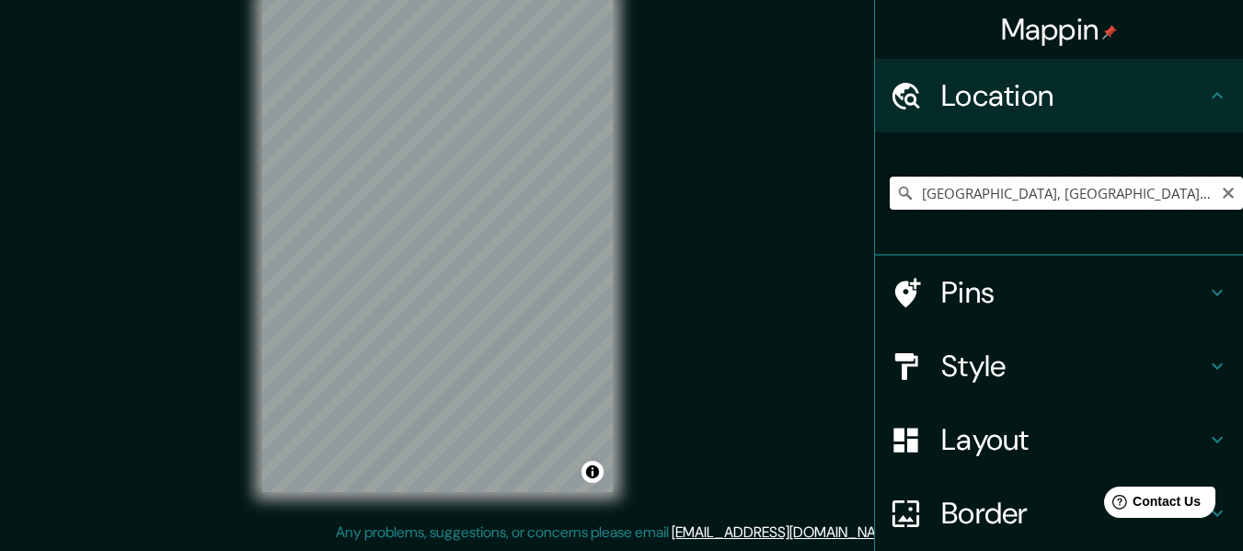
click at [987, 199] on input "[GEOGRAPHIC_DATA], [GEOGRAPHIC_DATA], [GEOGRAPHIC_DATA]" at bounding box center [1065, 193] width 353 height 33
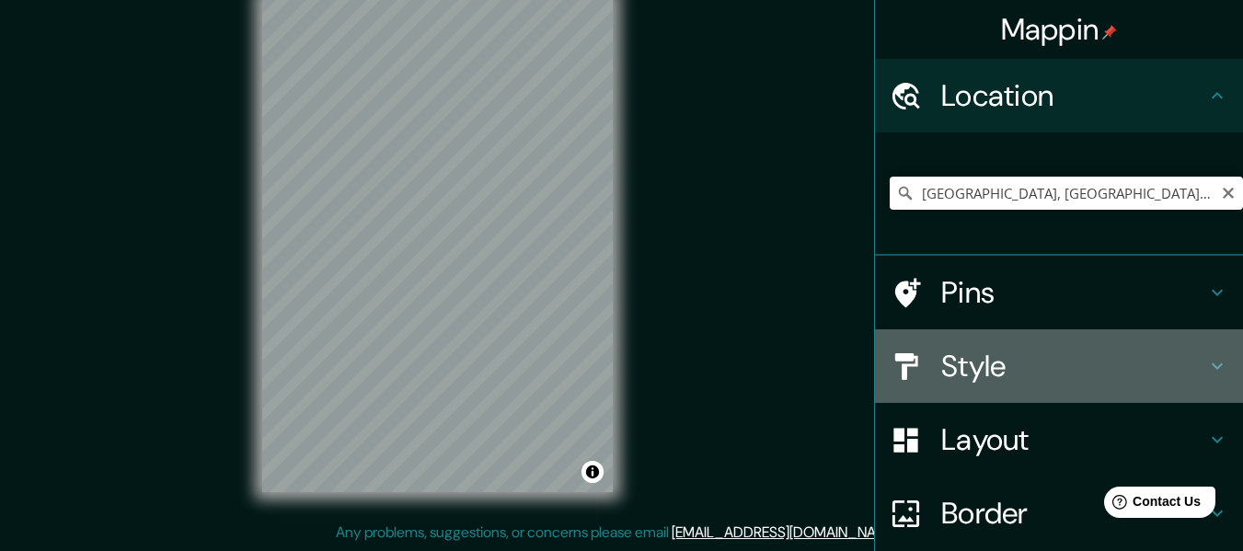
click at [1046, 372] on h4 "Style" at bounding box center [1073, 366] width 265 height 37
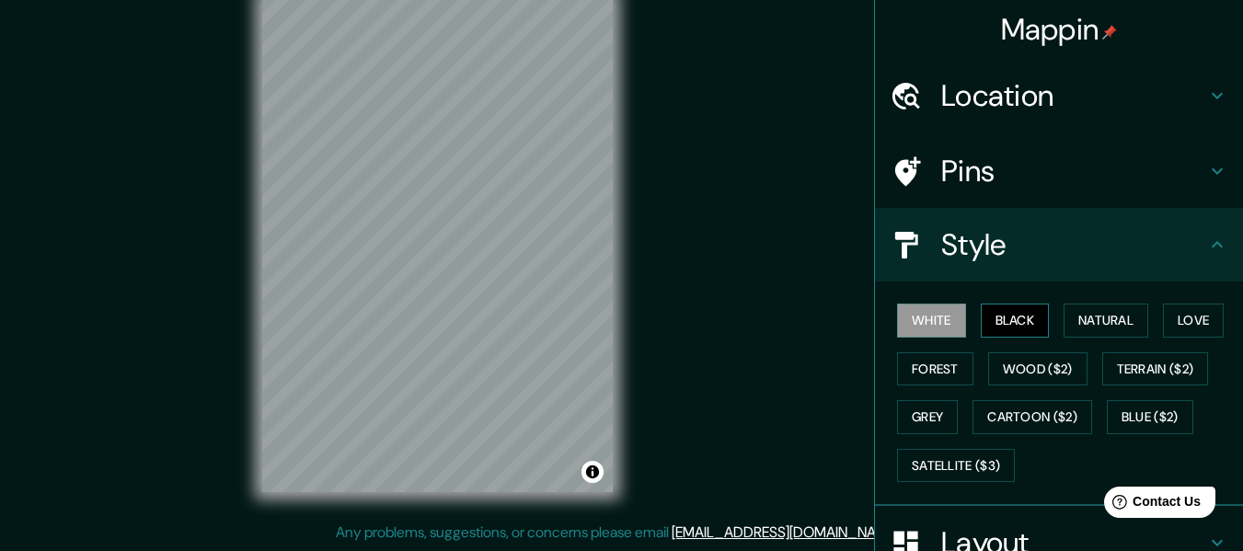
click at [1014, 319] on button "Black" at bounding box center [1015, 321] width 69 height 34
click at [1114, 319] on button "Natural" at bounding box center [1105, 321] width 85 height 34
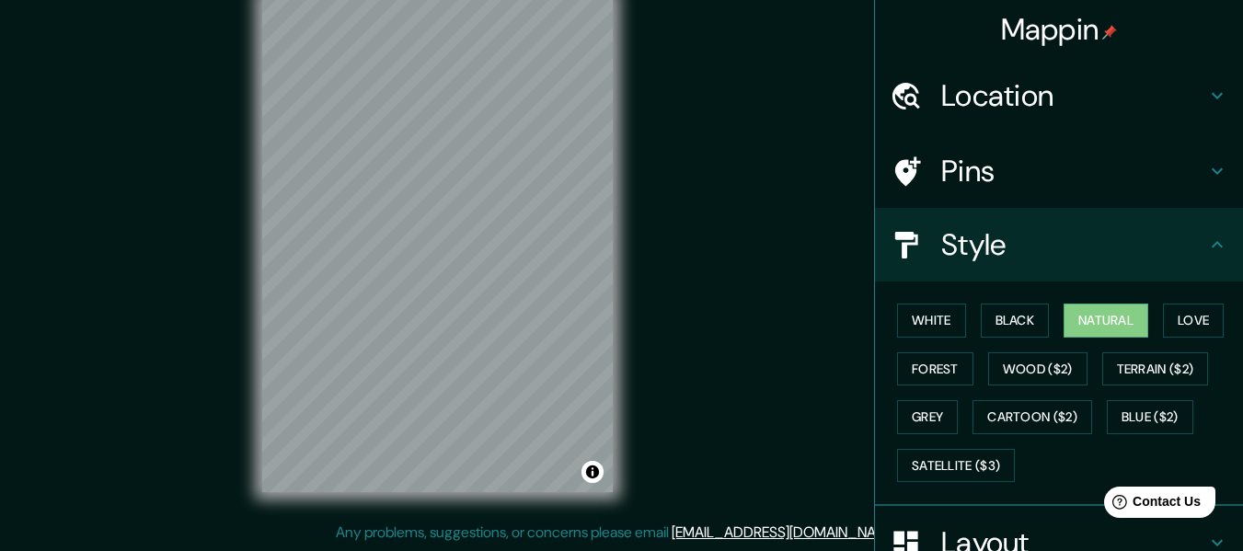
click at [667, 343] on div "Mappin Location [GEOGRAPHIC_DATA], [GEOGRAPHIC_DATA], [GEOGRAPHIC_DATA] Pins St…" at bounding box center [621, 259] width 1243 height 584
click at [1039, 102] on h4 "Location" at bounding box center [1073, 95] width 265 height 37
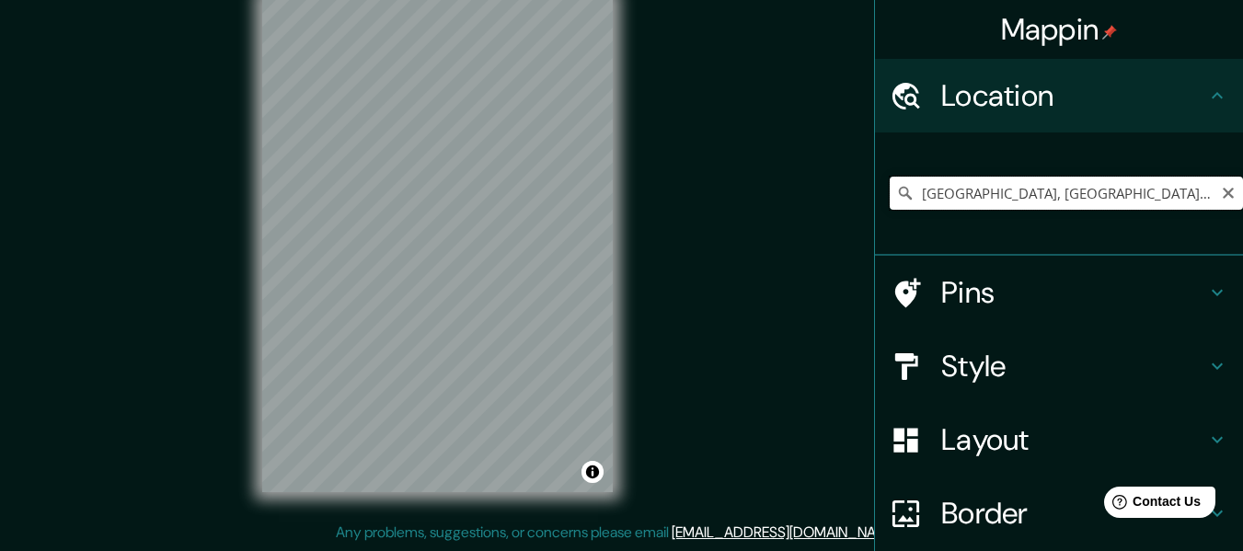
click at [1136, 197] on input "[GEOGRAPHIC_DATA], [GEOGRAPHIC_DATA], [GEOGRAPHIC_DATA]" at bounding box center [1065, 193] width 353 height 33
click at [995, 195] on input "[GEOGRAPHIC_DATA], [GEOGRAPHIC_DATA], [GEOGRAPHIC_DATA]" at bounding box center [1065, 193] width 353 height 33
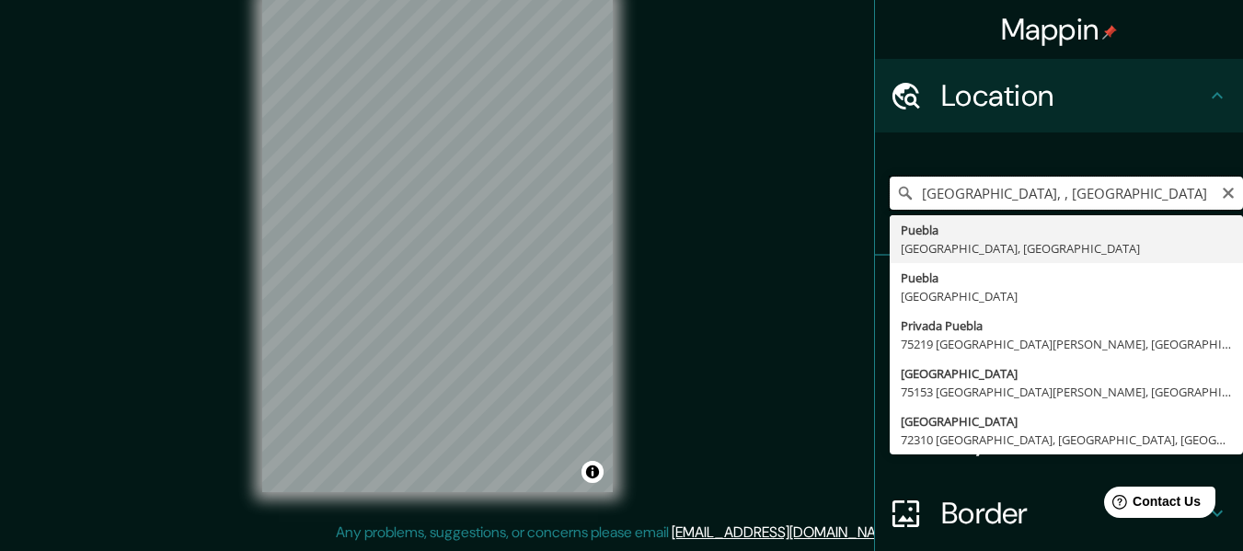
click at [998, 187] on input "[GEOGRAPHIC_DATA], , [GEOGRAPHIC_DATA]" at bounding box center [1065, 193] width 353 height 33
click at [1008, 189] on input "[GEOGRAPHIC_DATA], , Mco" at bounding box center [1065, 193] width 353 height 33
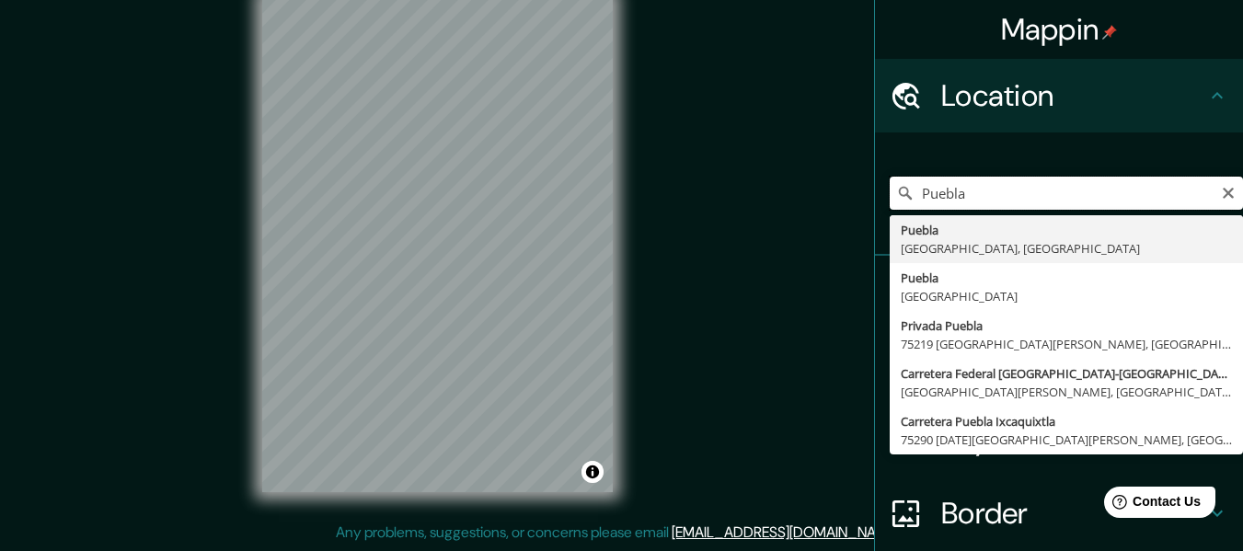
click at [1007, 189] on input "Puebla" at bounding box center [1065, 193] width 353 height 33
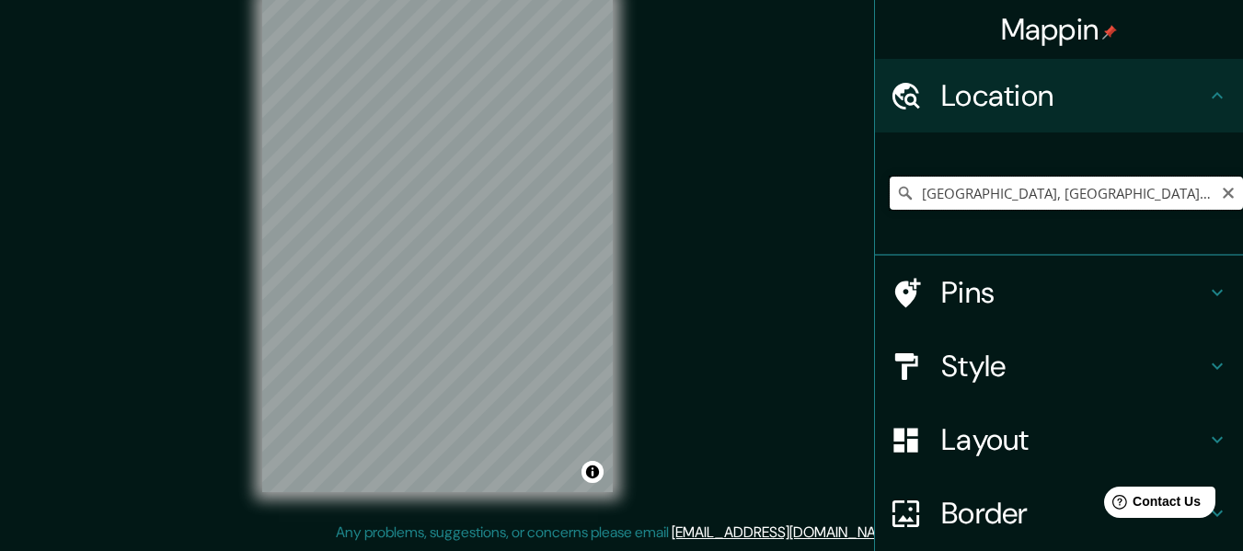
click at [1109, 181] on input "[GEOGRAPHIC_DATA], [GEOGRAPHIC_DATA], [GEOGRAPHIC_DATA]" at bounding box center [1065, 193] width 353 height 33
click at [1110, 180] on input "[GEOGRAPHIC_DATA], [GEOGRAPHIC_DATA], [GEOGRAPHIC_DATA]" at bounding box center [1065, 193] width 353 height 33
click at [1110, 179] on input "[GEOGRAPHIC_DATA], [GEOGRAPHIC_DATA], [GEOGRAPHIC_DATA]" at bounding box center [1065, 193] width 353 height 33
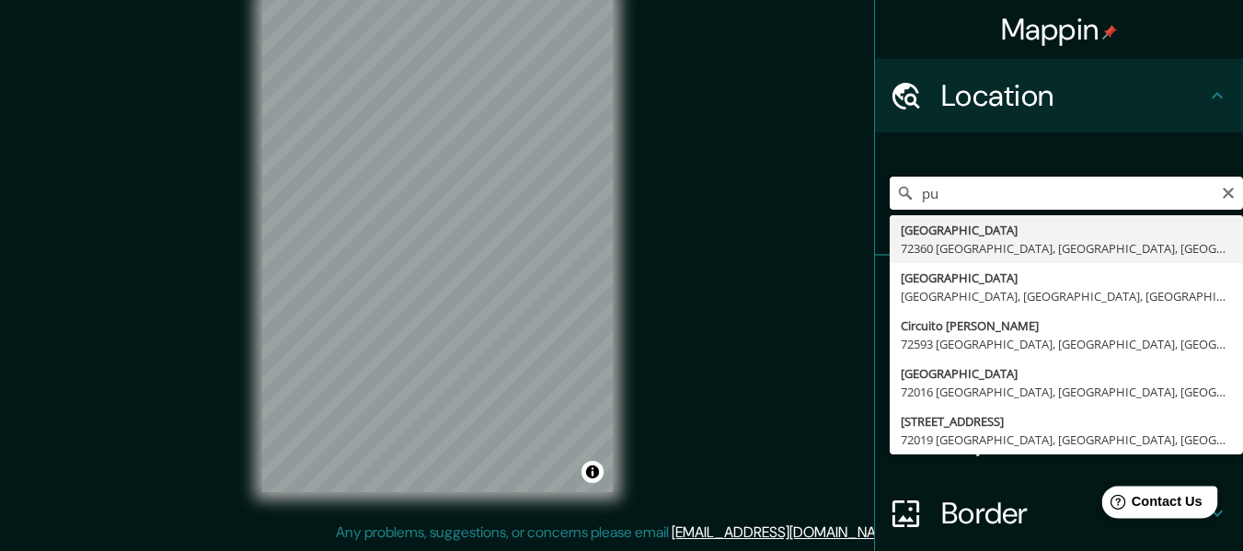
type input "p"
type input "[GEOGRAPHIC_DATA], [GEOGRAPHIC_DATA], [GEOGRAPHIC_DATA]"
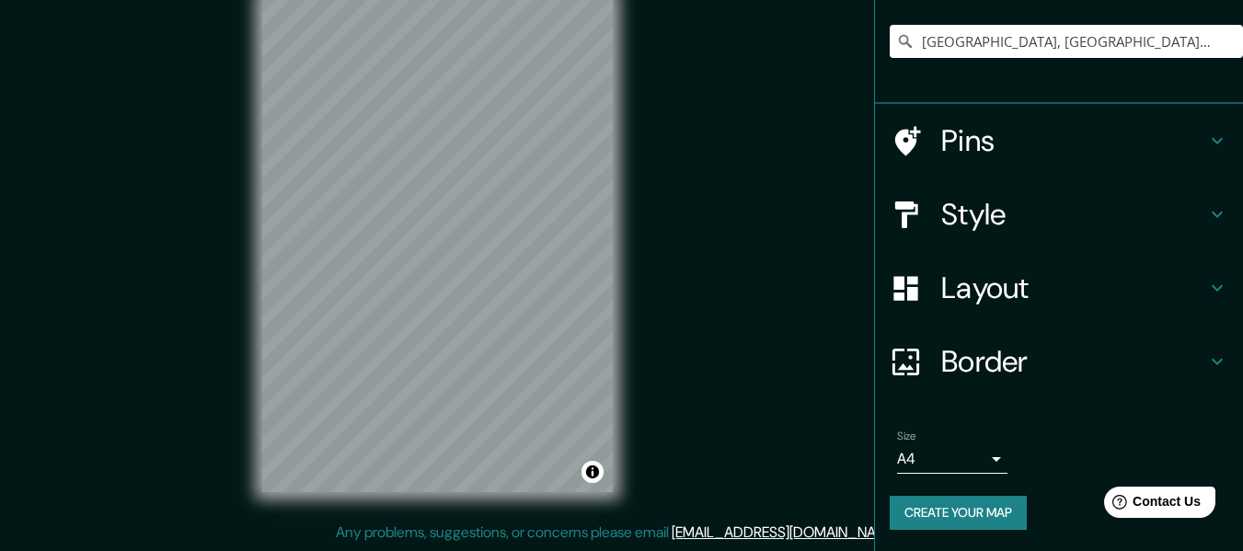
scroll to position [153, 0]
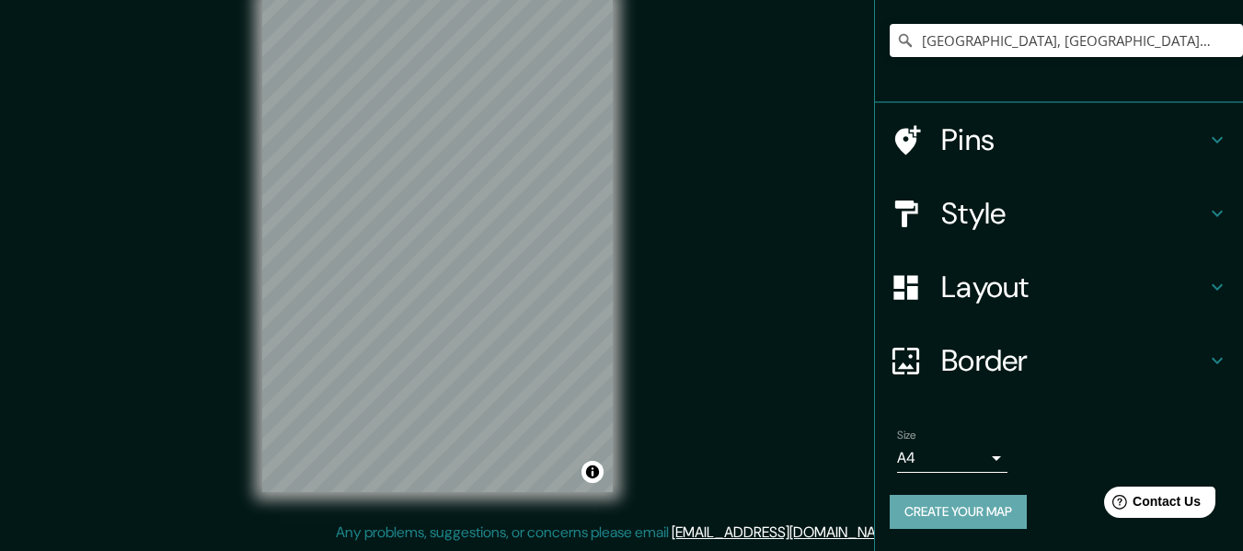
click at [937, 517] on button "Create your map" at bounding box center [957, 512] width 137 height 34
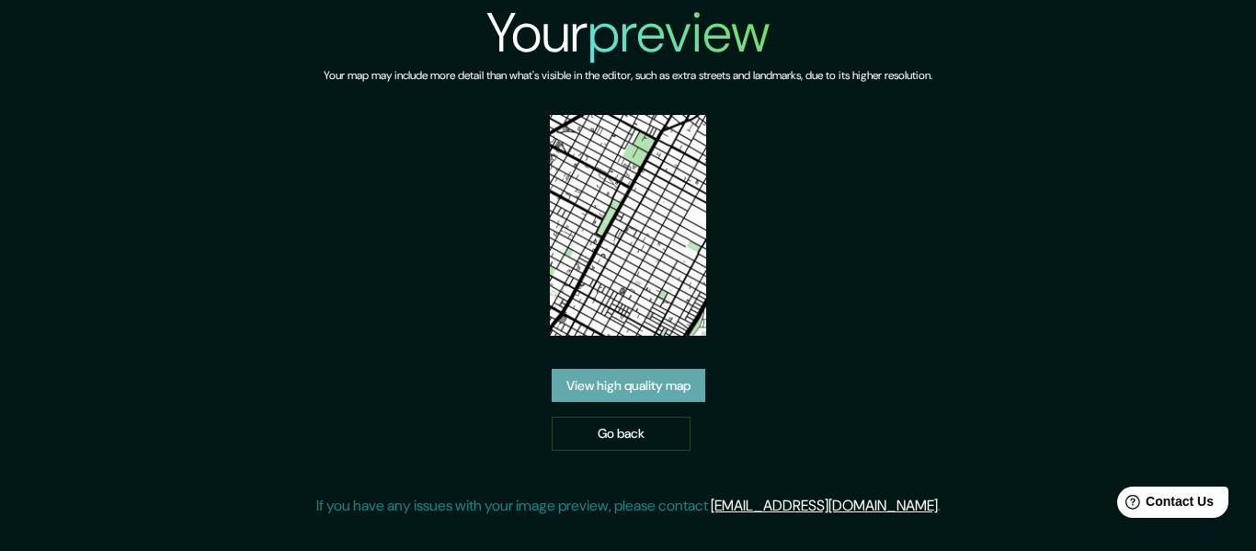
click at [669, 391] on link "View high quality map" at bounding box center [629, 386] width 154 height 34
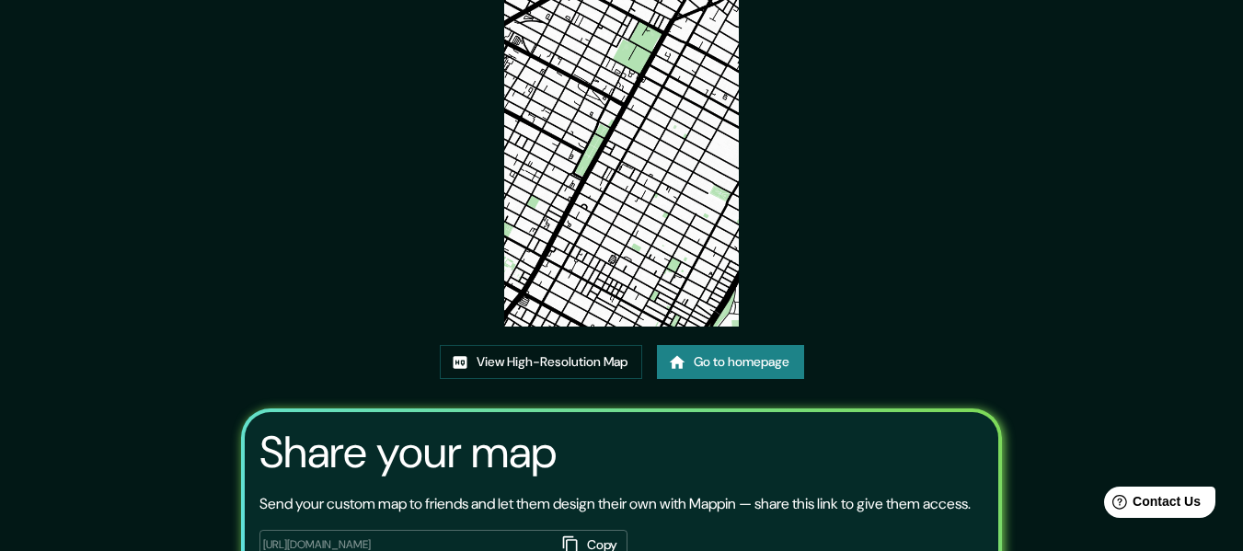
scroll to position [239, 0]
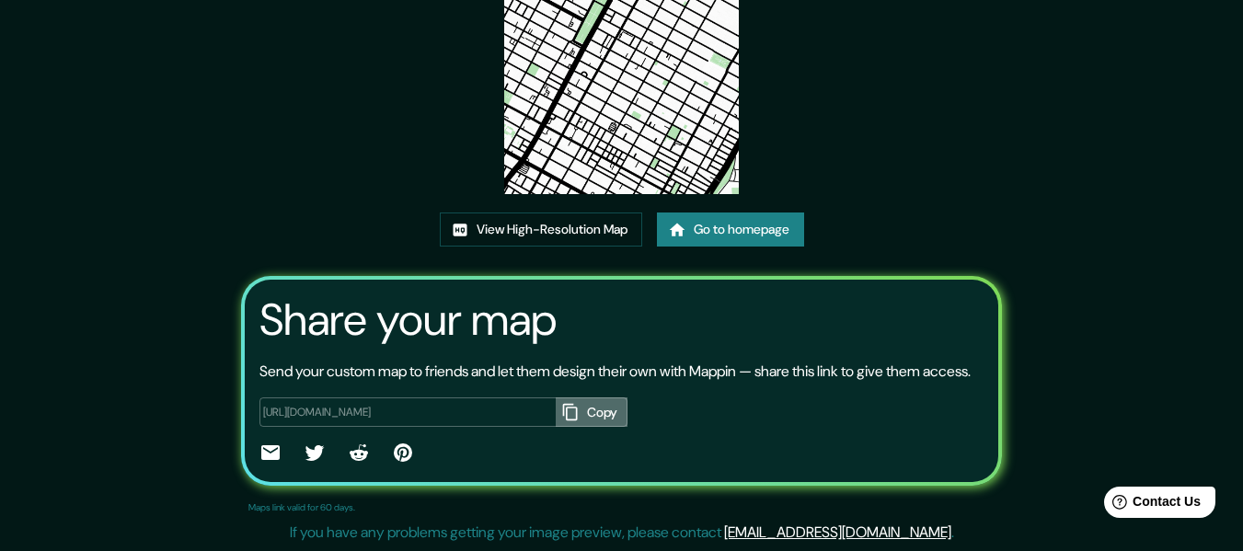
click at [598, 410] on button "Copy" at bounding box center [592, 412] width 72 height 30
